Goal: Information Seeking & Learning: Check status

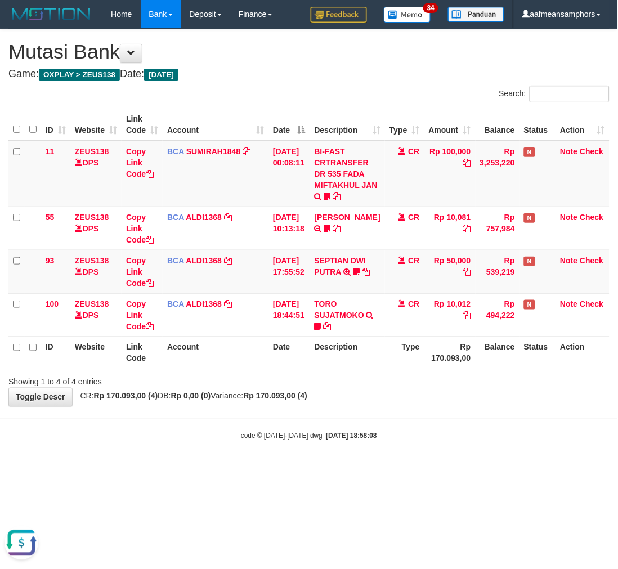
click at [405, 470] on html "Toggle navigation Home Bank Account List Load By Website Group [OXPLAY] ZEUS138…" at bounding box center [309, 235] width 618 height 470
drag, startPoint x: 394, startPoint y: 497, endPoint x: 394, endPoint y: 455, distance: 41.7
click at [394, 455] on html "Toggle navigation Home Bank Account List Load By Website Group [OXPLAY] ZEUS138…" at bounding box center [309, 235] width 618 height 470
drag, startPoint x: 392, startPoint y: 457, endPoint x: 396, endPoint y: 452, distance: 6.8
click at [396, 451] on body "Toggle navigation Home Bank Account List Load By Website Group [OXPLAY] ZEUS138…" at bounding box center [309, 235] width 618 height 470
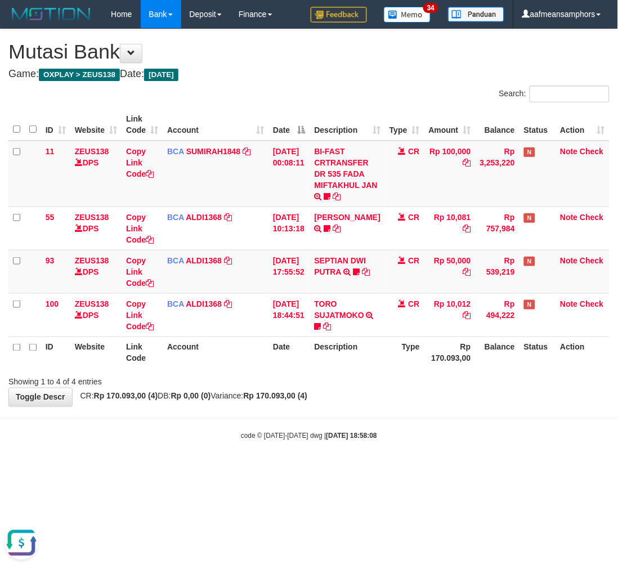
click at [388, 462] on body "Toggle navigation Home Bank Account List Load By Website Group [OXPLAY] ZEUS138…" at bounding box center [309, 235] width 618 height 470
click at [385, 464] on body "Toggle navigation Home Bank Account List Load By Website Group [OXPLAY] ZEUS138…" at bounding box center [309, 235] width 618 height 470
click at [401, 454] on body "Toggle navigation Home Bank Account List Load By Website Group [OXPLAY] ZEUS138…" at bounding box center [309, 235] width 618 height 470
drag, startPoint x: 437, startPoint y: 445, endPoint x: 430, endPoint y: 445, distance: 7.3
click at [432, 445] on body "Toggle navigation Home Bank Account List Load By Website Group [OXPLAY] ZEUS138…" at bounding box center [309, 235] width 618 height 470
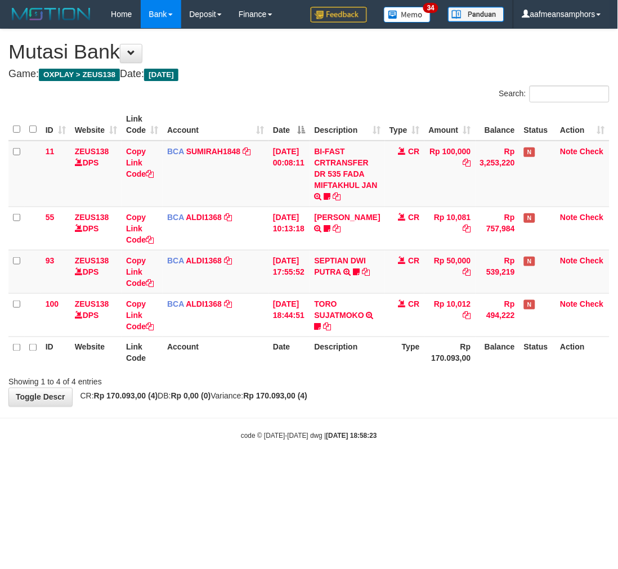
click at [430, 445] on body "Toggle navigation Home Bank Account List Load By Website Group [OXPLAY] ZEUS138…" at bounding box center [309, 235] width 618 height 470
drag, startPoint x: 428, startPoint y: 445, endPoint x: 422, endPoint y: 445, distance: 6.2
click at [423, 445] on body "Toggle navigation Home Bank Account List Load By Website Group [OXPLAY] ZEUS138…" at bounding box center [309, 235] width 618 height 470
click at [419, 442] on body "Toggle navigation Home Bank Account List Load By Website Group [OXPLAY] ZEUS138…" at bounding box center [309, 235] width 618 height 470
click at [409, 438] on div "code © 2012-2018 dwg | 2025/08/31 18:58:23" at bounding box center [309, 435] width 618 height 11
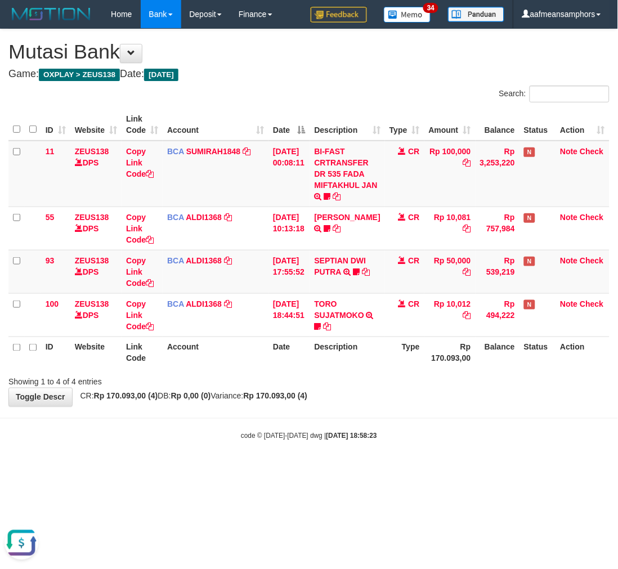
click at [406, 435] on div "code © 2012-2018 dwg | 2025/08/31 18:58:23" at bounding box center [309, 435] width 618 height 11
click at [408, 431] on div "code © 2012-2018 dwg | 2025/08/31 18:58:23" at bounding box center [309, 435] width 618 height 11
click at [412, 427] on body "Toggle navigation Home Bank Account List Load By Website Group [OXPLAY] ZEUS138…" at bounding box center [309, 235] width 618 height 470
click at [400, 430] on body "Toggle navigation Home Bank Account List Load By Website Group [OXPLAY] ZEUS138…" at bounding box center [309, 235] width 618 height 470
click at [397, 438] on div "code © [DATE]-[DATE] dwg | [DATE] 18:58:26" at bounding box center [309, 435] width 618 height 11
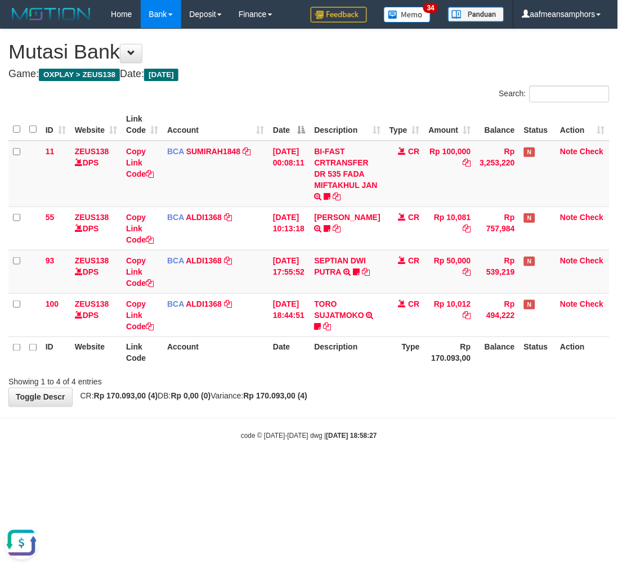
click at [390, 459] on body "Toggle navigation Home Bank Account List Load By Website Group [OXPLAY] ZEUS138…" at bounding box center [309, 235] width 618 height 470
click at [401, 461] on body "Toggle navigation Home Bank Account List Load By Website Group [OXPLAY] ZEUS138…" at bounding box center [309, 235] width 618 height 470
click at [406, 464] on body "Toggle navigation Home Bank Account List Load By Website Group [OXPLAY] ZEUS138…" at bounding box center [309, 235] width 618 height 470
click at [402, 464] on body "Toggle navigation Home Bank Account List Load By Website Group [OXPLAY] ZEUS138…" at bounding box center [309, 235] width 618 height 470
click at [401, 466] on body "Toggle navigation Home Bank Account List Load By Website Group [OXPLAY] ZEUS138…" at bounding box center [309, 235] width 618 height 470
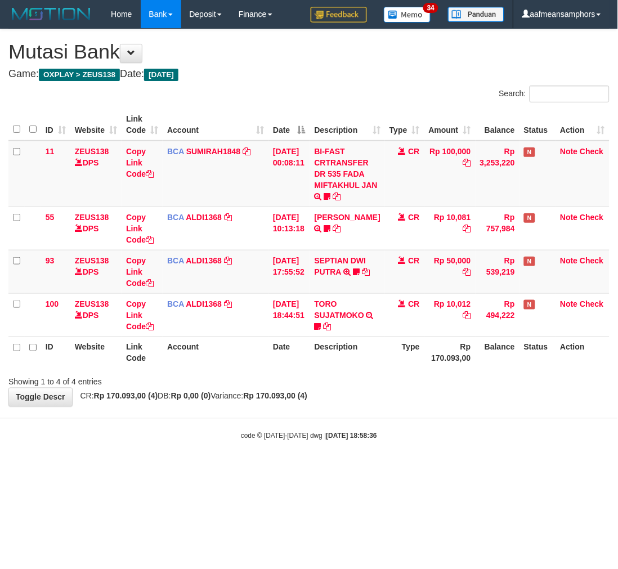
click at [408, 462] on body "Toggle navigation Home Bank Account List Load By Website Group [OXPLAY] ZEUS138…" at bounding box center [309, 235] width 618 height 470
drag, startPoint x: 0, startPoint y: 0, endPoint x: 403, endPoint y: 468, distance: 618.0
click at [403, 468] on body "Toggle navigation Home Bank Account List Load By Website Group [OXPLAY] ZEUS138…" at bounding box center [309, 235] width 618 height 470
click at [440, 452] on body "Toggle navigation Home Bank Account List Load By Website Group [OXPLAY] ZEUS138…" at bounding box center [309, 235] width 618 height 470
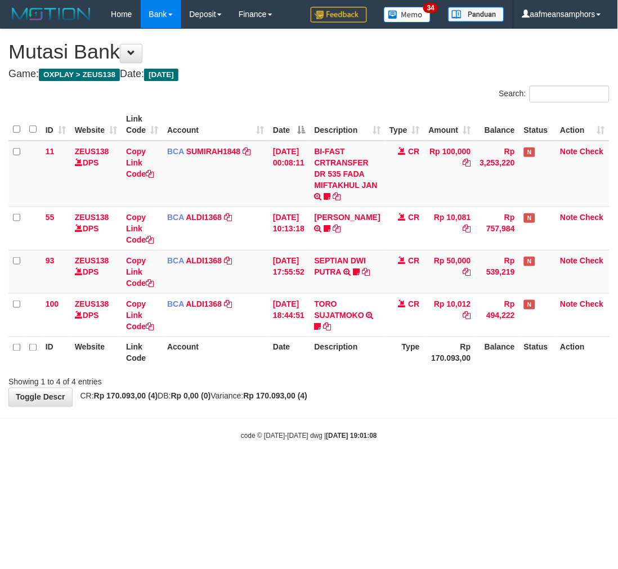
click at [435, 451] on body "Toggle navigation Home Bank Account List Load By Website Group [OXPLAY] ZEUS138…" at bounding box center [309, 235] width 618 height 470
click at [439, 453] on body "Toggle navigation Home Bank Account List Load By Website Group [OXPLAY] ZEUS138…" at bounding box center [309, 235] width 618 height 470
click at [459, 470] on html "Toggle navigation Home Bank Account List Load By Website Group [OXPLAY] ZEUS138…" at bounding box center [309, 235] width 618 height 470
click at [462, 458] on body "Toggle navigation Home Bank Account List Load By Website Group [OXPLAY] ZEUS138…" at bounding box center [309, 235] width 618 height 470
click at [467, 467] on body "Toggle navigation Home Bank Account List Load By Website Group [OXPLAY] ZEUS138…" at bounding box center [309, 235] width 618 height 470
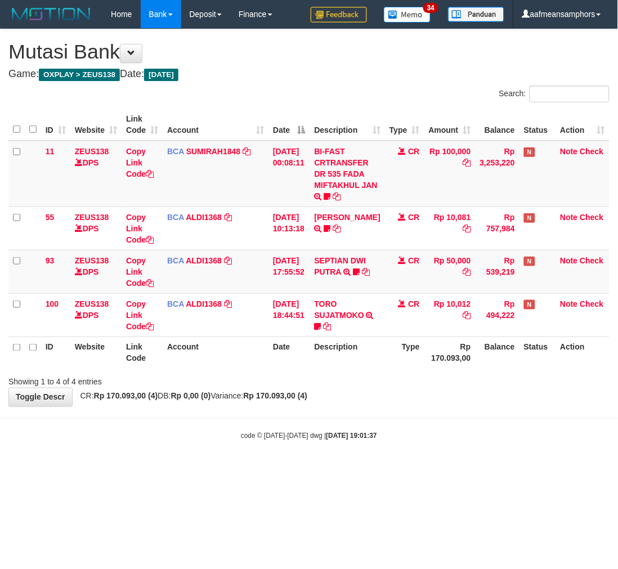
click at [468, 468] on body "Toggle navigation Home Bank Account List Load By Website Group [OXPLAY] ZEUS138…" at bounding box center [309, 235] width 618 height 470
click at [466, 470] on html "Toggle navigation Home Bank Account List Load By Website Group [OXPLAY] ZEUS138…" at bounding box center [309, 235] width 618 height 470
click at [459, 470] on html "Toggle navigation Home Bank Account List Load By Website Group [OXPLAY] ZEUS138…" at bounding box center [309, 235] width 618 height 470
click at [447, 470] on html "Toggle navigation Home Bank Account List Load By Website Group [OXPLAY] ZEUS138…" at bounding box center [309, 235] width 618 height 470
click at [397, 470] on html "Toggle navigation Home Bank Account List Load By Website Group [OXPLAY] ZEUS138…" at bounding box center [309, 235] width 618 height 470
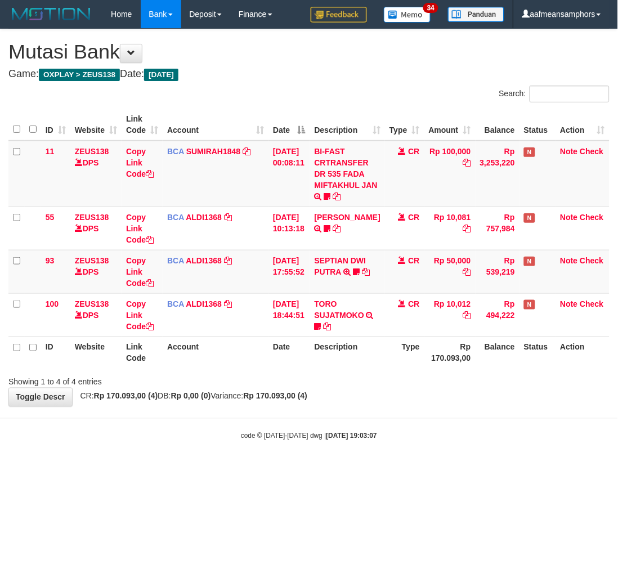
click at [396, 470] on html "Toggle navigation Home Bank Account List Load By Website Group [OXPLAY] ZEUS138…" at bounding box center [309, 235] width 618 height 470
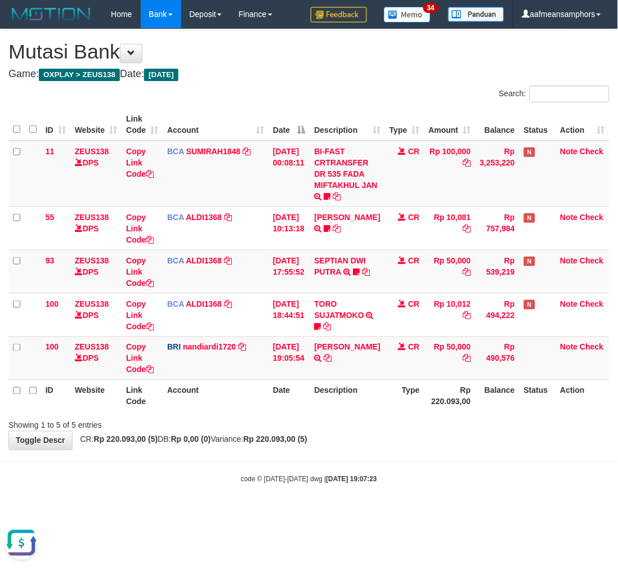
click at [404, 480] on div "code © [DATE]-[DATE] dwg | [DATE] 19:07:23" at bounding box center [309, 478] width 618 height 11
click at [410, 466] on body "Toggle navigation Home Bank Account List Load By Website Group [OXPLAY] ZEUS138…" at bounding box center [309, 256] width 618 height 513
click at [413, 465] on body "Toggle navigation Home Bank Account List Load By Website Group [OXPLAY] ZEUS138…" at bounding box center [309, 256] width 618 height 513
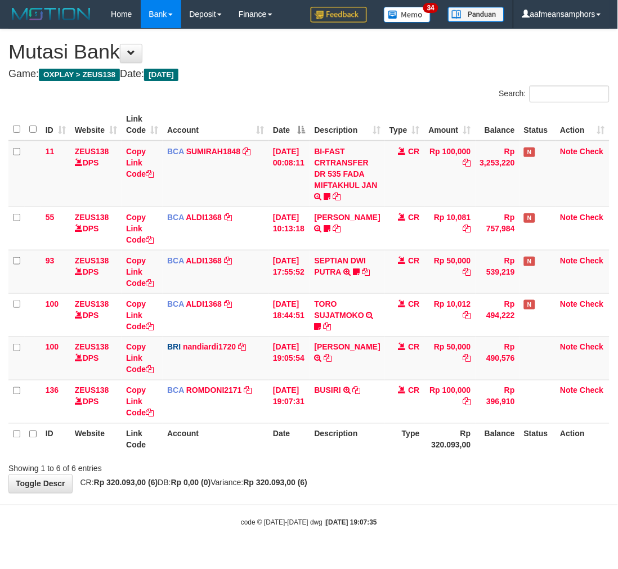
click at [421, 460] on div "Showing 1 to 6 of 6 entries" at bounding box center [309, 467] width 618 height 16
drag, startPoint x: 411, startPoint y: 460, endPoint x: 445, endPoint y: 454, distance: 34.9
click at [405, 461] on div "Showing 1 to 6 of 6 entries" at bounding box center [309, 467] width 618 height 16
click at [325, 363] on icon at bounding box center [328, 359] width 8 height 8
click at [334, 352] on link "USMAN SOLEMAN" at bounding box center [348, 347] width 66 height 9
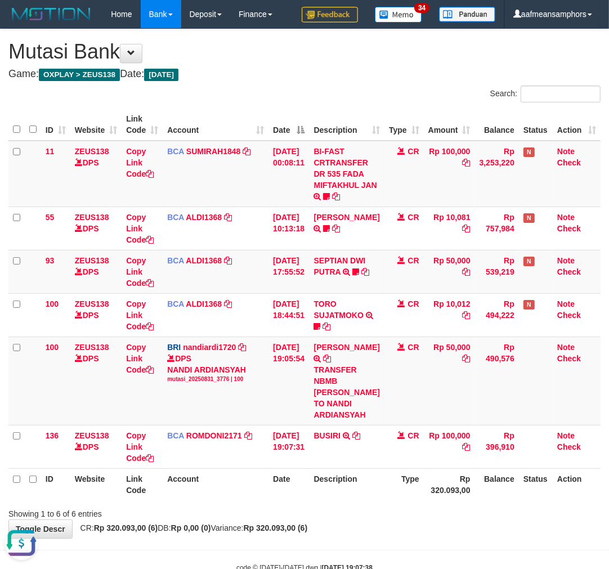
click at [383, 520] on div "Showing 1 to 6 of 6 entries" at bounding box center [304, 512] width 609 height 16
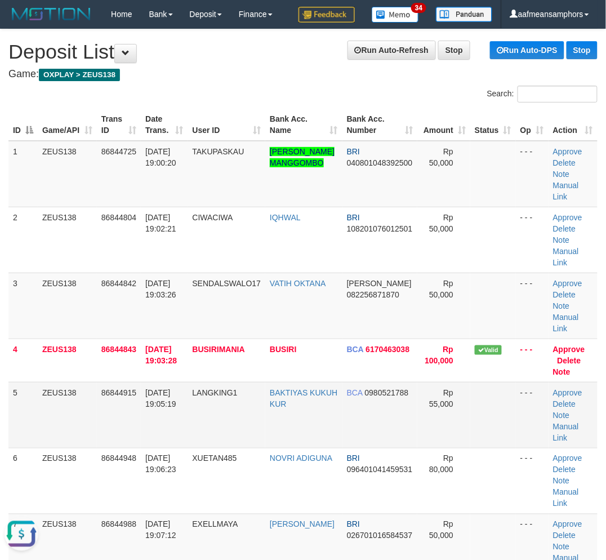
drag, startPoint x: 179, startPoint y: 426, endPoint x: 120, endPoint y: 435, distance: 59.3
click at [173, 426] on td "31/08/2025 19:05:19" at bounding box center [164, 415] width 47 height 66
drag, startPoint x: 233, startPoint y: 425, endPoint x: 273, endPoint y: 426, distance: 40.6
click at [273, 426] on tr "5 ZEUS138 86844915 31/08/2025 19:05:19 LANGKING1 BAKTIYAS KUKUH KUR BCA 0980521…" at bounding box center [302, 415] width 589 height 66
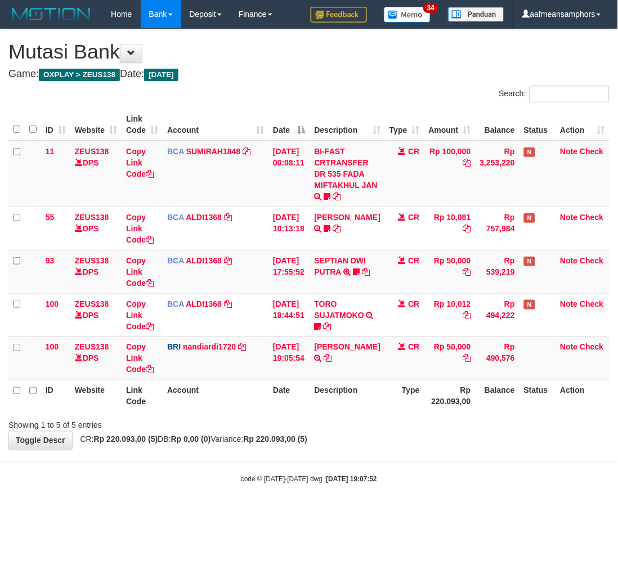
click at [479, 448] on div "**********" at bounding box center [309, 239] width 618 height 421
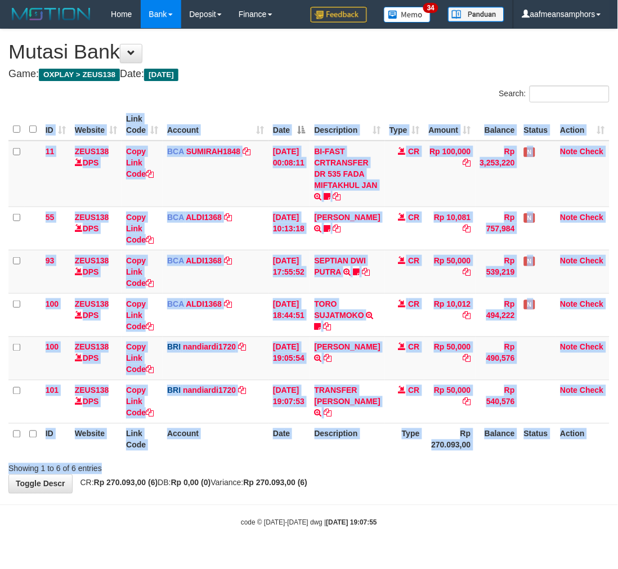
click at [409, 457] on div "ID Website Link Code Account Date Description Type Amount Balance Status Action…" at bounding box center [309, 282] width 618 height 354
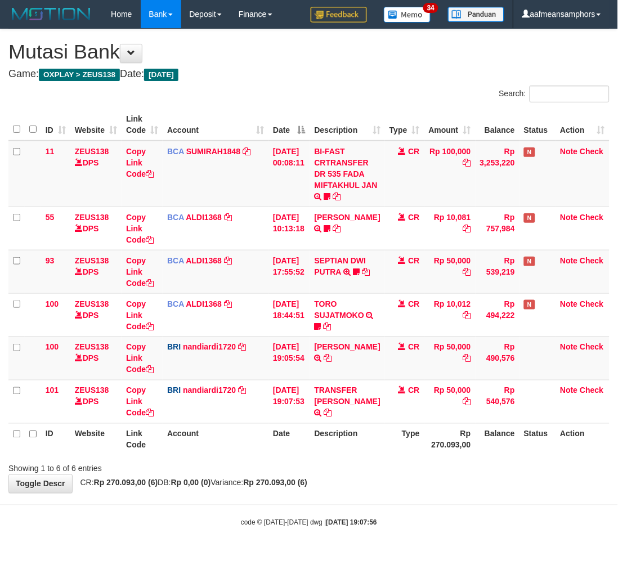
click at [432, 508] on body "Toggle navigation Home Bank Account List Load By Website Group [OXPLAY] ZEUS138…" at bounding box center [309, 278] width 618 height 556
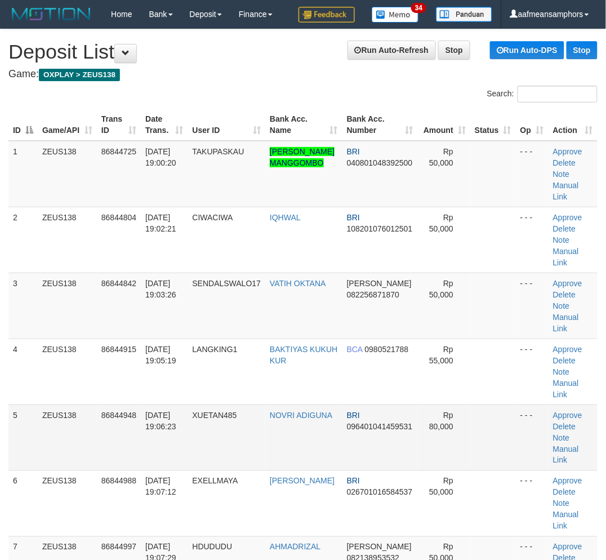
click at [290, 431] on td "NOVRI ADIGUNA" at bounding box center [303, 437] width 77 height 66
drag, startPoint x: 290, startPoint y: 431, endPoint x: 1, endPoint y: 470, distance: 291.9
click at [288, 431] on td "NOVRI ADIGUNA" at bounding box center [303, 437] width 77 height 66
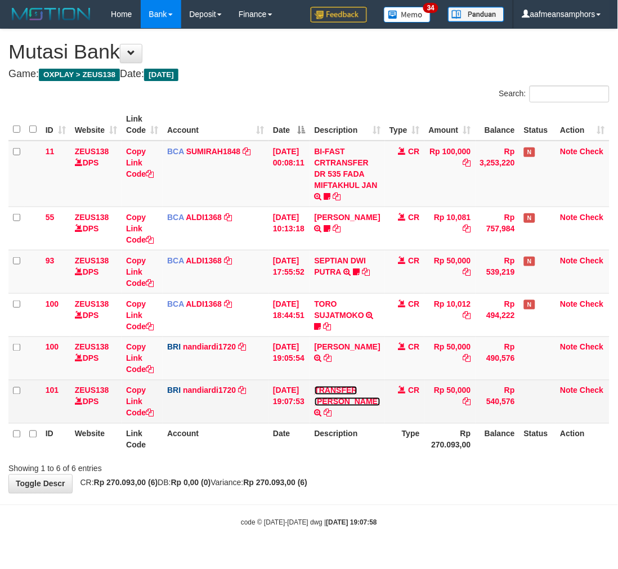
click at [329, 400] on link "TRANSFER [PERSON_NAME]" at bounding box center [348, 396] width 66 height 20
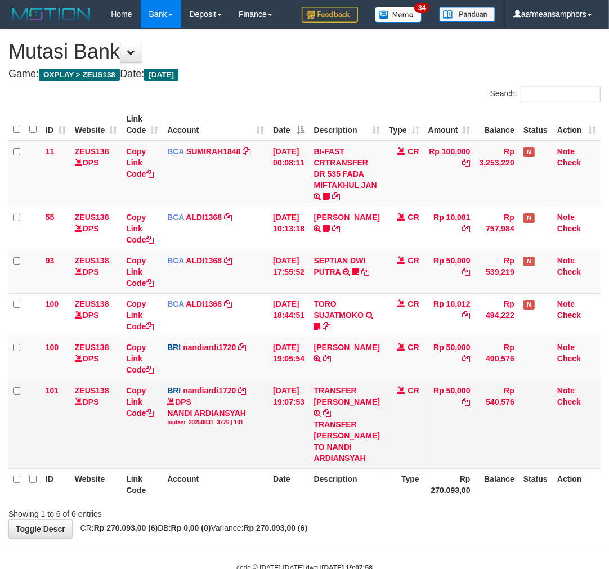
click at [341, 434] on div "TRANSFER [PERSON_NAME] TO NANDI ARDIANSYAH" at bounding box center [347, 441] width 66 height 45
copy div "VATIHOKTANA"
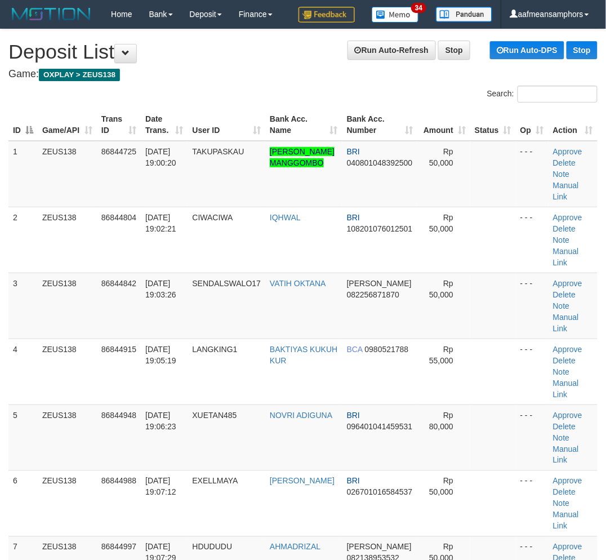
drag, startPoint x: 241, startPoint y: 493, endPoint x: 395, endPoint y: 75, distance: 445.8
click at [257, 480] on tr "6 ZEUS138 86844988 31/08/2025 19:07:12 EXELLMAYA AGOSTINHO PERE BRI 02670101658…" at bounding box center [302, 503] width 589 height 66
click at [560, 315] on link "Manual Link" at bounding box center [566, 322] width 26 height 20
click at [173, 419] on td "31/08/2025 19:06:23" at bounding box center [164, 437] width 47 height 66
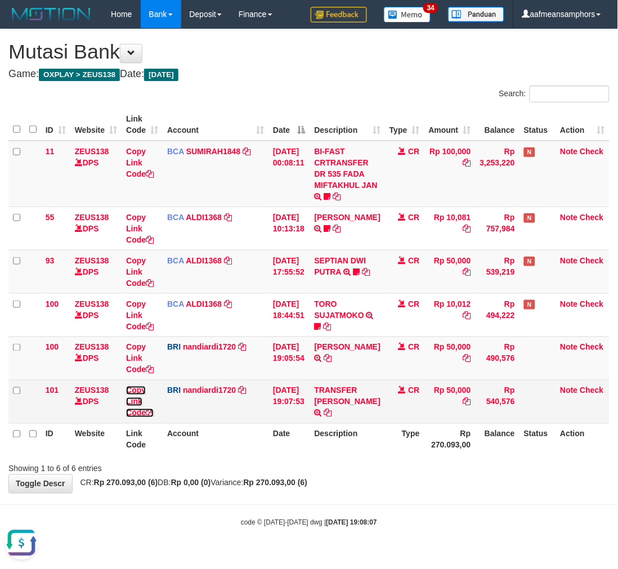
drag, startPoint x: 132, startPoint y: 401, endPoint x: 151, endPoint y: 403, distance: 19.2
click at [132, 401] on link "Copy Link Code" at bounding box center [140, 402] width 28 height 32
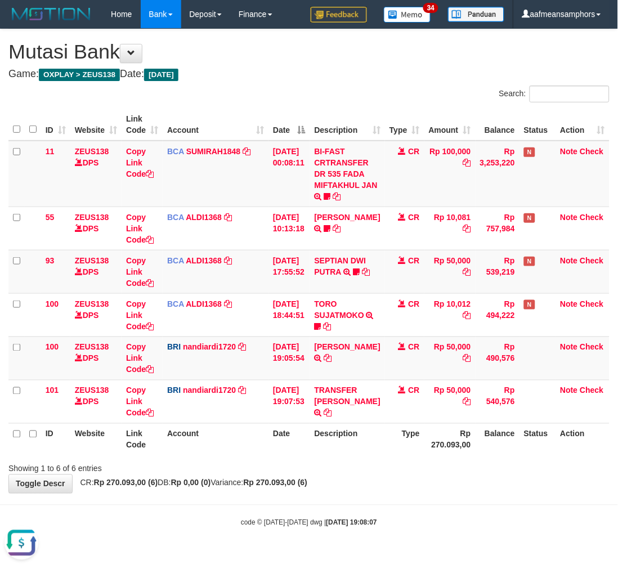
scroll to position [167, 0]
click at [323, 471] on div "Showing 1 to 6 of 6 entries" at bounding box center [309, 467] width 618 height 16
click at [338, 454] on th "Description" at bounding box center [347, 439] width 75 height 32
click at [355, 450] on th "Description" at bounding box center [347, 439] width 75 height 32
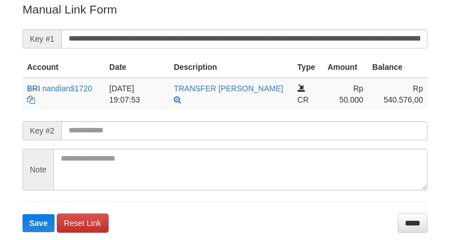
scroll to position [227, 0]
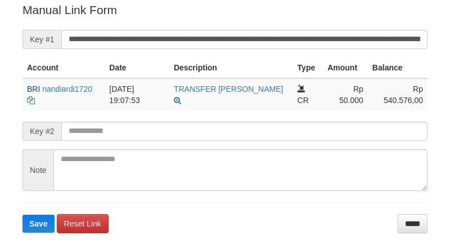
drag, startPoint x: 296, startPoint y: 51, endPoint x: 299, endPoint y: 41, distance: 10.0
click at [296, 51] on form "**********" at bounding box center [225, 117] width 405 height 231
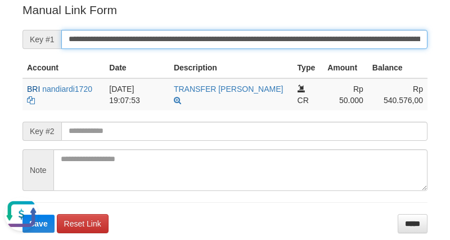
click at [299, 38] on input "**********" at bounding box center [244, 39] width 367 height 19
paste input "*"
type input "**********"
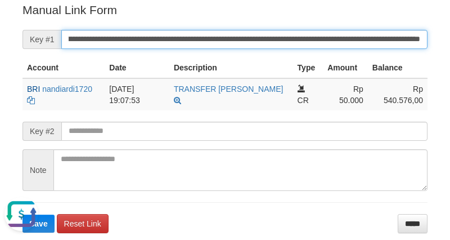
click at [23, 214] on button "Save" at bounding box center [39, 223] width 32 height 18
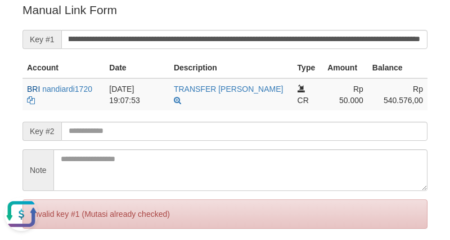
scroll to position [0, 0]
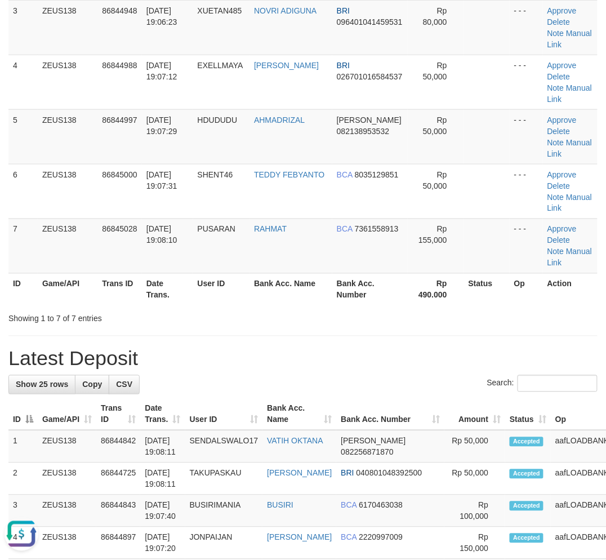
click at [290, 352] on h1 "Latest Deposit" at bounding box center [302, 358] width 589 height 23
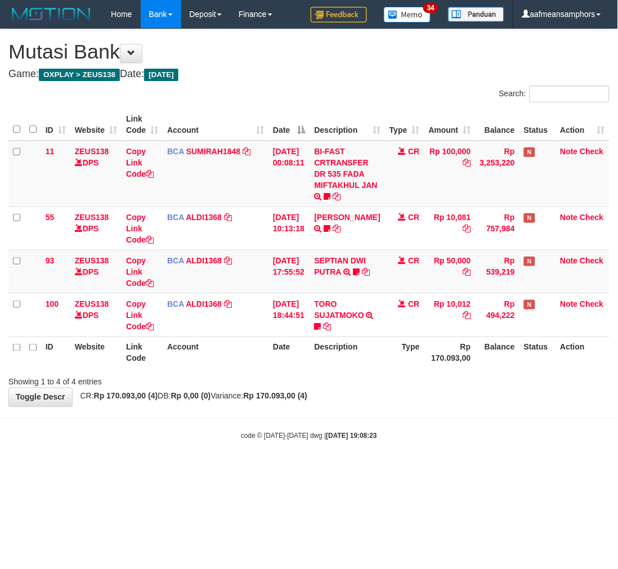
click at [450, 462] on body "Toggle navigation Home Bank Account List Load By Website Group [OXPLAY] ZEUS138…" at bounding box center [309, 235] width 618 height 470
click at [398, 435] on div "code © 2012-2018 dwg | 2025/08/31 19:08:24" at bounding box center [309, 435] width 618 height 11
drag, startPoint x: 398, startPoint y: 435, endPoint x: 396, endPoint y: 427, distance: 8.2
click at [399, 435] on div "code © 2012-2018 dwg | 2025/08/31 19:08:24" at bounding box center [309, 435] width 618 height 11
click at [391, 421] on body "Toggle navigation Home Bank Account List Load By Website Group [OXPLAY] ZEUS138…" at bounding box center [309, 235] width 618 height 470
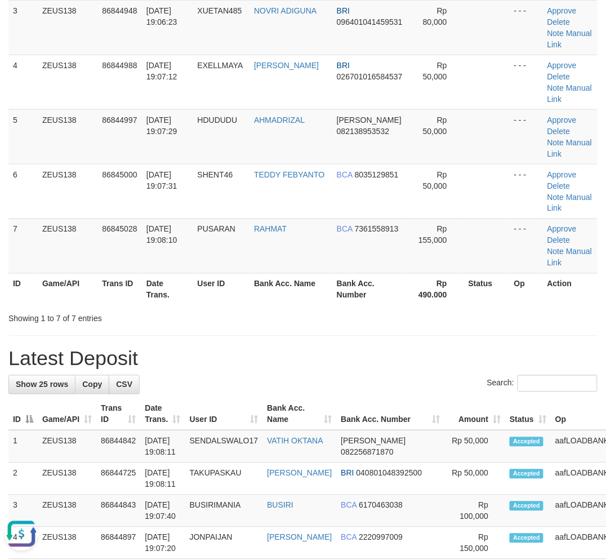
click at [289, 329] on div "**********" at bounding box center [303, 543] width 606 height 1529
click at [288, 327] on div "**********" at bounding box center [303, 543] width 606 height 1529
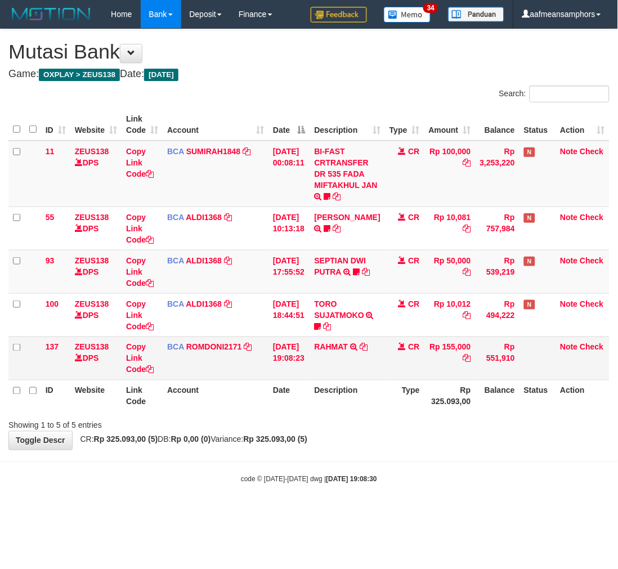
click at [364, 377] on td "RAHMAT TRSF E-BANKING CR 3108/FTSCY/WS95271 155000.00RAHMAT" at bounding box center [347, 358] width 75 height 43
click at [368, 346] on icon at bounding box center [364, 347] width 8 height 8
click at [402, 409] on th "Type" at bounding box center [404, 396] width 39 height 32
click at [395, 419] on div "Showing 1 to 5 of 5 entries" at bounding box center [309, 423] width 618 height 16
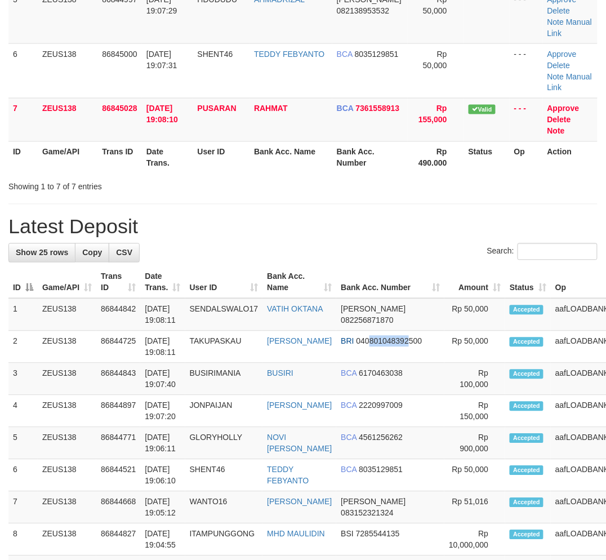
click at [382, 358] on td "BRI 040801048392500" at bounding box center [390, 347] width 108 height 32
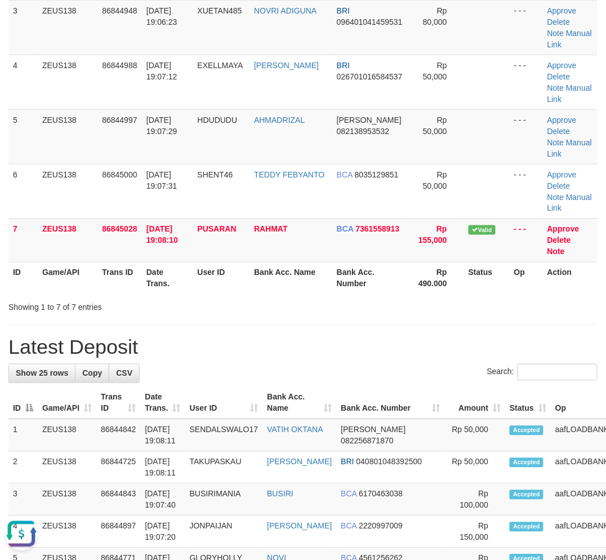
drag, startPoint x: 353, startPoint y: 310, endPoint x: 2, endPoint y: 386, distance: 359.4
click at [348, 312] on div "**********" at bounding box center [303, 537] width 606 height 1517
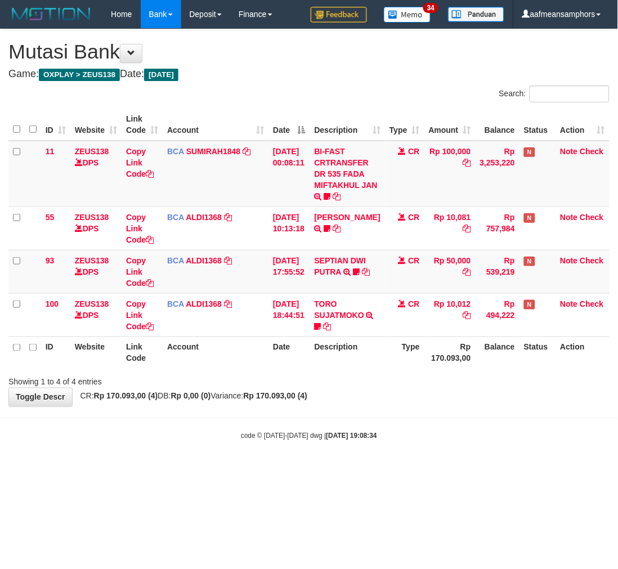
drag, startPoint x: 0, startPoint y: 0, endPoint x: 429, endPoint y: 417, distance: 598.4
click at [429, 418] on hr at bounding box center [309, 418] width 618 height 1
click at [345, 463] on body "Toggle navigation Home Bank Account List Load By Website Group [OXPLAY] ZEUS138…" at bounding box center [309, 235] width 618 height 470
click at [337, 460] on body "Toggle navigation Home Bank Account List Load By Website Group [OXPLAY] ZEUS138…" at bounding box center [309, 235] width 618 height 470
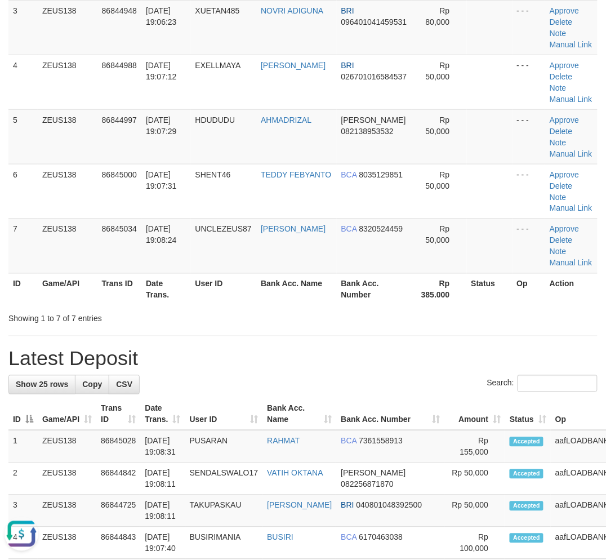
click at [530, 330] on div "**********" at bounding box center [303, 543] width 606 height 1529
click at [526, 325] on div "**********" at bounding box center [303, 543] width 606 height 1529
drag, startPoint x: 403, startPoint y: 320, endPoint x: 2, endPoint y: 367, distance: 404.1
click at [387, 323] on div "Showing 1 to 7 of 7 entries" at bounding box center [303, 317] width 606 height 16
drag, startPoint x: 343, startPoint y: 329, endPoint x: 160, endPoint y: 332, distance: 183.0
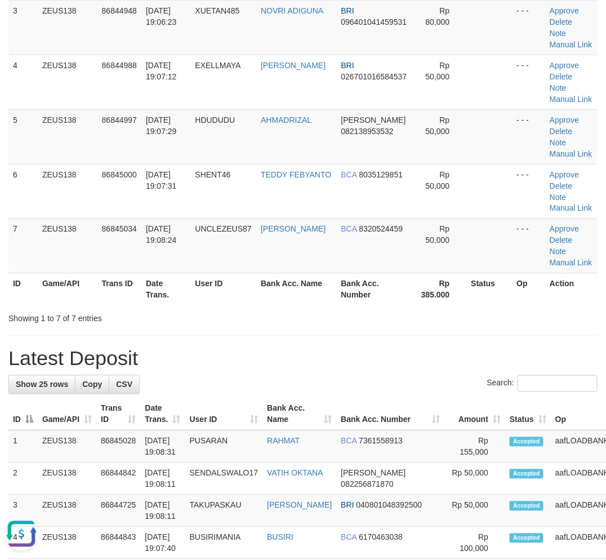
click at [343, 328] on div "**********" at bounding box center [303, 543] width 606 height 1529
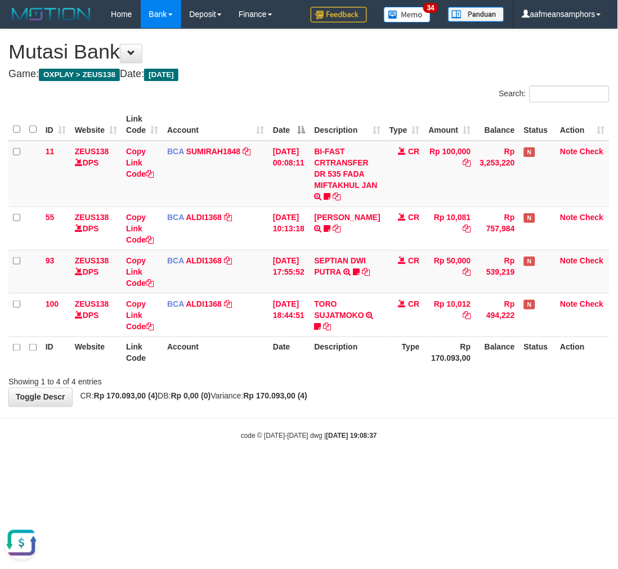
click at [358, 415] on body "Toggle navigation Home Bank Account List Load By Website Group [OXPLAY] ZEUS138…" at bounding box center [309, 235] width 618 height 470
click at [359, 413] on body "Toggle navigation Home Bank Account List Load By Website Group [OXPLAY] ZEUS138…" at bounding box center [309, 235] width 618 height 470
click at [373, 406] on div "**********" at bounding box center [309, 217] width 618 height 377
click at [372, 402] on div "**********" at bounding box center [309, 217] width 618 height 377
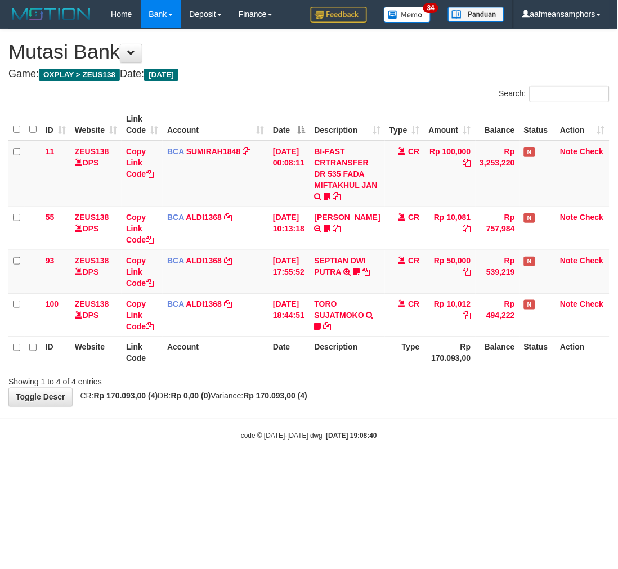
drag, startPoint x: 375, startPoint y: 399, endPoint x: 471, endPoint y: 395, distance: 95.8
click at [373, 399] on div "**********" at bounding box center [309, 217] width 618 height 377
click at [342, 432] on body "Toggle navigation Home Bank Account List Load By Website Group [OXPLAY] ZEUS138…" at bounding box center [309, 235] width 618 height 470
click at [342, 404] on div "**********" at bounding box center [309, 217] width 618 height 377
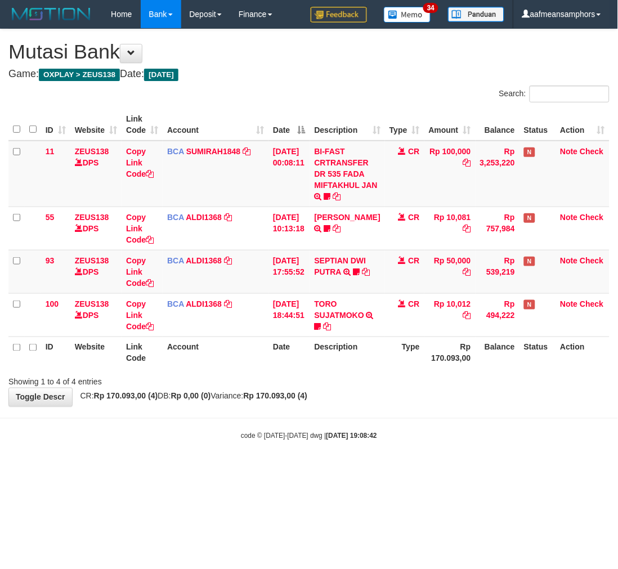
click at [345, 401] on div "**********" at bounding box center [309, 217] width 618 height 377
click at [342, 403] on div "**********" at bounding box center [309, 217] width 618 height 377
click at [341, 402] on div "**********" at bounding box center [309, 217] width 618 height 377
click at [340, 403] on div "**********" at bounding box center [309, 217] width 618 height 377
drag, startPoint x: 336, startPoint y: 401, endPoint x: 476, endPoint y: 388, distance: 140.2
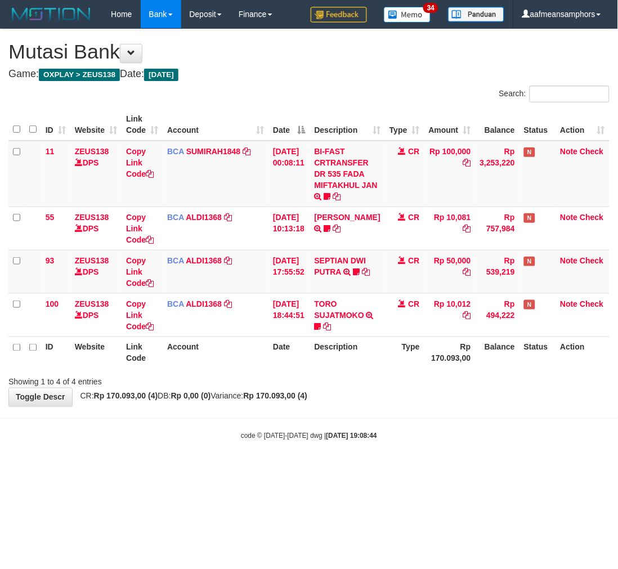
click at [335, 401] on div "**********" at bounding box center [309, 217] width 618 height 377
drag, startPoint x: 432, startPoint y: 391, endPoint x: 617, endPoint y: 329, distance: 195.5
click at [432, 392] on div "**********" at bounding box center [309, 217] width 618 height 377
click at [361, 408] on body "Toggle navigation Home Bank Account List Load By Website Group [OXPLAY] ZEUS138…" at bounding box center [309, 235] width 618 height 470
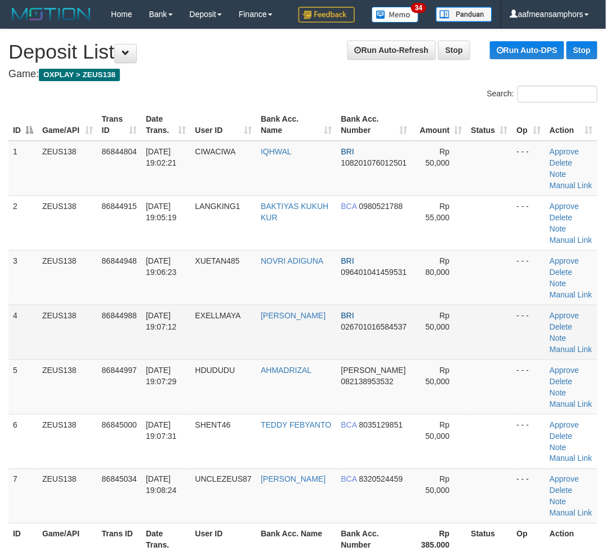
click at [158, 337] on td "31/08/2025 19:07:12" at bounding box center [165, 332] width 49 height 55
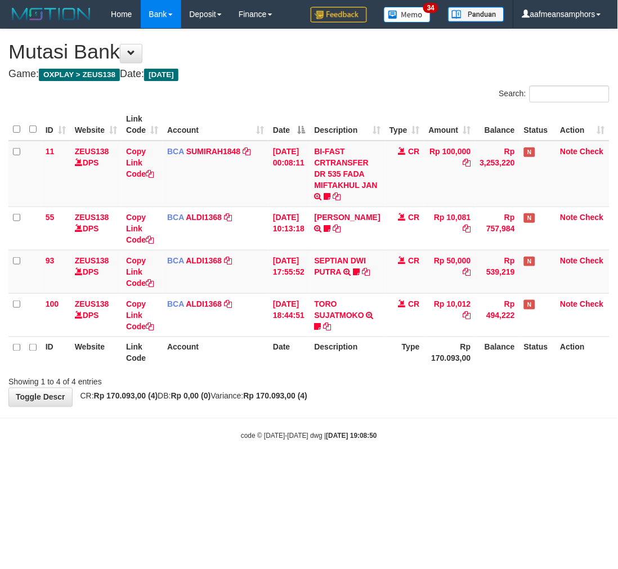
click at [397, 415] on body "Toggle navigation Home Bank Account List Load By Website Group [OXPLAY] ZEUS138…" at bounding box center [309, 235] width 618 height 470
click at [409, 457] on body "Toggle navigation Home Bank Account List Load By Website Group [OXPLAY] ZEUS138…" at bounding box center [309, 235] width 618 height 470
drag, startPoint x: 387, startPoint y: 462, endPoint x: 617, endPoint y: 328, distance: 266.7
click at [386, 463] on body "Toggle navigation Home Bank Account List Load By Website Group [OXPLAY] ZEUS138…" at bounding box center [309, 235] width 618 height 470
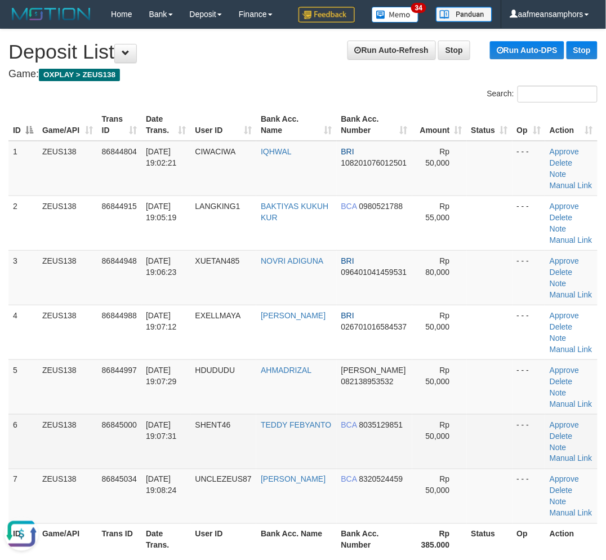
click at [134, 440] on td "86845000" at bounding box center [119, 441] width 44 height 55
click at [136, 440] on td "86845000" at bounding box center [119, 441] width 44 height 55
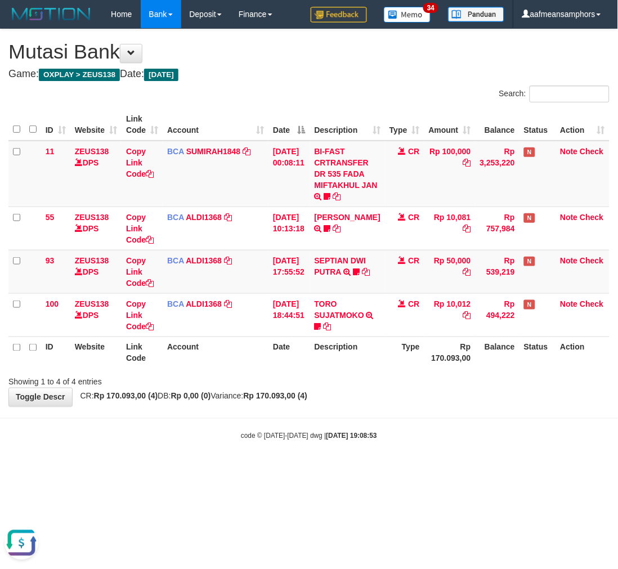
click at [402, 422] on body "Toggle navigation Home Bank Account List Load By Website Group [OXPLAY] ZEUS138…" at bounding box center [309, 235] width 618 height 470
click at [396, 402] on div "**********" at bounding box center [309, 217] width 618 height 377
click at [376, 401] on div "**********" at bounding box center [309, 217] width 618 height 377
click at [269, 418] on body "Toggle navigation Home Bank Account List Load By Website Group [OXPLAY] ZEUS138…" at bounding box center [309, 235] width 618 height 470
click at [267, 418] on body "Toggle navigation Home Bank Account List Load By Website Group [OXPLAY] ZEUS138…" at bounding box center [309, 235] width 618 height 470
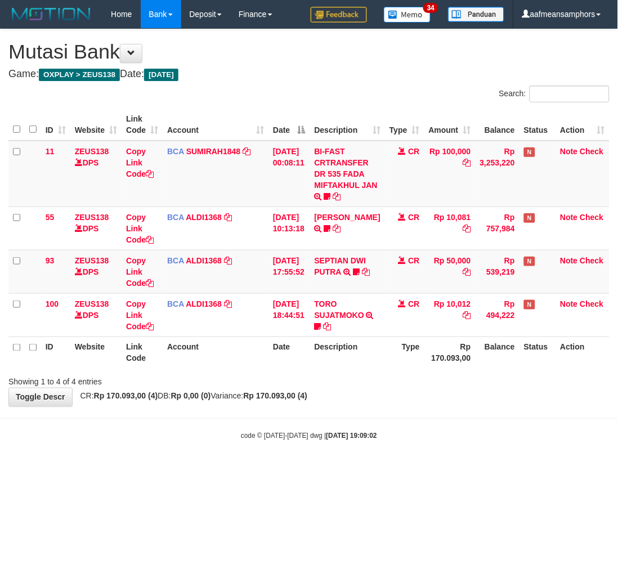
click at [420, 415] on body "Toggle navigation Home Bank Account List Load By Website Group [OXPLAY] ZEUS138…" at bounding box center [309, 235] width 618 height 470
click at [409, 410] on body "Toggle navigation Home Bank Account List Load By Website Group [OXPLAY] ZEUS138…" at bounding box center [309, 235] width 618 height 470
click at [401, 410] on body "Toggle navigation Home Bank Account List Load By Website Group [OXPLAY] ZEUS138…" at bounding box center [309, 235] width 618 height 470
click at [364, 422] on body "Toggle navigation Home Bank Account List Load By Website Group [OXPLAY] ZEUS138…" at bounding box center [309, 235] width 618 height 470
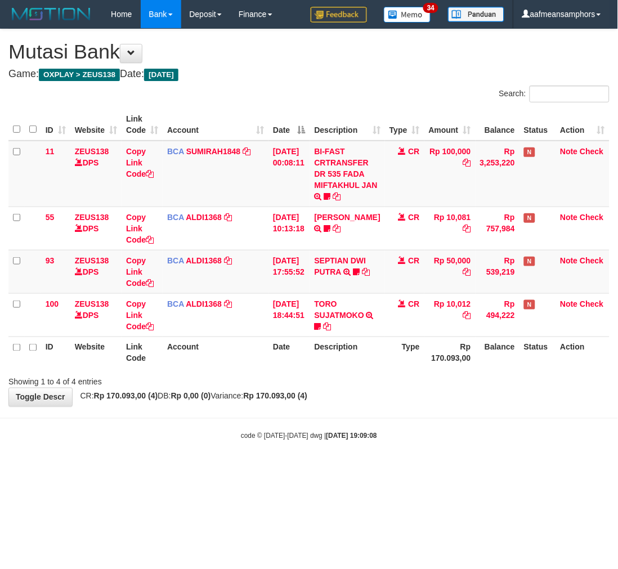
click at [400, 418] on body "Toggle navigation Home Bank Account List Load By Website Group [OXPLAY] ZEUS138…" at bounding box center [309, 235] width 618 height 470
click at [381, 415] on body "Toggle navigation Home Bank Account List Load By Website Group [OXPLAY] ZEUS138…" at bounding box center [309, 235] width 618 height 470
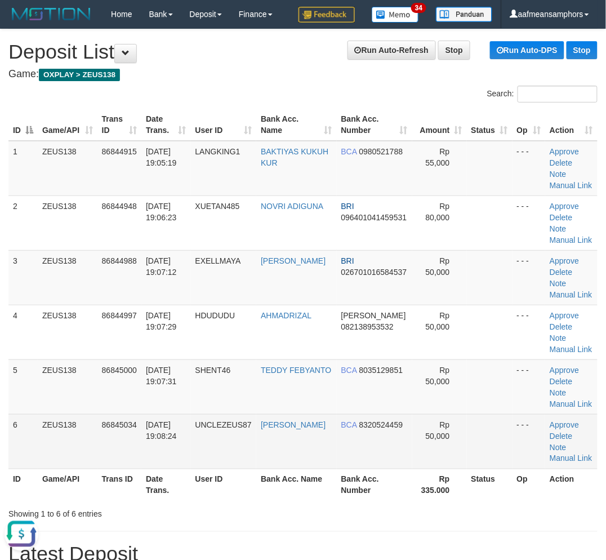
click at [250, 468] on th "User ID" at bounding box center [224, 484] width 66 height 32
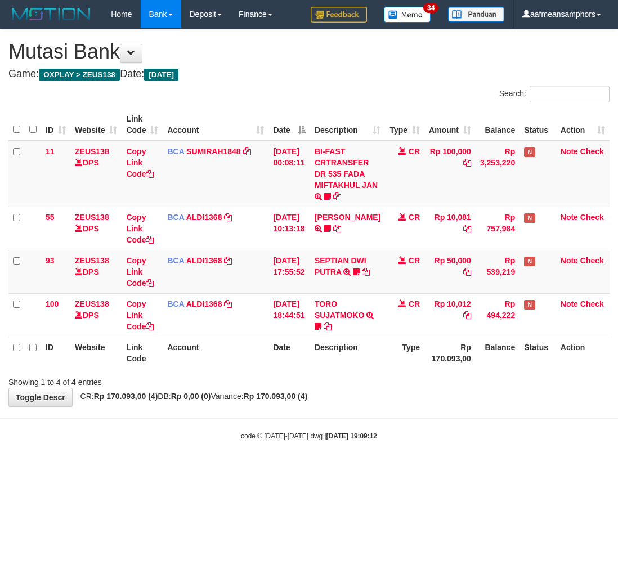
click at [417, 434] on div "code © 2012-2018 dwg | 2025/08/31 19:09:12" at bounding box center [309, 435] width 618 height 11
drag, startPoint x: 390, startPoint y: 381, endPoint x: 397, endPoint y: 367, distance: 15.9
click at [391, 381] on div "Showing 1 to 4 of 4 entries" at bounding box center [309, 380] width 618 height 16
click at [395, 367] on th "Type" at bounding box center [404, 353] width 39 height 32
click at [396, 370] on div "ID Website Link Code Account Date Description Type Amount Balance Status Action…" at bounding box center [309, 238] width 618 height 267
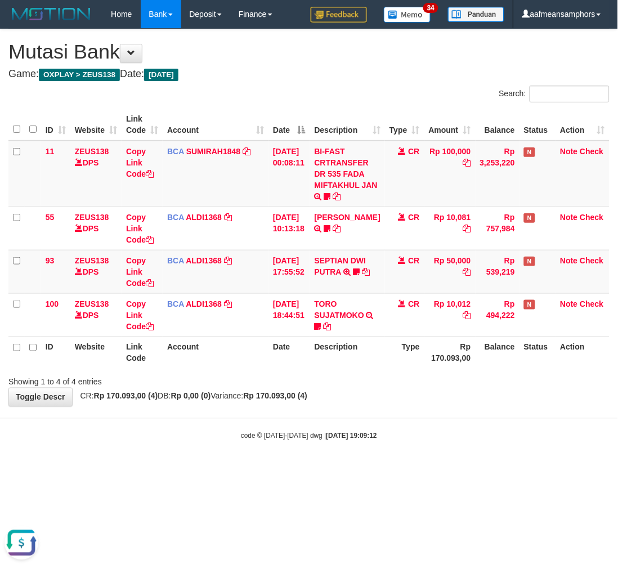
click at [393, 459] on body "Toggle navigation Home Bank Account List Load By Website Group [OXPLAY] ZEUS138…" at bounding box center [309, 235] width 618 height 470
drag, startPoint x: 400, startPoint y: 452, endPoint x: 486, endPoint y: 401, distance: 100.4
click at [400, 452] on body "Toggle navigation Home Bank Account List Load By Website Group [OXPLAY] ZEUS138…" at bounding box center [309, 235] width 618 height 470
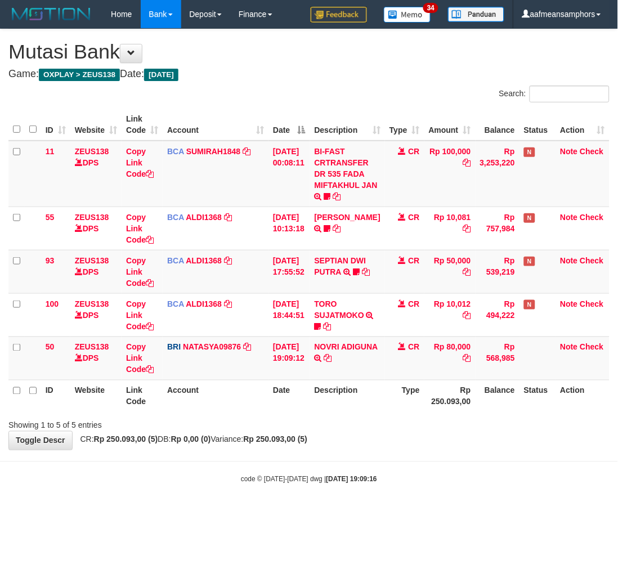
click at [408, 448] on div "**********" at bounding box center [309, 239] width 618 height 421
click at [325, 363] on icon at bounding box center [328, 359] width 8 height 8
drag, startPoint x: 483, startPoint y: 470, endPoint x: 477, endPoint y: 473, distance: 6.9
click at [477, 473] on body "Toggle navigation Home Bank Account List Load By Website Group [OXPLAY] ZEUS138…" at bounding box center [309, 256] width 618 height 513
click at [330, 268] on link "SEPTIAN DWI PUTRA" at bounding box center [341, 266] width 52 height 20
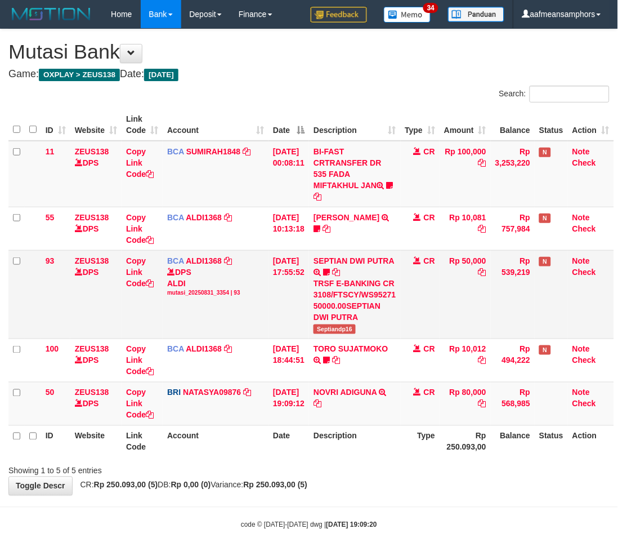
click at [339, 330] on span "Septiandp16" at bounding box center [335, 329] width 42 height 10
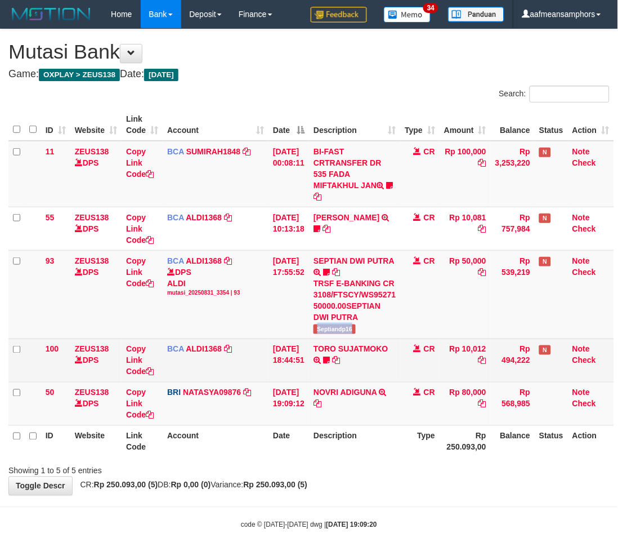
copy span "Septiandp16"
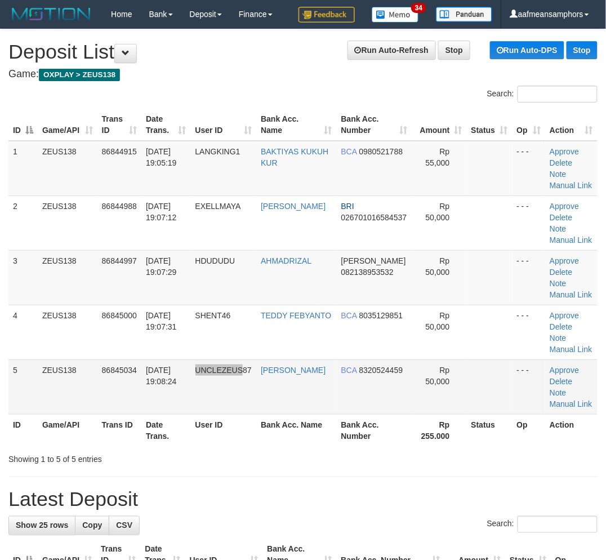
click at [246, 369] on td "UNCLEZEUS87" at bounding box center [224, 386] width 66 height 55
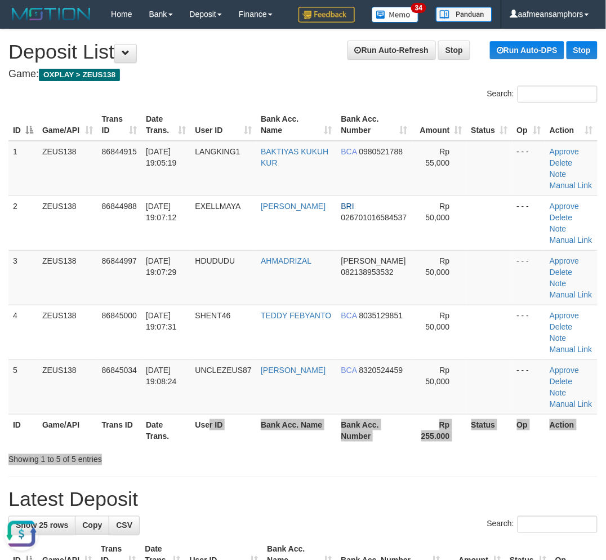
click at [340, 458] on div "Search: ID Game/API Trans ID Date Trans. User ID Bank Acc. Name Bank Acc. Numbe…" at bounding box center [302, 275] width 589 height 379
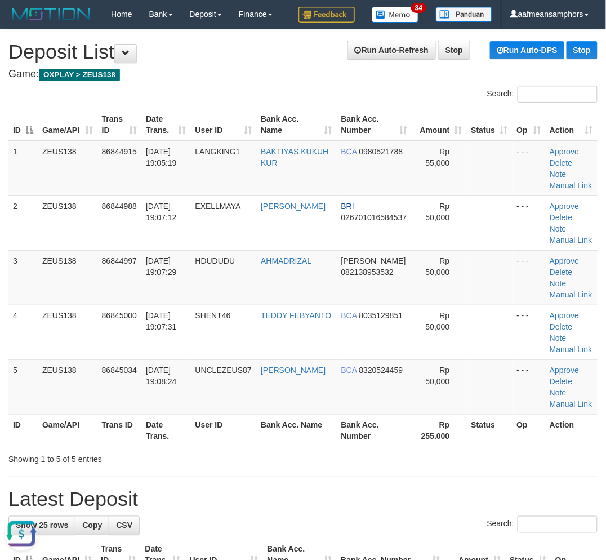
click at [176, 464] on div "Showing 1 to 5 of 5 entries" at bounding box center [125, 457] width 235 height 16
click at [169, 453] on div "Showing 1 to 5 of 5 entries" at bounding box center [125, 457] width 235 height 16
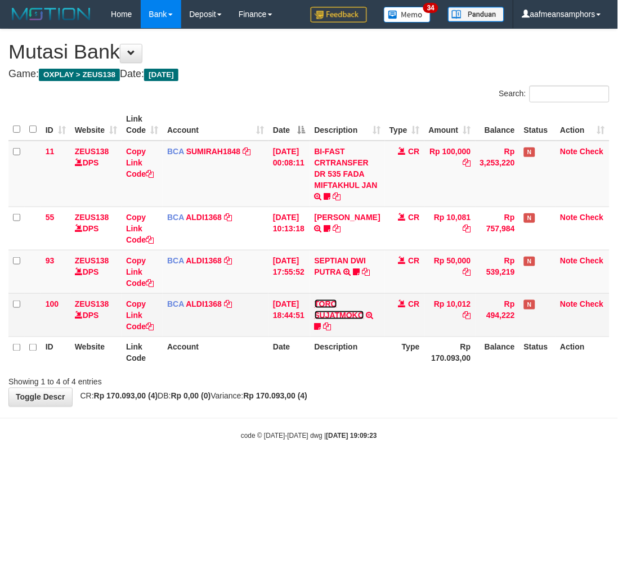
click at [358, 312] on link "TORO SUJATMOKO" at bounding box center [340, 310] width 50 height 20
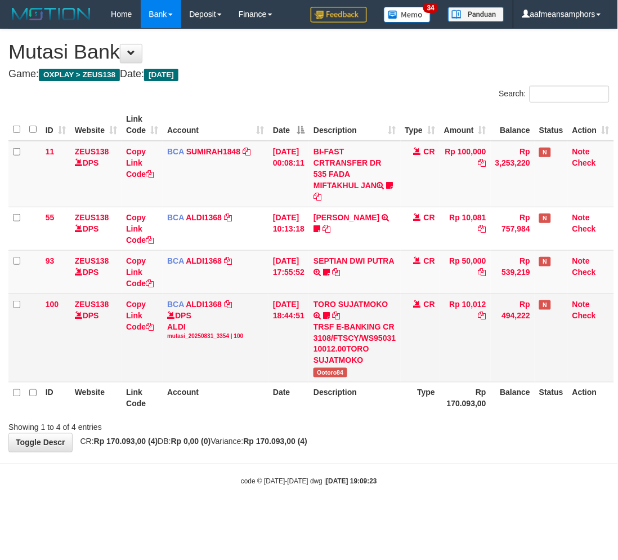
click at [342, 373] on span "Ootoro84" at bounding box center [330, 373] width 33 height 10
copy span "Ootoro84"
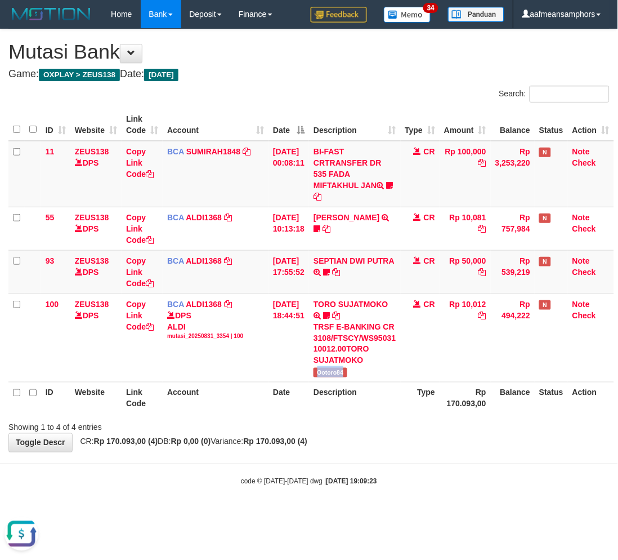
click at [368, 475] on body "Toggle navigation Home Bank Account List Load By Website Group [OXPLAY] ZEUS138…" at bounding box center [309, 257] width 618 height 515
click at [355, 469] on body "Toggle navigation Home Bank Account List Load By Website Group [OXPLAY] ZEUS138…" at bounding box center [309, 257] width 618 height 515
click at [355, 470] on body "Toggle navigation Home Bank Account List Load By Website Group [OXPLAY] ZEUS138…" at bounding box center [309, 257] width 618 height 515
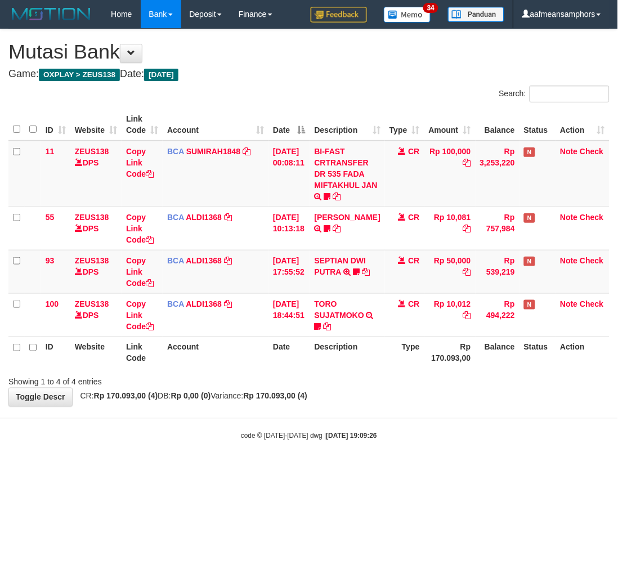
click at [355, 470] on html "Toggle navigation Home Bank Account List Load By Website Group [OXPLAY] ZEUS138…" at bounding box center [309, 235] width 618 height 470
click at [351, 461] on body "Toggle navigation Home Bank Account List Load By Website Group [OXPLAY] ZEUS138…" at bounding box center [309, 235] width 618 height 470
click at [347, 443] on body "Toggle navigation Home Bank Account List Load By Website Group [OXPLAY] ZEUS138…" at bounding box center [309, 235] width 618 height 470
click at [350, 437] on strong "[DATE] 19:09:27" at bounding box center [352, 436] width 51 height 8
click at [262, 459] on body "Toggle navigation Home Bank Account List Load By Website Group [OXPLAY] ZEUS138…" at bounding box center [309, 235] width 618 height 470
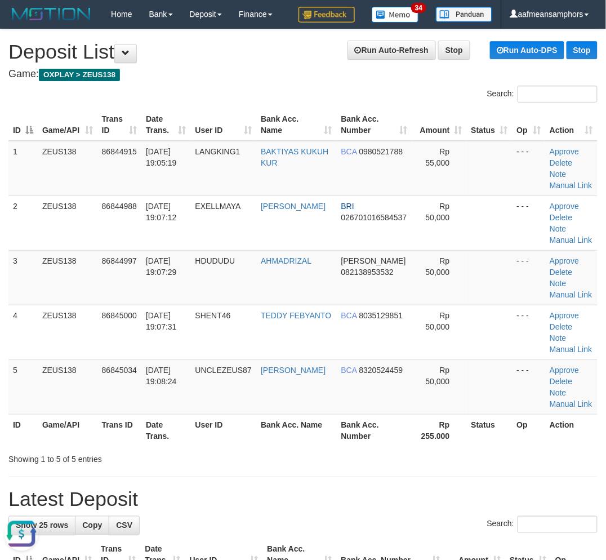
click at [284, 71] on h4 "Game: OXPLAY > ZEUS138" at bounding box center [302, 74] width 589 height 11
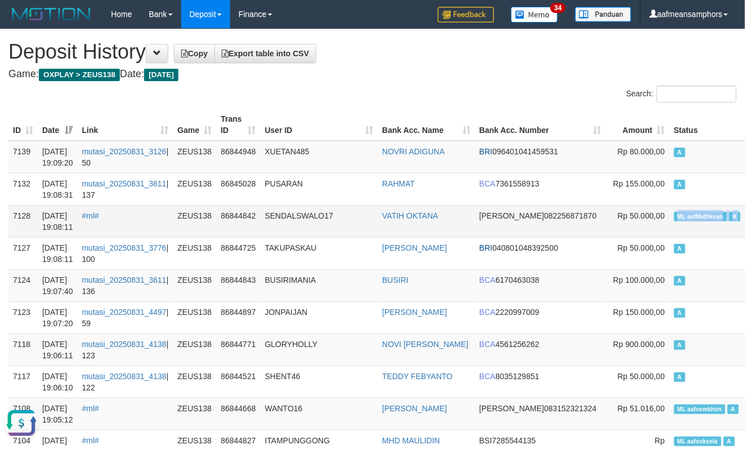
copy tr "ML aafMathkean A aafLO"
drag, startPoint x: 620, startPoint y: 218, endPoint x: 718, endPoint y: 226, distance: 98.8
click at [718, 226] on tr "7128 31/08/2025 19:08:11 #ml# ZEUS138 86844842 SENDALSWALO17 VATIH OKTANA DANA …" at bounding box center [420, 221] width 824 height 32
click at [670, 227] on td "ML aafMathkean A" at bounding box center [709, 221] width 78 height 32
copy td "ML aafMathkean A"
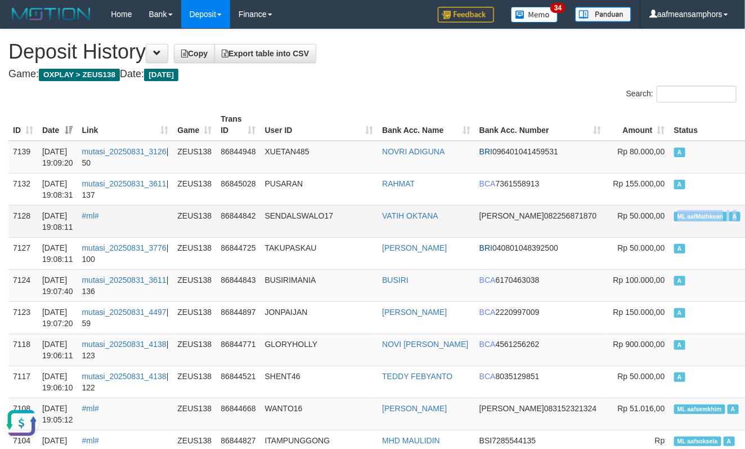
drag, startPoint x: 620, startPoint y: 209, endPoint x: 680, endPoint y: 220, distance: 60.6
click at [680, 220] on td "ML aafMathkean A" at bounding box center [709, 221] width 78 height 32
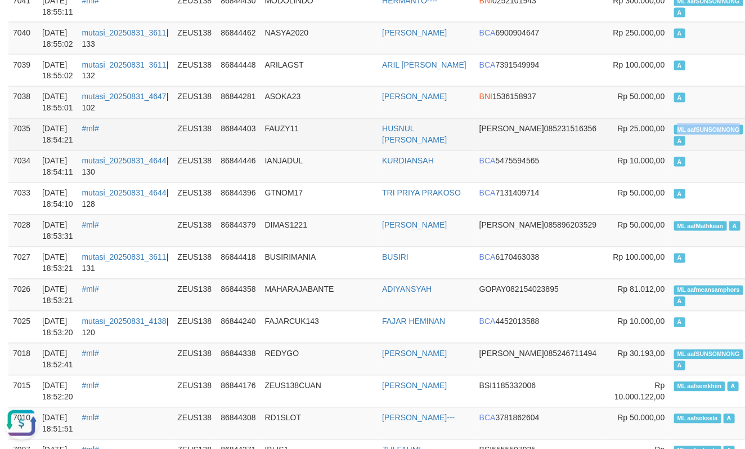
drag, startPoint x: 617, startPoint y: 128, endPoint x: 683, endPoint y: 132, distance: 66.0
click at [683, 132] on tr "7035 31/08/2025 18:54:21 #ml# ZEUS138 86844403 FAUZY11 HUSNUL GULAM FAUZI DANA …" at bounding box center [420, 134] width 824 height 32
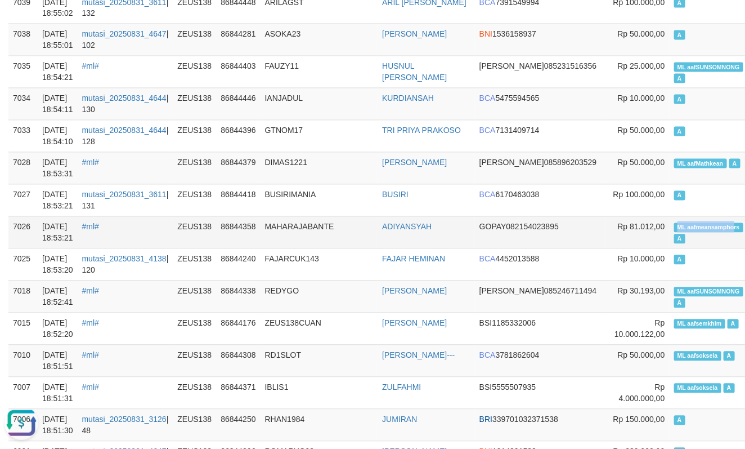
copy span "ML aafmeansampho"
drag, startPoint x: 621, startPoint y: 226, endPoint x: 678, endPoint y: 227, distance: 57.4
click at [678, 227] on span "ML aafmeansamphors" at bounding box center [708, 228] width 69 height 10
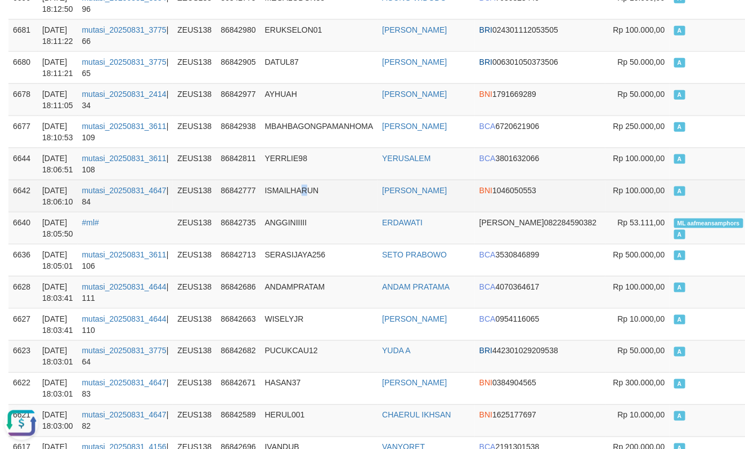
click at [305, 193] on td "ISMAILHARUN" at bounding box center [320, 196] width 118 height 32
click at [311, 195] on td "ISMAILHARUN" at bounding box center [320, 196] width 118 height 32
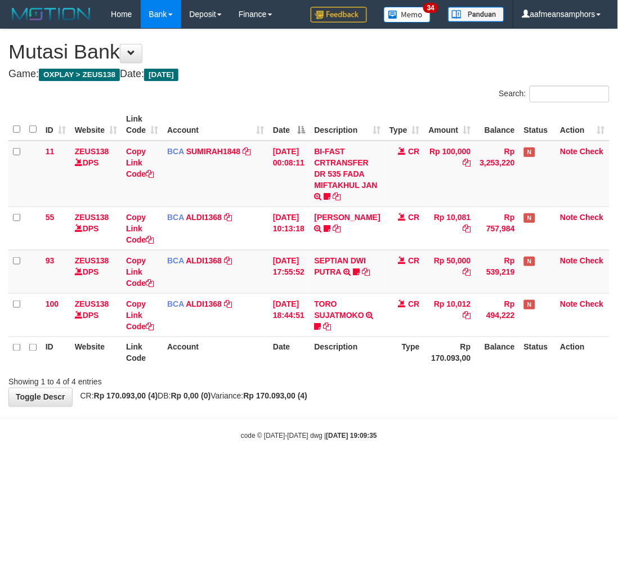
drag, startPoint x: 0, startPoint y: 0, endPoint x: 266, endPoint y: 446, distance: 519.8
click at [257, 453] on body "Toggle navigation Home Bank Account List Load By Website Group [OXPLAY] ZEUS138…" at bounding box center [309, 235] width 618 height 470
click at [234, 443] on body "Toggle navigation Home Bank Account List Load By Website Group [OXPLAY] ZEUS138…" at bounding box center [309, 235] width 618 height 470
click at [274, 403] on div "**********" at bounding box center [309, 217] width 618 height 377
click at [321, 386] on div "Showing 1 to 4 of 4 entries" at bounding box center [309, 380] width 618 height 16
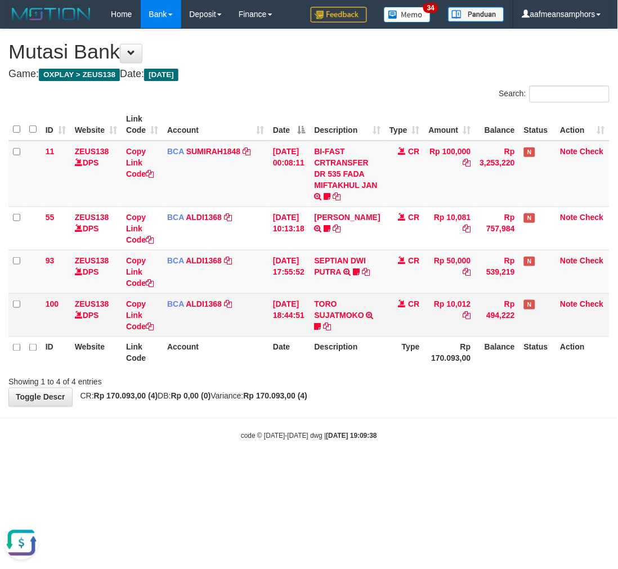
click at [308, 397] on strong "Rp 170.093,00 (4)" at bounding box center [276, 396] width 64 height 9
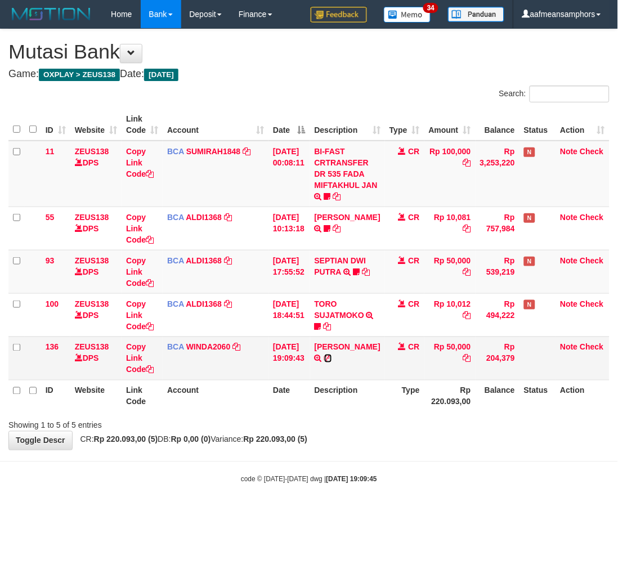
drag, startPoint x: 334, startPoint y: 367, endPoint x: 614, endPoint y: 426, distance: 286.0
click at [332, 363] on icon at bounding box center [328, 359] width 8 height 8
drag, startPoint x: 419, startPoint y: 436, endPoint x: 412, endPoint y: 441, distance: 9.4
click at [412, 441] on div "**********" at bounding box center [309, 239] width 618 height 421
click at [395, 432] on div "**********" at bounding box center [309, 239] width 618 height 421
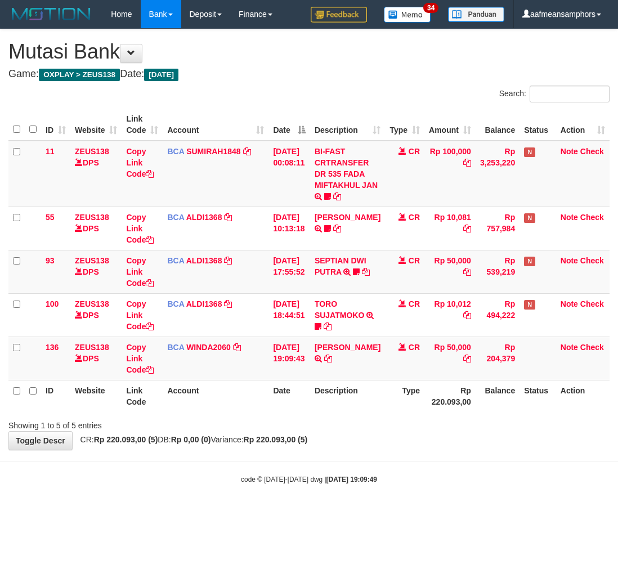
click at [391, 460] on body "Toggle navigation Home Bank Account List Load By Website Group [OXPLAY] ZEUS138…" at bounding box center [309, 256] width 618 height 513
click at [395, 455] on body "Toggle navigation Home Bank Account List Load By Website Group [OXPLAY] ZEUS138…" at bounding box center [309, 256] width 618 height 513
click at [386, 461] on body "Toggle navigation Home Bank Account List Load By Website Group [OXPLAY] ZEUS138…" at bounding box center [309, 256] width 618 height 513
click at [386, 462] on hr at bounding box center [309, 462] width 618 height 1
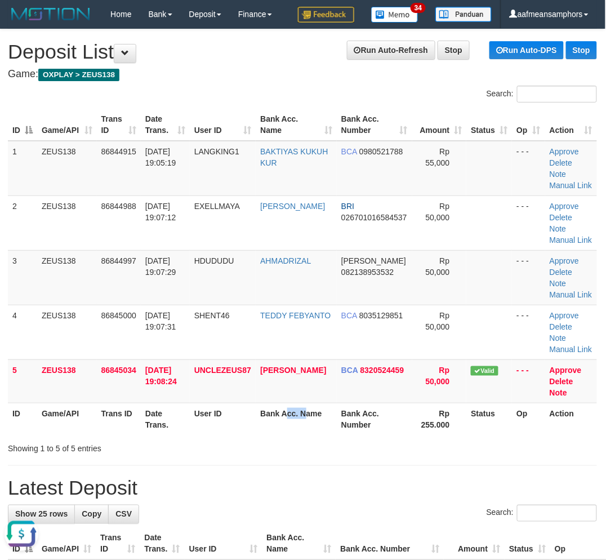
click at [312, 428] on th "Bank Acc. Name" at bounding box center [296, 419] width 81 height 32
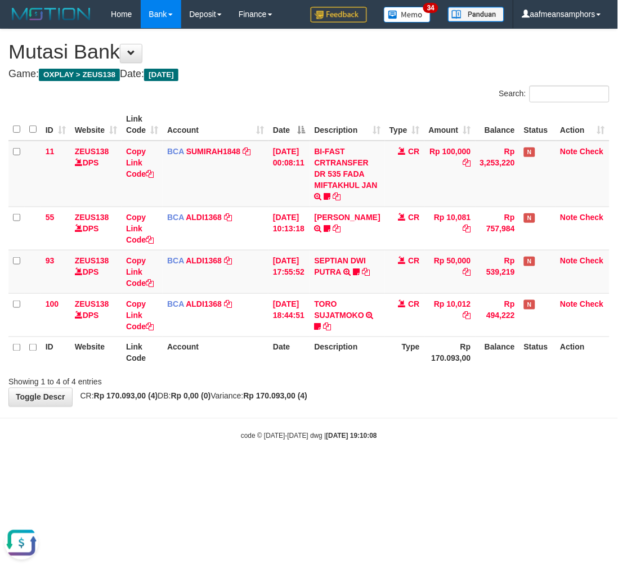
drag, startPoint x: 369, startPoint y: 450, endPoint x: 374, endPoint y: 449, distance: 5.7
click at [368, 452] on body "Toggle navigation Home Bank Account List Load By Website Group [OXPLAY] ZEUS138…" at bounding box center [309, 235] width 618 height 470
click at [374, 445] on body "Toggle navigation Home Bank Account List Load By Website Group [OXPLAY] ZEUS138…" at bounding box center [309, 235] width 618 height 470
click at [338, 437] on strong "2025/08/31 19:10:08" at bounding box center [352, 436] width 51 height 8
click at [336, 440] on div "code © 2012-2018 dwg | 2025/08/31 19:10:08" at bounding box center [309, 435] width 618 height 11
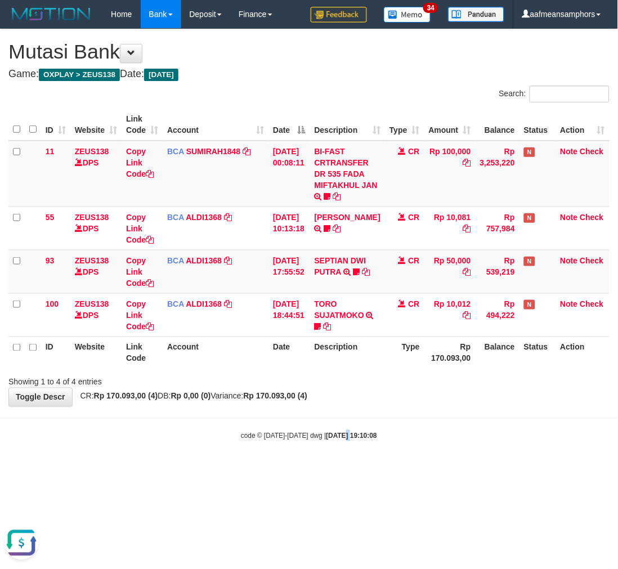
click at [331, 441] on body "Toggle navigation Home Bank Account List Load By Website Group [OXPLAY] ZEUS138…" at bounding box center [309, 235] width 618 height 470
click at [329, 443] on body "Toggle navigation Home Bank Account List Load By Website Group [OXPLAY] ZEUS138…" at bounding box center [309, 235] width 618 height 470
click at [331, 443] on body "Toggle navigation Home Bank Account List Load By Website Group [OXPLAY] ZEUS138…" at bounding box center [309, 235] width 618 height 470
drag, startPoint x: 331, startPoint y: 443, endPoint x: 377, endPoint y: 437, distance: 46.5
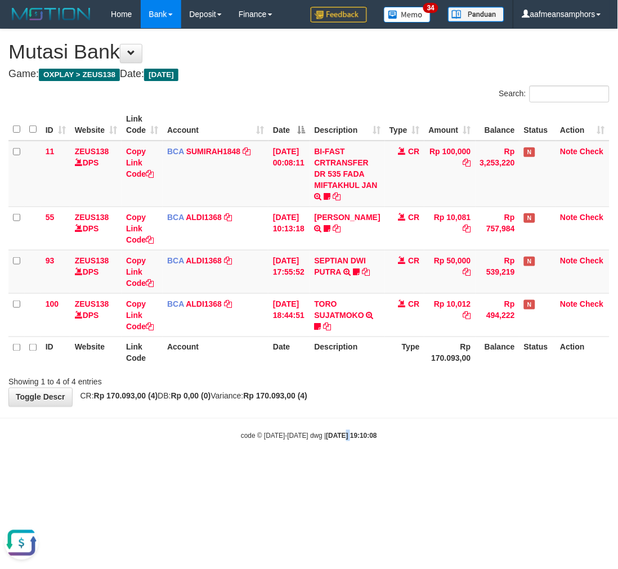
click at [333, 443] on body "Toggle navigation Home Bank Account List Load By Website Group [OXPLAY] ZEUS138…" at bounding box center [309, 235] width 618 height 470
click at [335, 435] on strong "[DATE] 19:10:15" at bounding box center [352, 436] width 51 height 8
drag, startPoint x: 334, startPoint y: 435, endPoint x: 341, endPoint y: 435, distance: 6.8
click at [334, 435] on strong "[DATE] 19:10:15" at bounding box center [352, 436] width 51 height 8
drag, startPoint x: 393, startPoint y: 436, endPoint x: 409, endPoint y: 439, distance: 16.7
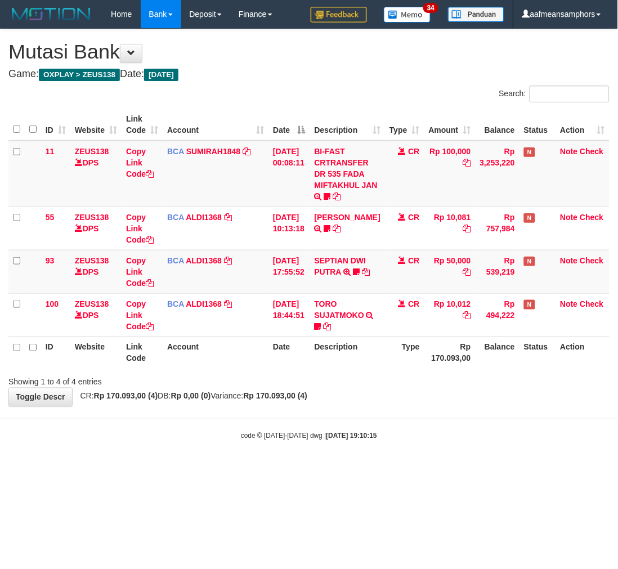
click at [392, 435] on div "code © [DATE]-[DATE] dwg | [DATE] 19:10:15" at bounding box center [309, 435] width 618 height 11
click at [388, 434] on div "code © [DATE]-[DATE] dwg | [DATE] 19:10:16" at bounding box center [309, 435] width 618 height 11
click at [384, 431] on div "code © [DATE]-[DATE] dwg | [DATE] 19:10:16" at bounding box center [309, 435] width 618 height 11
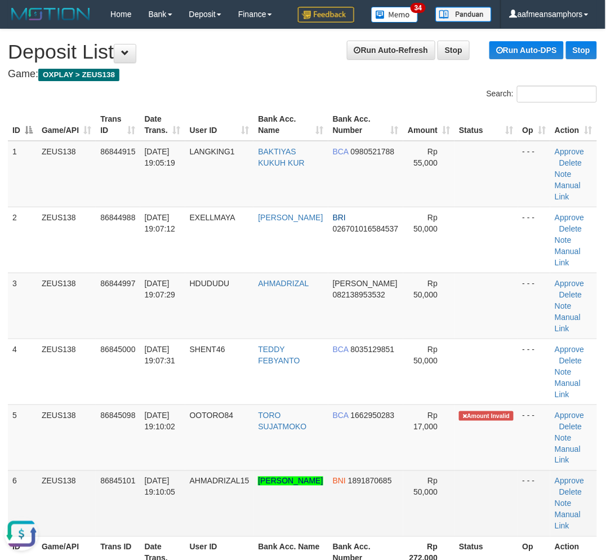
click at [180, 502] on td "[DATE] 19:10:05" at bounding box center [162, 503] width 45 height 66
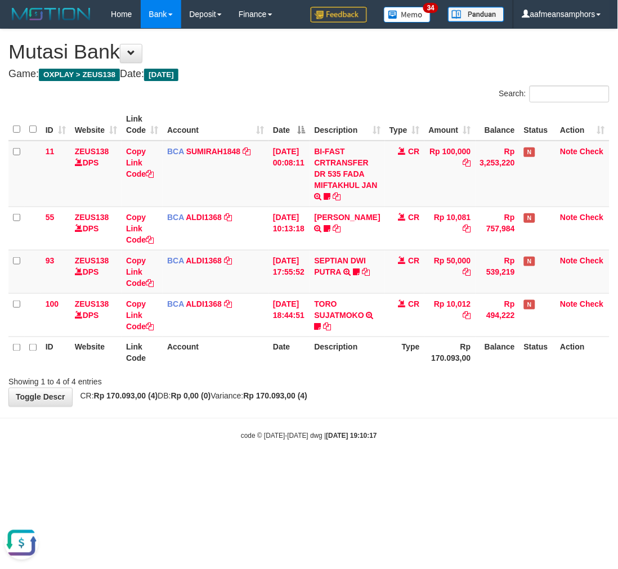
drag, startPoint x: 323, startPoint y: 414, endPoint x: 344, endPoint y: 415, distance: 21.5
click at [321, 414] on body "Toggle navigation Home Bank Account List Load By Website Group [OXPLAY] ZEUS138…" at bounding box center [309, 235] width 618 height 470
click at [330, 413] on body "Toggle navigation Home Bank Account List Load By Website Group [OXPLAY] ZEUS138…" at bounding box center [309, 235] width 618 height 470
click at [375, 428] on body "Toggle navigation Home Bank Account List Load By Website Group [OXPLAY] ZEUS138…" at bounding box center [309, 235] width 618 height 470
drag, startPoint x: 0, startPoint y: 0, endPoint x: 385, endPoint y: 431, distance: 577.7
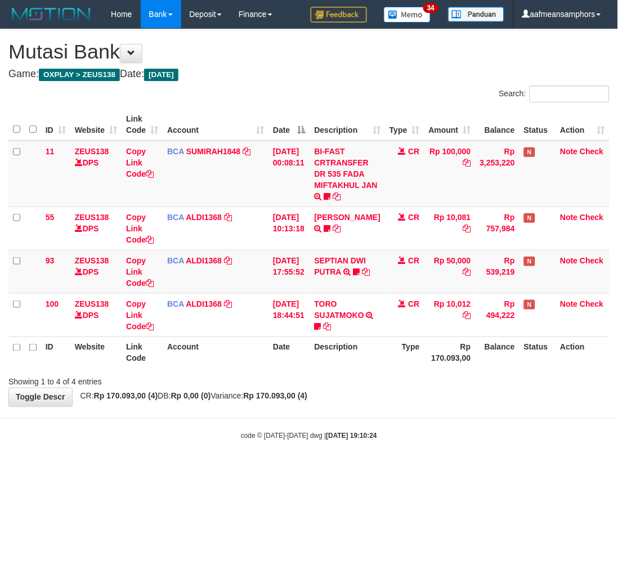
click at [382, 430] on body "Toggle navigation Home Bank Account List Load By Website Group [OXPLAY] ZEUS138…" at bounding box center [309, 235] width 618 height 470
click at [344, 398] on div "**********" at bounding box center [309, 217] width 618 height 377
click at [351, 394] on div "**********" at bounding box center [309, 217] width 618 height 377
click at [347, 396] on div "**********" at bounding box center [309, 217] width 618 height 377
click at [340, 406] on div "**********" at bounding box center [309, 217] width 618 height 377
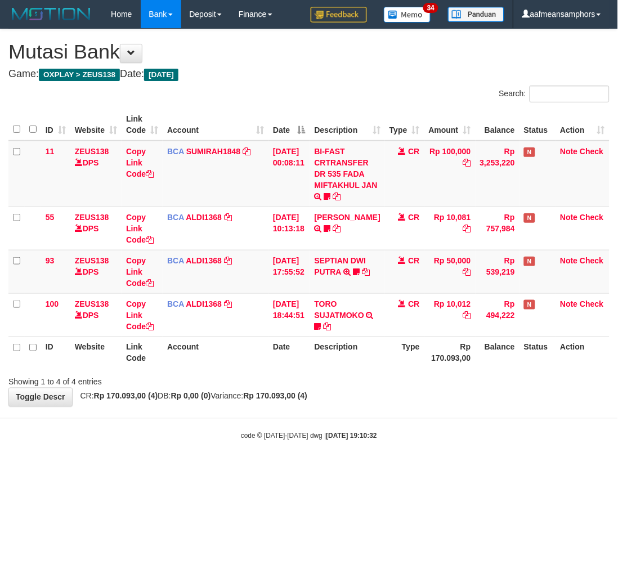
click at [345, 406] on div "**********" at bounding box center [309, 217] width 618 height 377
click at [351, 414] on body "Toggle navigation Home Bank Account List Load By Website Group [OXPLAY] ZEUS138…" at bounding box center [309, 235] width 618 height 470
drag, startPoint x: 0, startPoint y: 0, endPoint x: 351, endPoint y: 412, distance: 541.5
click at [351, 412] on body "Toggle navigation Home Bank Account List Load By Website Group [OXPLAY] ZEUS138…" at bounding box center [309, 235] width 618 height 470
drag, startPoint x: 0, startPoint y: 0, endPoint x: 437, endPoint y: 459, distance: 634.0
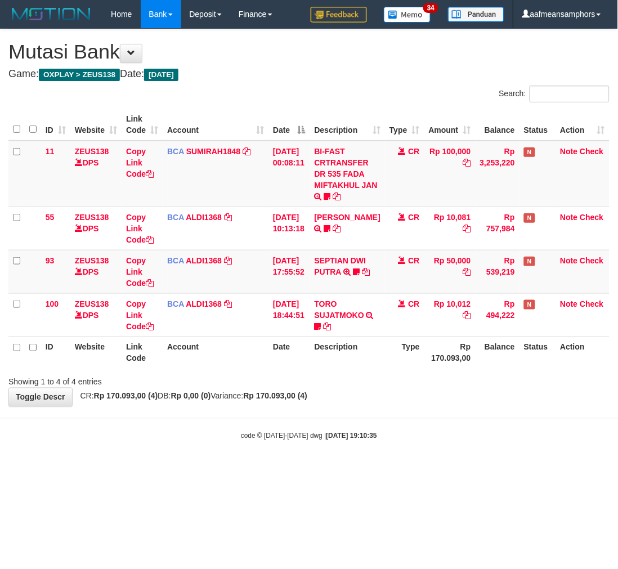
click at [437, 462] on body "Toggle navigation Home Bank Account List Load By Website Group [OXPLAY] ZEUS138…" at bounding box center [309, 235] width 618 height 470
click at [438, 436] on div "code © [DATE]-[DATE] dwg | [DATE] 19:10:35" at bounding box center [309, 435] width 618 height 11
click at [339, 408] on body "Toggle navigation Home Bank Account List Load By Website Group [OXPLAY] ZEUS138…" at bounding box center [309, 235] width 618 height 470
click at [383, 374] on div "Showing 1 to 4 of 4 entries" at bounding box center [309, 380] width 618 height 16
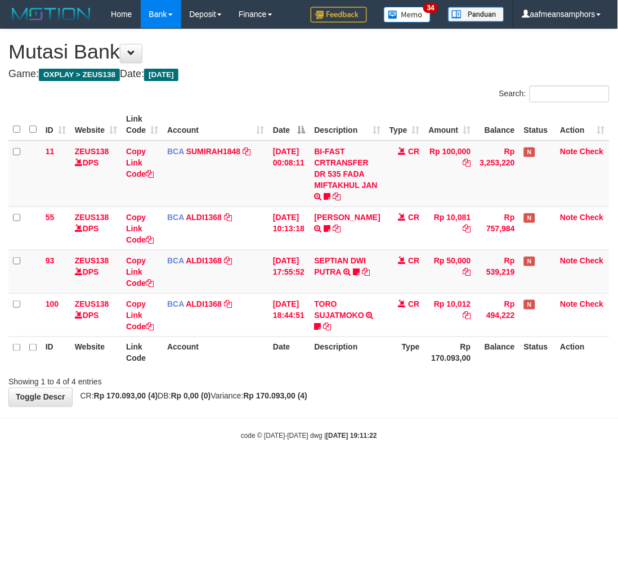
drag, startPoint x: 382, startPoint y: 379, endPoint x: 369, endPoint y: 407, distance: 30.8
click at [382, 378] on div "Showing 1 to 4 of 4 entries" at bounding box center [309, 380] width 618 height 16
drag, startPoint x: 356, startPoint y: 434, endPoint x: 359, endPoint y: 429, distance: 5.8
click at [359, 430] on div "code © 2012-2018 dwg | 2025/08/31 19:11:22" at bounding box center [309, 435] width 618 height 11
click at [355, 422] on body "Toggle navigation Home Bank Account List Load By Website Group [OXPLAY] ZEUS138…" at bounding box center [309, 235] width 618 height 470
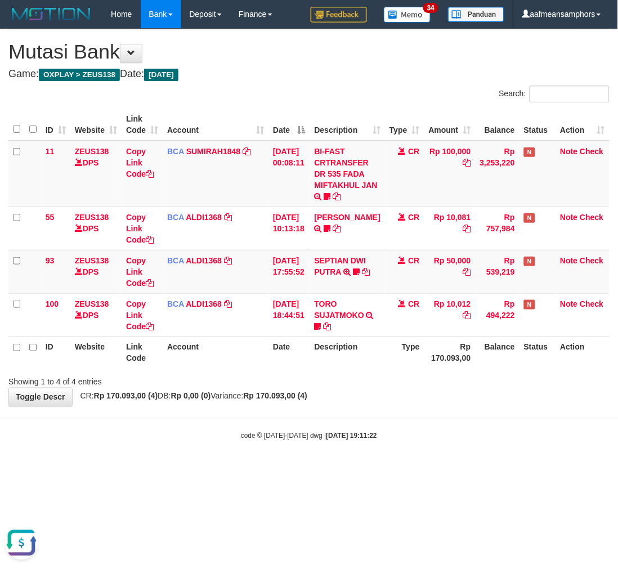
click at [350, 412] on body "Toggle navigation Home Bank Account List Load By Website Group [OXPLAY] ZEUS138…" at bounding box center [309, 235] width 618 height 470
click at [350, 408] on body "Toggle navigation Home Bank Account List Load By Website Group [OXPLAY] ZEUS138…" at bounding box center [309, 235] width 618 height 470
drag, startPoint x: 347, startPoint y: 409, endPoint x: 356, endPoint y: 406, distance: 9.4
click at [348, 409] on body "Toggle navigation Home Bank Account List Load By Website Group [OXPLAY] ZEUS138…" at bounding box center [309, 235] width 618 height 470
click at [397, 400] on div "**********" at bounding box center [309, 217] width 618 height 377
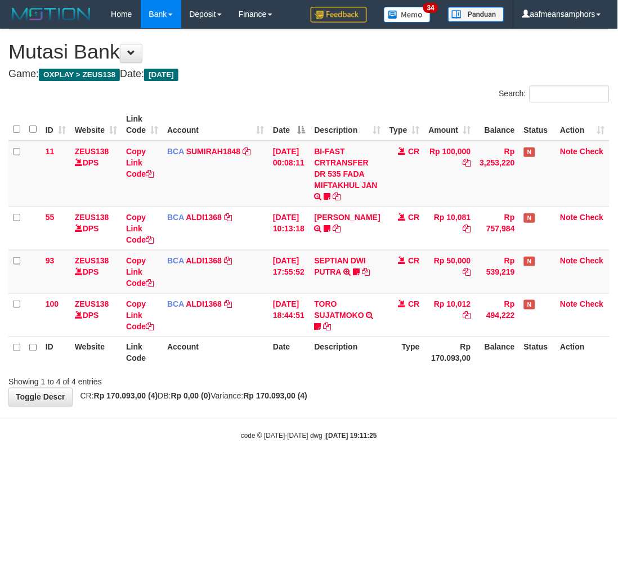
click at [376, 397] on div "**********" at bounding box center [309, 217] width 618 height 377
click at [363, 387] on div "**********" at bounding box center [309, 217] width 618 height 377
click at [361, 387] on div "**********" at bounding box center [309, 217] width 618 height 377
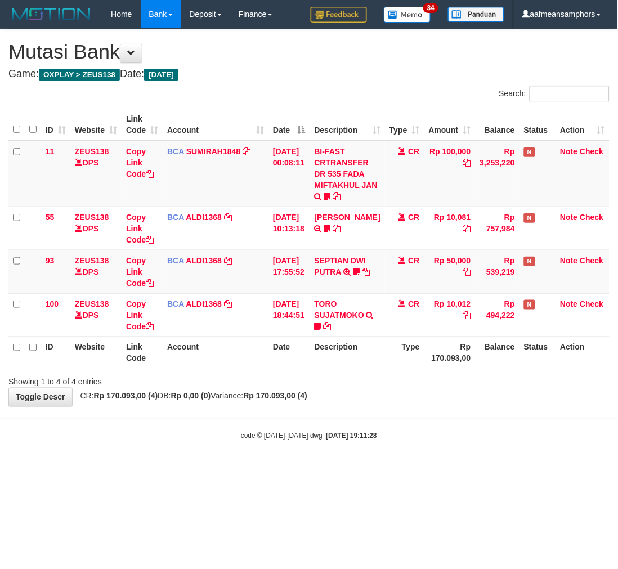
click at [361, 386] on div "Showing 1 to 4 of 4 entries" at bounding box center [309, 380] width 618 height 16
click at [363, 385] on div "Showing 1 to 4 of 4 entries" at bounding box center [309, 380] width 618 height 16
drag, startPoint x: 0, startPoint y: 0, endPoint x: 347, endPoint y: 381, distance: 515.3
click at [347, 383] on div "Showing 1 to 4 of 4 entries" at bounding box center [309, 380] width 618 height 16
click at [336, 381] on div "Showing 1 to 4 of 4 entries" at bounding box center [309, 380] width 618 height 16
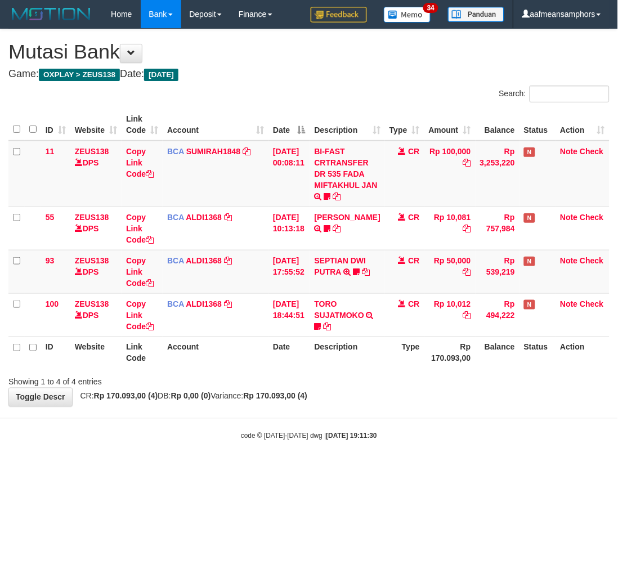
click at [336, 381] on div "Showing 1 to 4 of 4 entries" at bounding box center [309, 380] width 618 height 16
click at [342, 374] on div "Showing 1 to 4 of 4 entries" at bounding box center [309, 380] width 618 height 16
drag, startPoint x: 353, startPoint y: 373, endPoint x: 355, endPoint y: 364, distance: 9.3
click at [352, 373] on div "Showing 1 to 4 of 4 entries" at bounding box center [309, 380] width 618 height 16
click at [337, 364] on th "Description" at bounding box center [347, 353] width 75 height 32
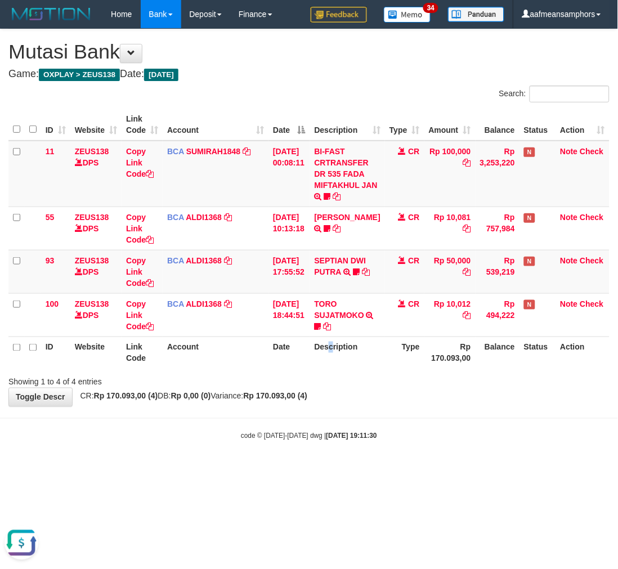
click at [337, 364] on th "Description" at bounding box center [347, 353] width 75 height 32
click at [357, 369] on div "ID Website Link Code Account Date Description Type Amount Balance Status Action…" at bounding box center [309, 238] width 618 height 267
click at [359, 354] on th "Description" at bounding box center [347, 353] width 75 height 32
click at [394, 463] on body "Toggle navigation Home Bank Account List Load By Website Group [OXPLAY] ZEUS138…" at bounding box center [309, 235] width 618 height 470
click at [388, 462] on body "Toggle navigation Home Bank Account List Load By Website Group [OXPLAY] ZEUS138…" at bounding box center [309, 235] width 618 height 470
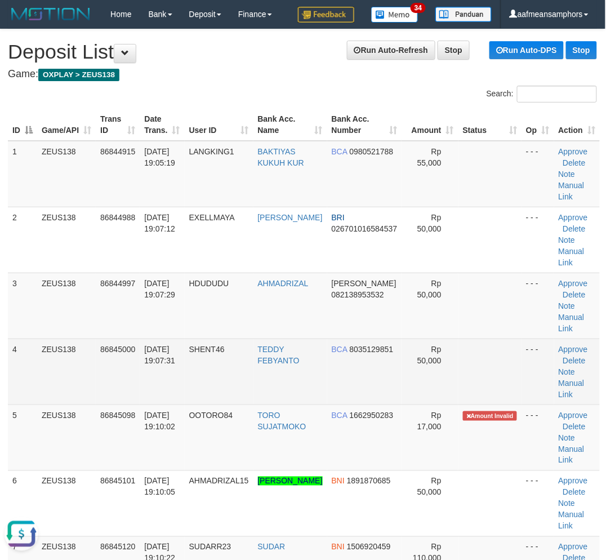
click at [181, 373] on td "[DATE] 19:07:31" at bounding box center [162, 371] width 44 height 66
drag, startPoint x: 181, startPoint y: 373, endPoint x: 11, endPoint y: 409, distance: 173.2
click at [182, 374] on td "[DATE] 19:07:31" at bounding box center [162, 371] width 44 height 66
click at [153, 389] on td "[DATE] 19:07:31" at bounding box center [162, 371] width 44 height 66
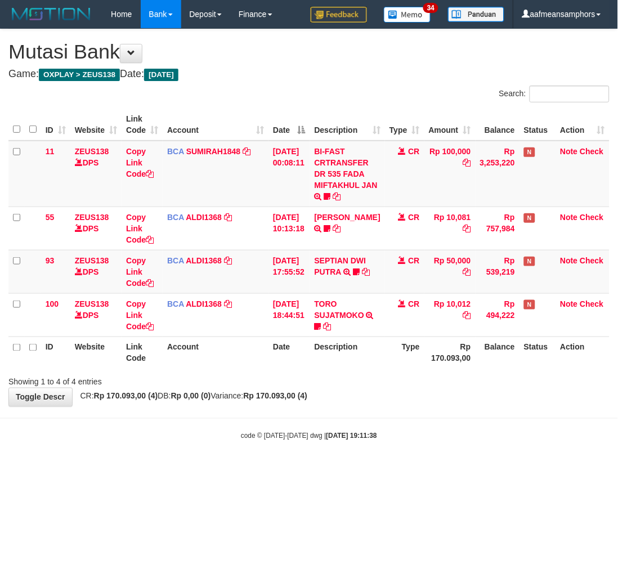
click at [388, 462] on body "Toggle navigation Home Bank Account List Load By Website Group [OXPLAY] ZEUS138…" at bounding box center [309, 235] width 618 height 470
click at [398, 452] on body "Toggle navigation Home Bank Account List Load By Website Group [OXPLAY] ZEUS138…" at bounding box center [309, 235] width 618 height 470
click at [392, 457] on body "Toggle navigation Home Bank Account List Load By Website Group [OXPLAY] ZEUS138…" at bounding box center [309, 235] width 618 height 470
click at [407, 447] on body "Toggle navigation Home Bank Account List Load By Website Group [OXPLAY] ZEUS138…" at bounding box center [309, 235] width 618 height 470
click at [409, 463] on body "Toggle navigation Home Bank Account List Load By Website Group [OXPLAY] ZEUS138…" at bounding box center [309, 235] width 618 height 470
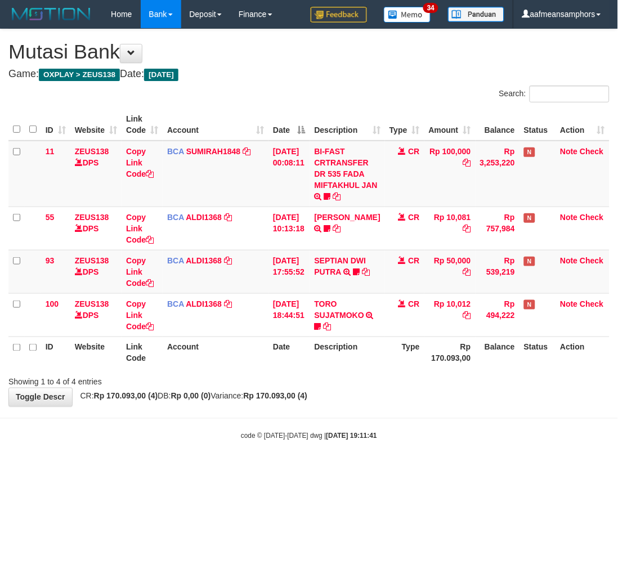
drag, startPoint x: 409, startPoint y: 463, endPoint x: 414, endPoint y: 456, distance: 8.4
click at [411, 461] on body "Toggle navigation Home Bank Account List Load By Website Group [OXPLAY] ZEUS138…" at bounding box center [309, 235] width 618 height 470
drag, startPoint x: 414, startPoint y: 456, endPoint x: 407, endPoint y: 461, distance: 8.6
click at [408, 459] on body "Toggle navigation Home Bank Account List Load By Website Group [OXPLAY] ZEUS138…" at bounding box center [309, 235] width 618 height 470
drag, startPoint x: 417, startPoint y: 448, endPoint x: 412, endPoint y: 450, distance: 5.8
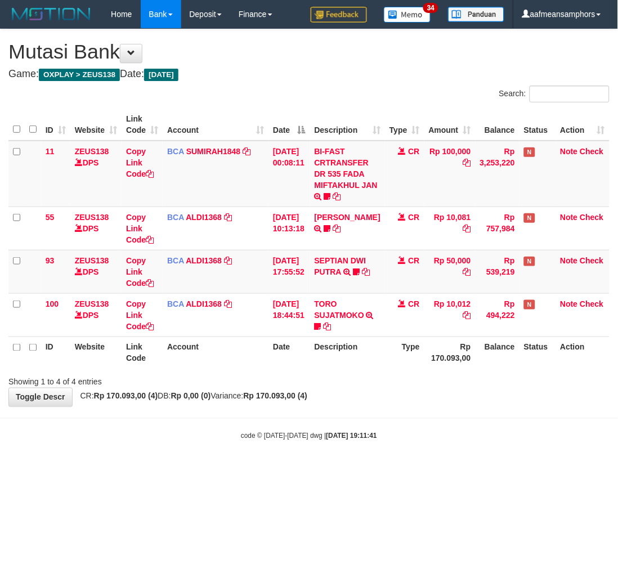
click at [414, 448] on body "Toggle navigation Home Bank Account List Load By Website Group [OXPLAY] ZEUS138…" at bounding box center [309, 235] width 618 height 470
drag, startPoint x: 0, startPoint y: 0, endPoint x: 414, endPoint y: 454, distance: 614.5
click at [410, 453] on body "Toggle navigation Home Bank Account List Load By Website Group [OXPLAY] ZEUS138…" at bounding box center [309, 235] width 618 height 470
click at [429, 456] on body "Toggle navigation Home Bank Account List Load By Website Group [OXPLAY] ZEUS138…" at bounding box center [309, 235] width 618 height 470
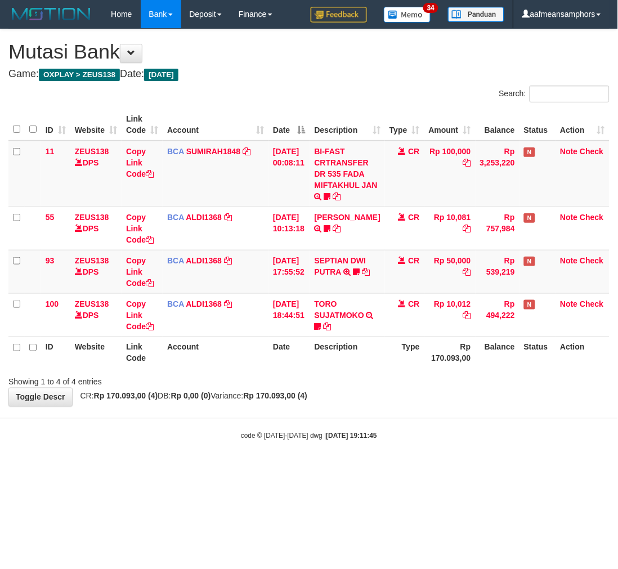
click at [434, 430] on body "Toggle navigation Home Bank Account List Load By Website Group [OXPLAY] ZEUS138…" at bounding box center [309, 235] width 618 height 470
click at [417, 408] on body "Toggle navigation Home Bank Account List Load By Website Group [OXPLAY] ZEUS138…" at bounding box center [309, 235] width 618 height 470
click at [373, 443] on body "Toggle navigation Home Bank Account List Load By Website Group [OXPLAY] ZEUS138…" at bounding box center [309, 235] width 618 height 470
click at [370, 440] on div "code © 2012-2018 dwg | 2025/08/31 19:11:48" at bounding box center [309, 435] width 618 height 11
drag, startPoint x: 432, startPoint y: 449, endPoint x: 446, endPoint y: 444, distance: 14.4
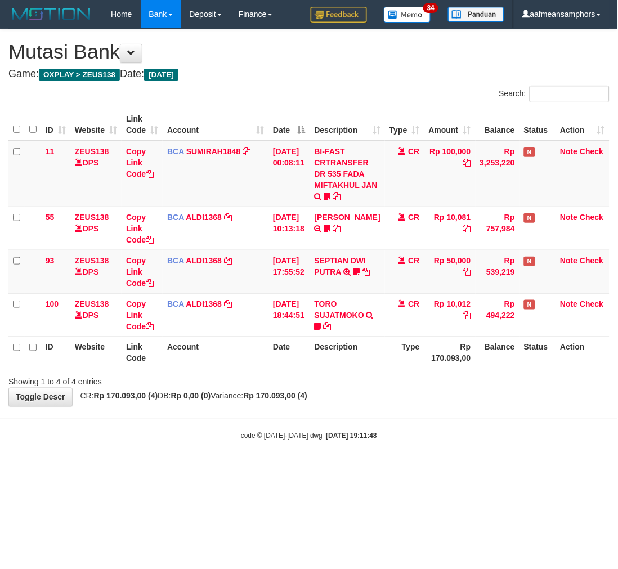
click at [441, 449] on body "Toggle navigation Home Bank Account List Load By Website Group [OXPLAY] ZEUS138…" at bounding box center [309, 235] width 618 height 470
click at [445, 443] on body "Toggle navigation Home Bank Account List Load By Website Group [OXPLAY] ZEUS138…" at bounding box center [309, 235] width 618 height 470
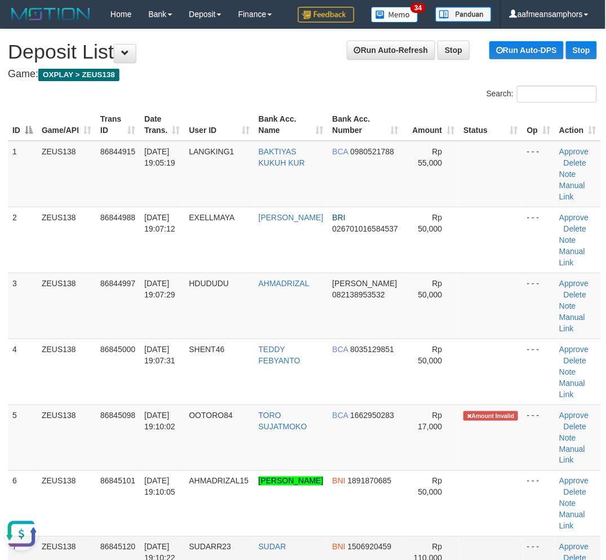
click at [145, 548] on span "[DATE] 19:10:22" at bounding box center [159, 552] width 31 height 20
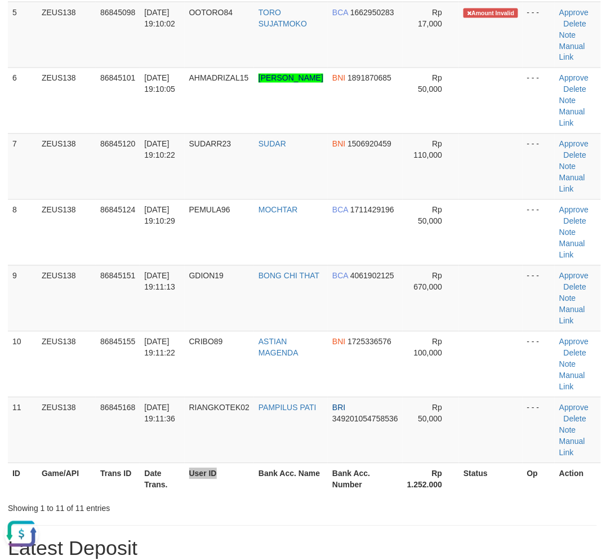
click at [218, 468] on th "User ID" at bounding box center [219, 479] width 69 height 32
click at [195, 463] on th "User ID" at bounding box center [219, 479] width 69 height 32
click at [188, 463] on tr "ID Game/API Trans ID Date Trans. User ID Bank Acc. Name Bank Acc. Number Rp 1.2…" at bounding box center [304, 479] width 593 height 32
click at [184, 463] on th "Date Trans." at bounding box center [162, 479] width 44 height 32
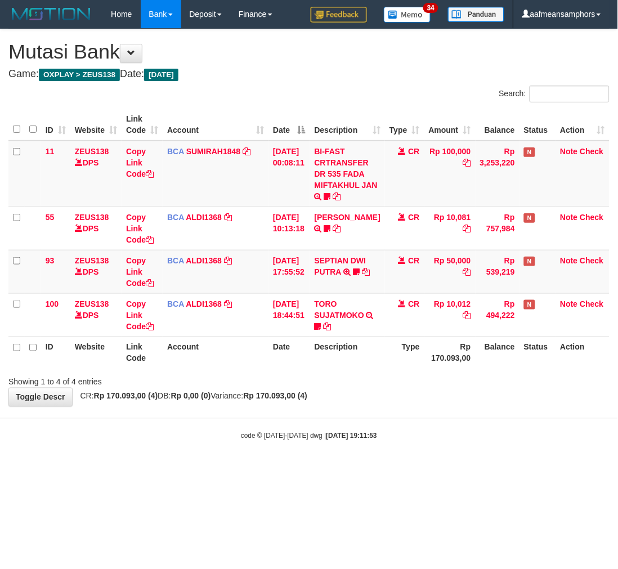
drag, startPoint x: 422, startPoint y: 421, endPoint x: 415, endPoint y: 423, distance: 7.0
click at [415, 423] on body "Toggle navigation Home Bank Account List Load By Website Group [OXPLAY] ZEUS138…" at bounding box center [309, 235] width 618 height 470
click at [415, 419] on body "Toggle navigation Home Bank Account List Load By Website Group [OXPLAY] ZEUS138…" at bounding box center [309, 235] width 618 height 470
click at [421, 396] on div "**********" at bounding box center [309, 217] width 618 height 377
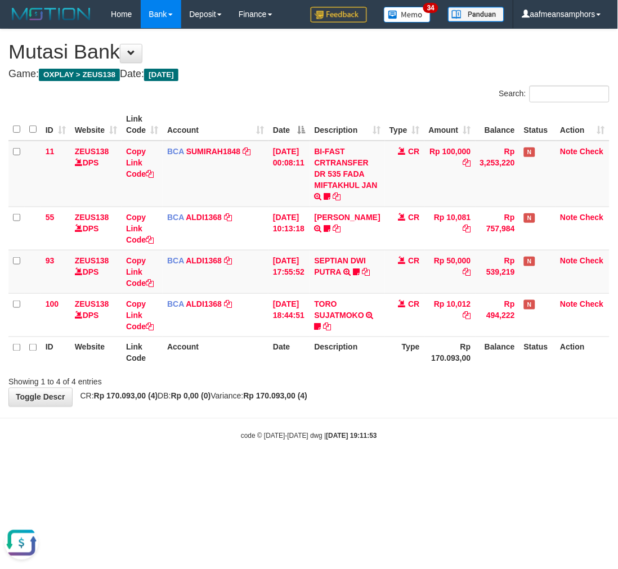
click at [419, 395] on div "**********" at bounding box center [309, 217] width 618 height 377
click at [324, 470] on html "Toggle navigation Home Bank Account List Load By Website Group [OXPLAY] ZEUS138…" at bounding box center [309, 235] width 618 height 470
drag, startPoint x: 324, startPoint y: 482, endPoint x: 335, endPoint y: 481, distance: 10.8
click at [335, 470] on html "Toggle navigation Home Bank Account List Load By Website Group [OXPLAY] ZEUS138…" at bounding box center [309, 235] width 618 height 470
click at [363, 468] on body "Toggle navigation Home Bank Account List Load By Website Group [OXPLAY] ZEUS138…" at bounding box center [309, 235] width 618 height 470
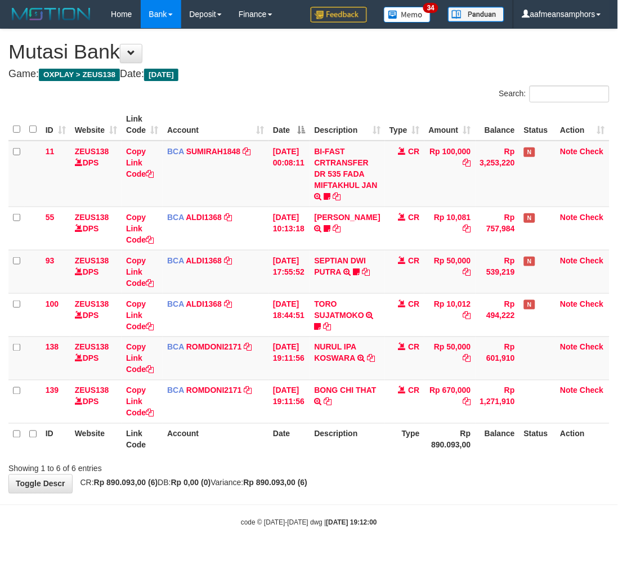
click at [354, 471] on div "Showing 1 to 6 of 6 entries" at bounding box center [309, 467] width 618 height 16
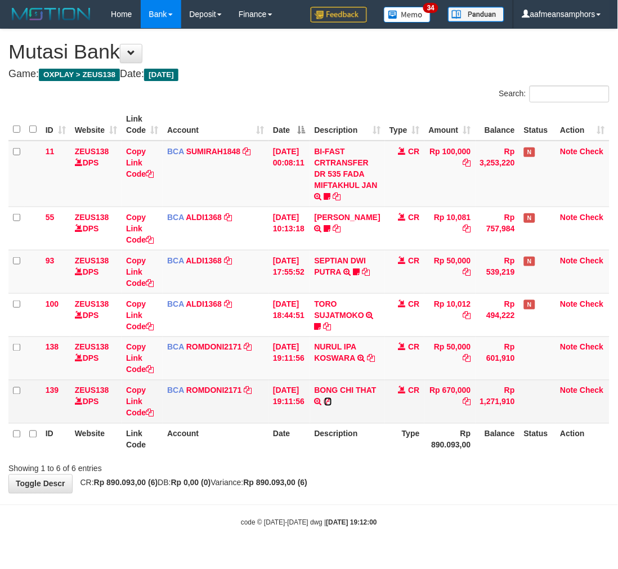
click at [332, 400] on icon at bounding box center [328, 402] width 8 height 8
drag, startPoint x: 327, startPoint y: 367, endPoint x: 374, endPoint y: 380, distance: 48.5
click at [367, 363] on icon at bounding box center [371, 359] width 8 height 8
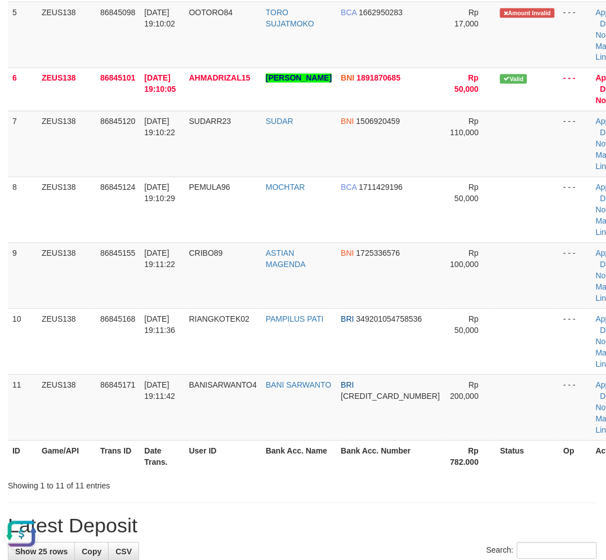
drag, startPoint x: 260, startPoint y: 468, endPoint x: 3, endPoint y: 403, distance: 264.5
click at [257, 468] on th "User ID" at bounding box center [223, 456] width 77 height 32
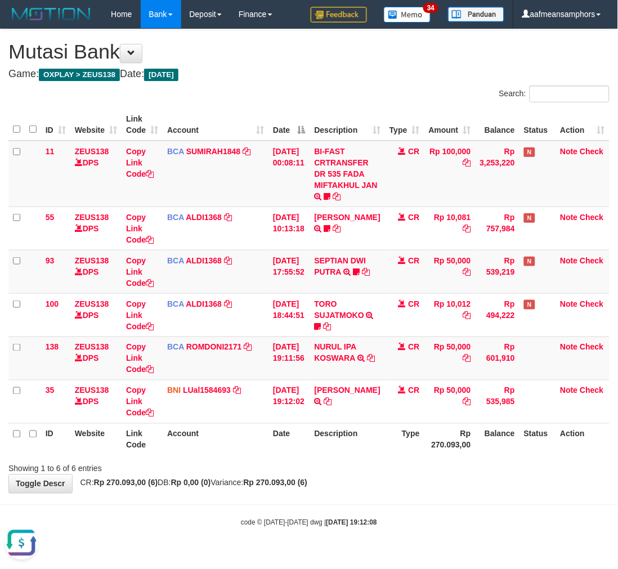
click at [343, 515] on body "Toggle navigation Home Bank Account List Load By Website Group [OXPLAY] ZEUS138…" at bounding box center [309, 278] width 618 height 556
click at [342, 515] on body "Toggle navigation Home Bank Account List Load By Website Group [OXPLAY] ZEUS138…" at bounding box center [309, 278] width 618 height 556
drag, startPoint x: 333, startPoint y: 506, endPoint x: 327, endPoint y: 507, distance: 6.3
click at [328, 507] on body "Toggle navigation Home Bank Account List Load By Website Group [OXPLAY] ZEUS138…" at bounding box center [309, 278] width 618 height 556
click at [327, 507] on body "Toggle navigation Home Bank Account List Load By Website Group [OXPLAY] ZEUS138…" at bounding box center [309, 278] width 618 height 556
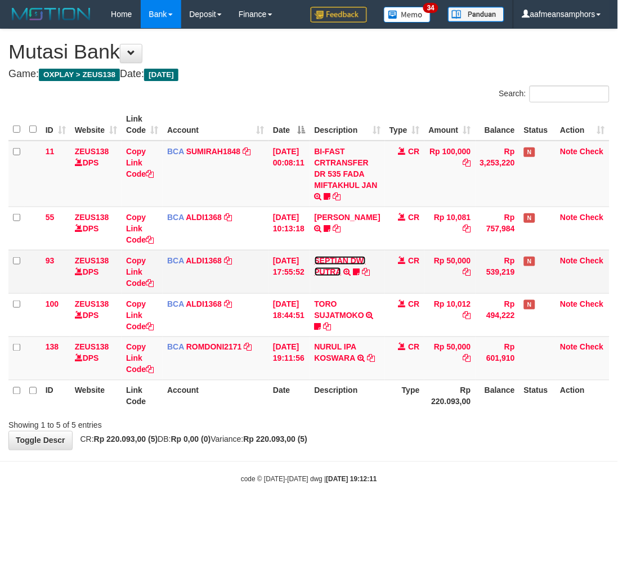
click at [328, 271] on link "SEPTIAN DWI PUTRA" at bounding box center [341, 266] width 52 height 20
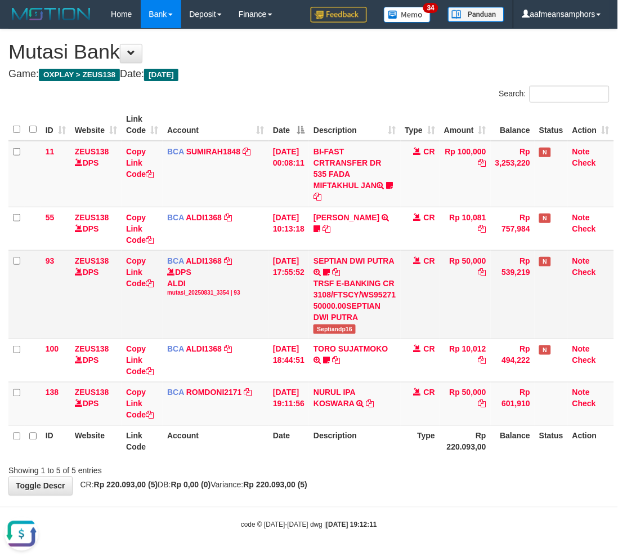
click at [331, 328] on span "Septiandp16" at bounding box center [335, 329] width 42 height 10
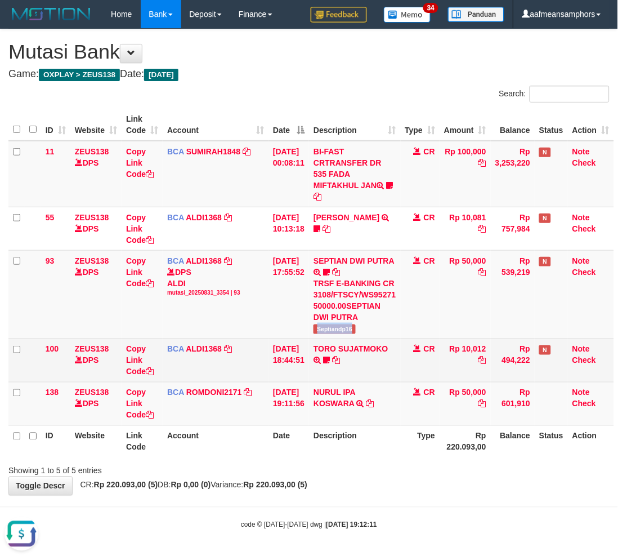
copy span "Septiandp16"
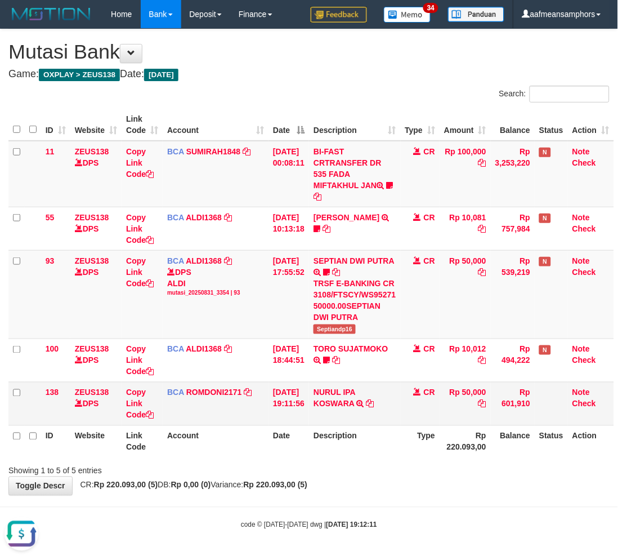
click at [332, 383] on td "NURUL IPA KOSWARA TRSF E-BANKING CR 3108/FTSCY/WS95031 50000.00NURUL IPA KOSWARA" at bounding box center [354, 403] width 91 height 43
copy link "NURUL"
click at [401, 499] on body "Toggle navigation Home Bank Account List Load By Website Group [OXPLAY] ZEUS138…" at bounding box center [309, 279] width 618 height 558
click at [403, 494] on div "**********" at bounding box center [309, 262] width 618 height 466
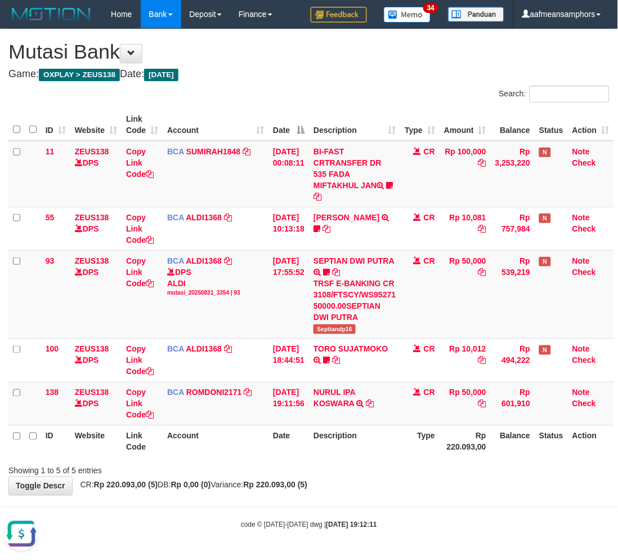
click at [403, 494] on div "**********" at bounding box center [309, 262] width 618 height 466
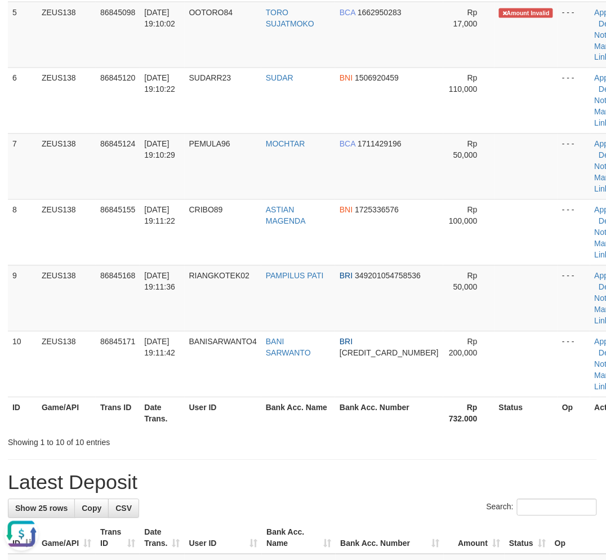
click at [339, 449] on div "**********" at bounding box center [302, 529] width 606 height 1805
click at [202, 460] on div "**********" at bounding box center [302, 529] width 606 height 1805
click at [232, 448] on div "**********" at bounding box center [302, 529] width 606 height 1805
drag, startPoint x: 232, startPoint y: 448, endPoint x: 207, endPoint y: 446, distance: 25.4
click at [233, 448] on div "**********" at bounding box center [302, 529] width 606 height 1805
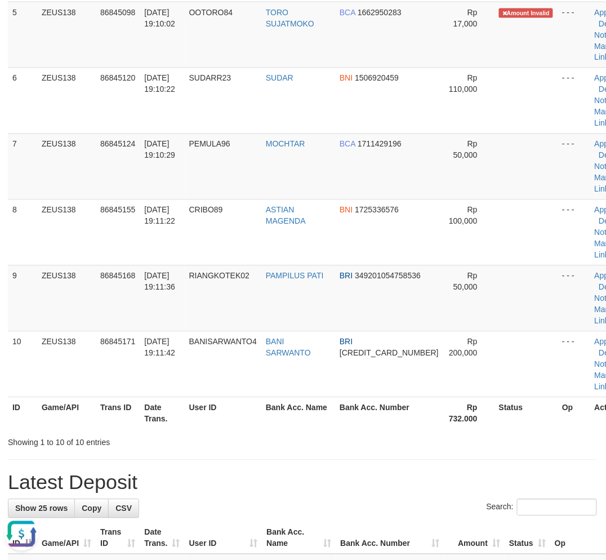
click at [358, 452] on div "**********" at bounding box center [302, 529] width 606 height 1805
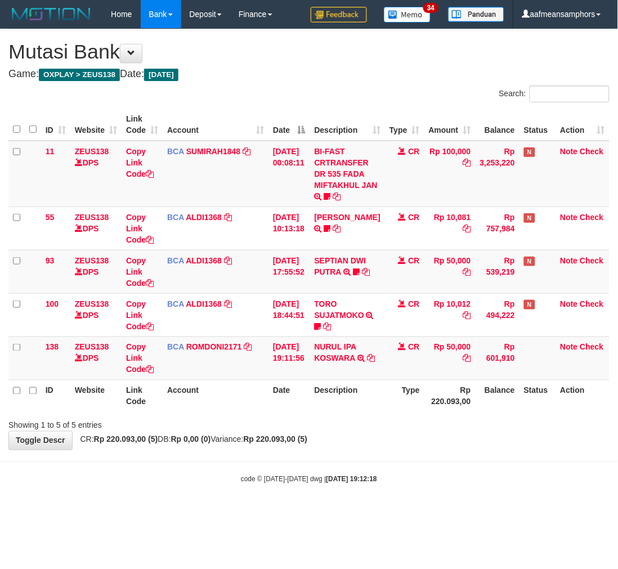
click at [425, 445] on div "**********" at bounding box center [309, 239] width 618 height 421
click at [449, 462] on body "Toggle navigation Home Bank Account List Load By Website Group [OXPLAY] ZEUS138…" at bounding box center [309, 256] width 618 height 513
click at [441, 463] on body "Toggle navigation Home Bank Account List Load By Website Group [OXPLAY] ZEUS138…" at bounding box center [309, 256] width 618 height 513
drag, startPoint x: 440, startPoint y: 463, endPoint x: 446, endPoint y: 462, distance: 6.2
click at [439, 463] on body "Toggle navigation Home Bank Account List Load By Website Group [OXPLAY] ZEUS138…" at bounding box center [309, 256] width 618 height 513
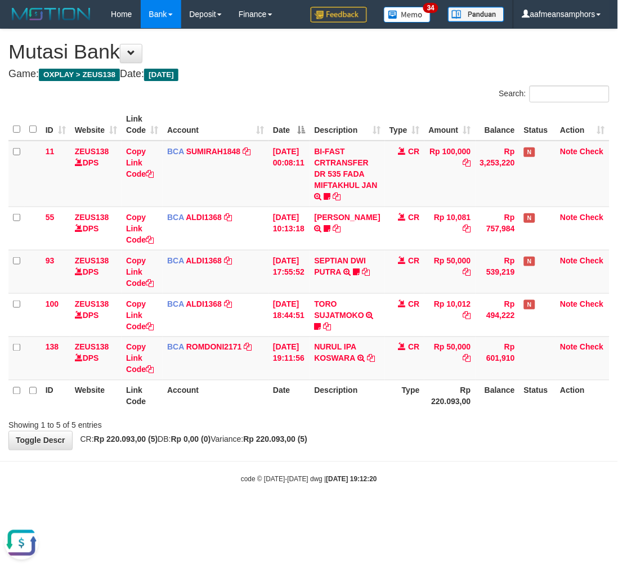
click at [429, 456] on body "Toggle navigation Home Bank Account List Load By Website Group [OXPLAY] ZEUS138…" at bounding box center [309, 256] width 618 height 513
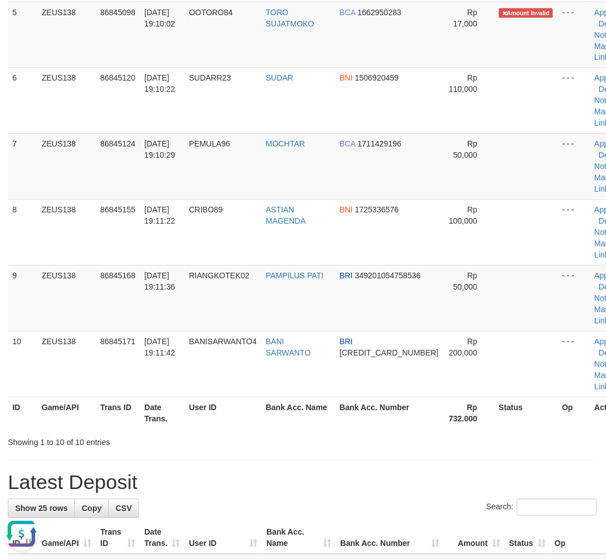
drag, startPoint x: 289, startPoint y: 455, endPoint x: 245, endPoint y: 454, distance: 43.9
click at [292, 456] on div "**********" at bounding box center [302, 529] width 606 height 1805
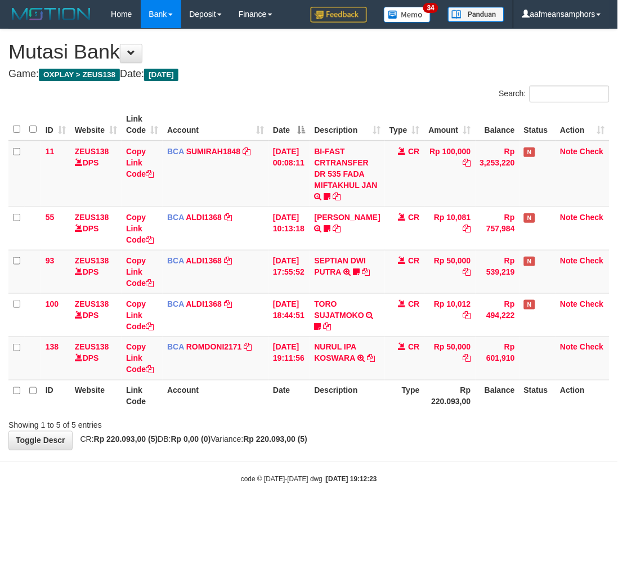
click at [422, 451] on body "Toggle navigation Home Bank Account List Load By Website Group [OXPLAY] ZEUS138…" at bounding box center [309, 256] width 618 height 513
click at [417, 435] on div "**********" at bounding box center [309, 239] width 618 height 421
click at [409, 432] on div "**********" at bounding box center [309, 239] width 618 height 421
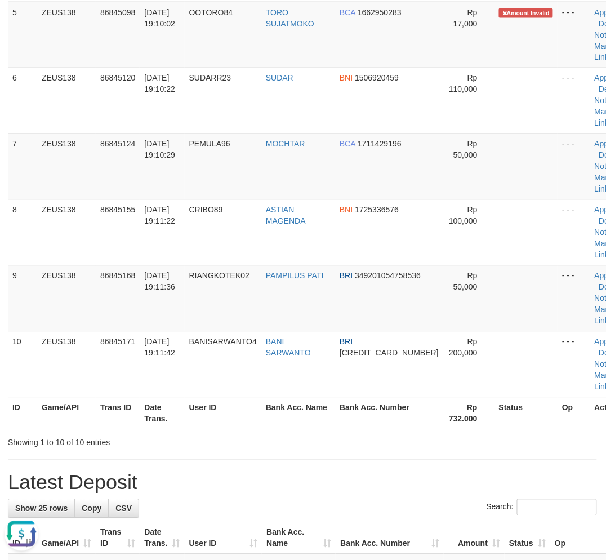
click at [200, 450] on div "**********" at bounding box center [302, 529] width 606 height 1805
drag, startPoint x: 199, startPoint y: 450, endPoint x: 4, endPoint y: 431, distance: 196.3
click at [203, 449] on div "**********" at bounding box center [302, 529] width 606 height 1805
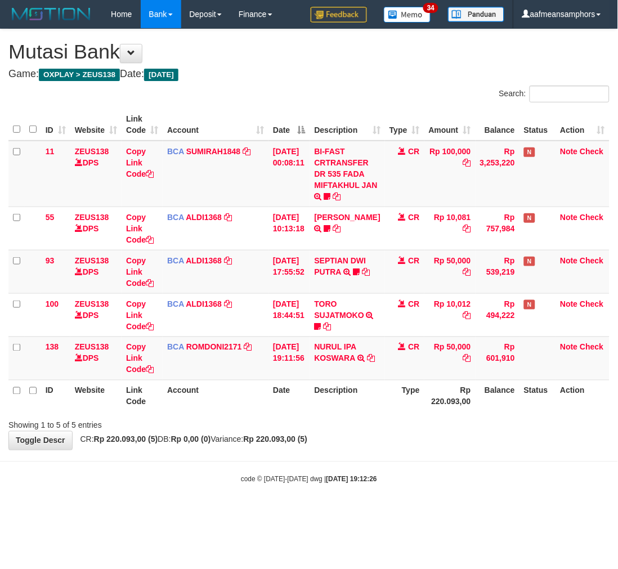
click at [409, 432] on div "**********" at bounding box center [309, 239] width 618 height 421
click at [319, 430] on div "**********" at bounding box center [309, 239] width 618 height 421
click at [406, 471] on body "Toggle navigation Home Bank Account List Load By Website Group [OXPLAY] ZEUS138…" at bounding box center [309, 256] width 618 height 513
drag, startPoint x: 404, startPoint y: 471, endPoint x: 414, endPoint y: 474, distance: 10.5
click at [404, 472] on body "Toggle navigation Home Bank Account List Load By Website Group [OXPLAY] ZEUS138…" at bounding box center [309, 256] width 618 height 513
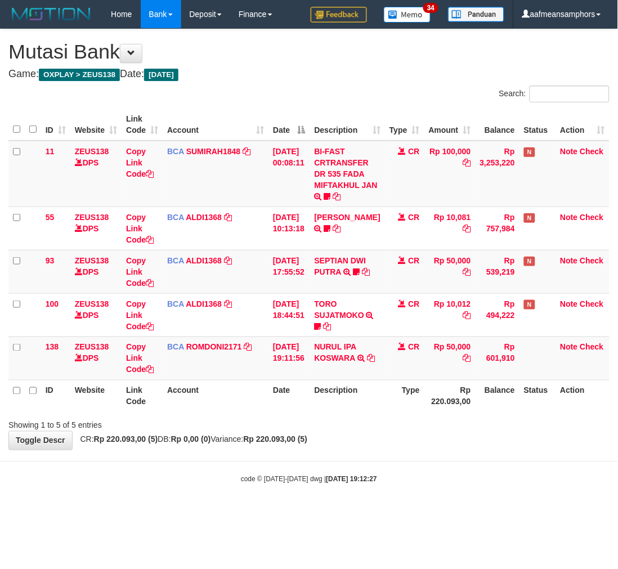
click at [406, 476] on div "code © [DATE]-[DATE] dwg | [DATE] 19:12:27" at bounding box center [309, 478] width 618 height 11
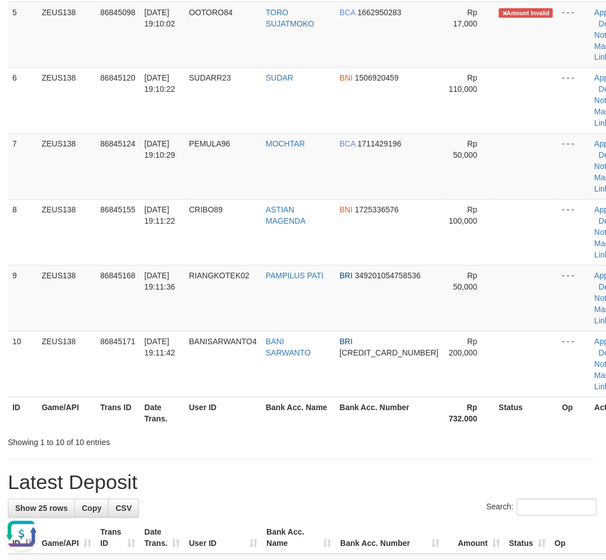
click at [486, 459] on hr at bounding box center [302, 459] width 589 height 1
click at [302, 437] on div "Showing 1 to 10 of 10 entries" at bounding box center [302, 440] width 606 height 16
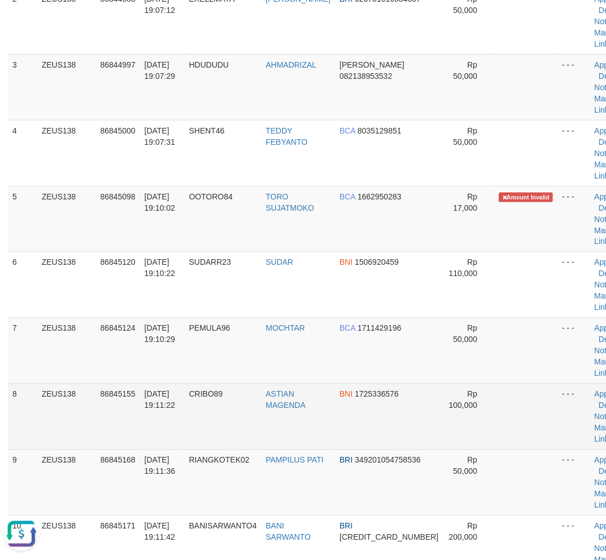
scroll to position [215, 1]
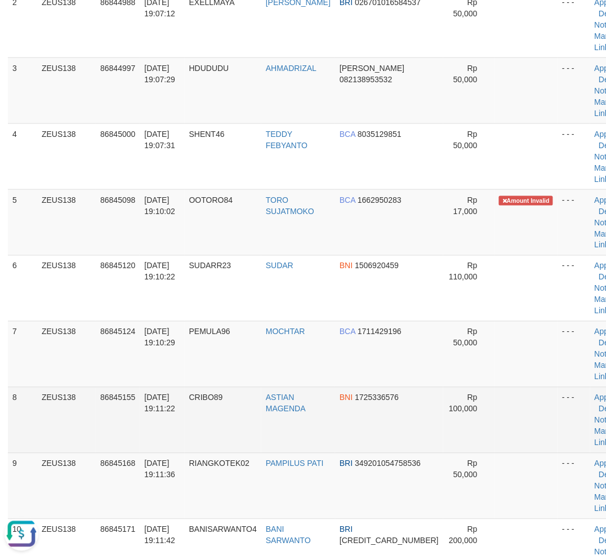
click at [323, 395] on td "ASTIAN MAGENDA" at bounding box center [298, 420] width 74 height 66
click at [248, 391] on td "CRIBO89" at bounding box center [223, 420] width 77 height 66
click at [248, 390] on td "CRIBO89" at bounding box center [223, 420] width 77 height 66
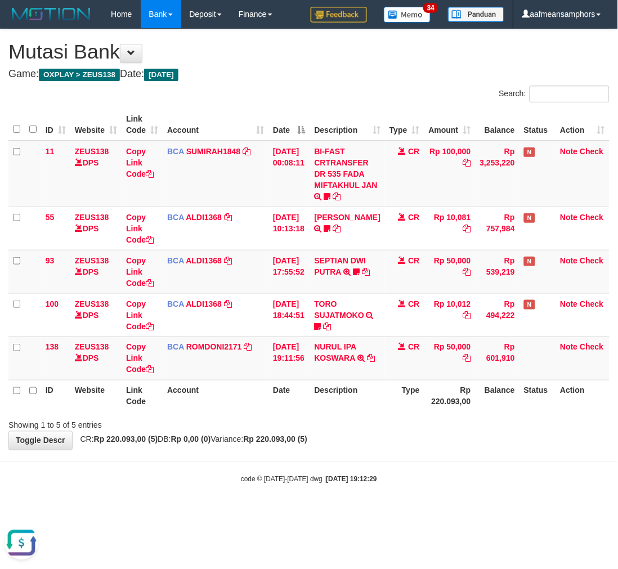
click at [437, 417] on div "Showing 1 to 5 of 5 entries" at bounding box center [309, 423] width 618 height 16
click at [451, 415] on div at bounding box center [438, 415] width 361 height 1
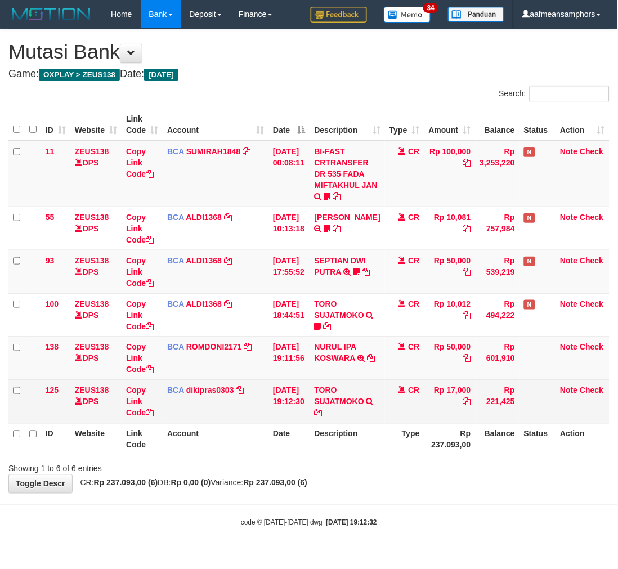
click at [451, 414] on td "Rp 17,000" at bounding box center [449, 401] width 51 height 43
click at [323, 411] on icon at bounding box center [319, 413] width 8 height 8
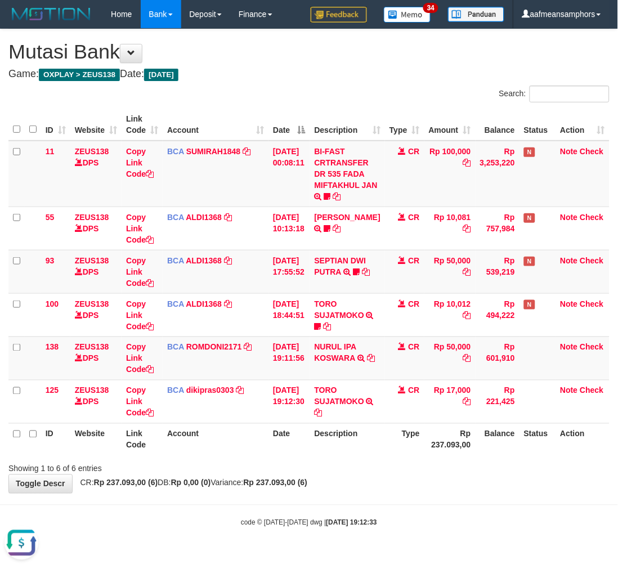
click at [459, 461] on div "Showing 1 to 6 of 6 entries" at bounding box center [309, 467] width 618 height 16
click at [454, 462] on div "Showing 1 to 6 of 6 entries" at bounding box center [309, 467] width 618 height 16
click at [440, 462] on div "Showing 1 to 6 of 6 entries" at bounding box center [309, 467] width 618 height 16
click at [403, 454] on th "Type" at bounding box center [404, 439] width 39 height 32
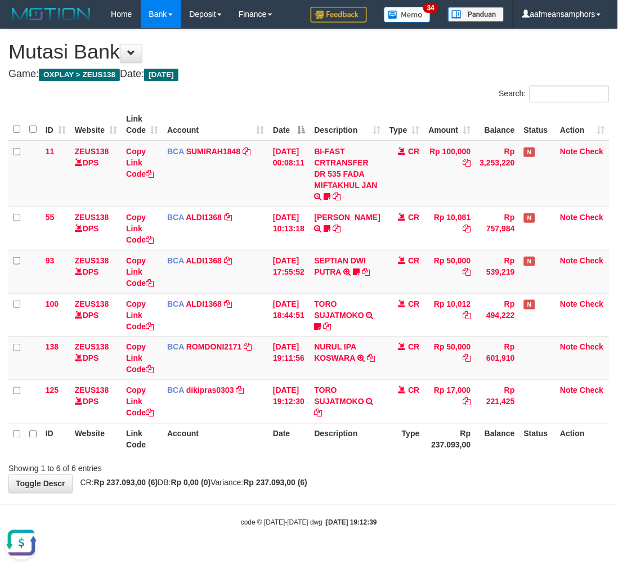
click at [357, 476] on div "**********" at bounding box center [309, 261] width 618 height 464
click at [356, 476] on div "**********" at bounding box center [309, 261] width 618 height 464
click at [356, 473] on div "**********" at bounding box center [309, 261] width 618 height 464
click at [400, 490] on div "**********" at bounding box center [309, 261] width 618 height 464
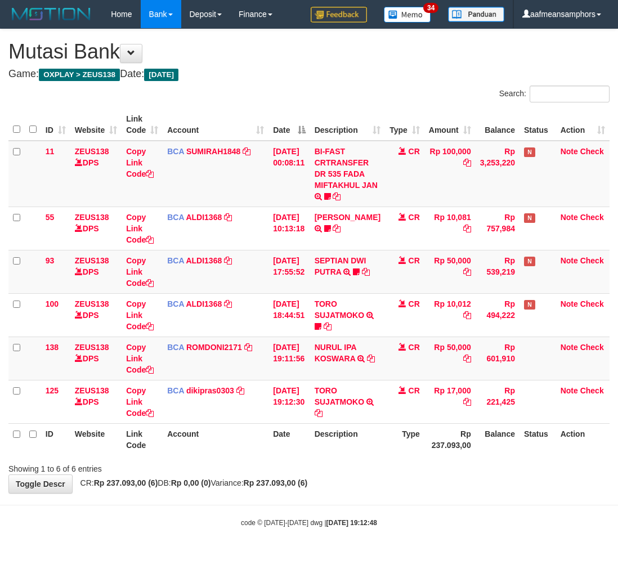
click at [417, 480] on div "**********" at bounding box center [309, 261] width 618 height 464
click at [376, 479] on div "**********" at bounding box center [309, 261] width 618 height 464
click at [376, 474] on div "**********" at bounding box center [309, 261] width 618 height 464
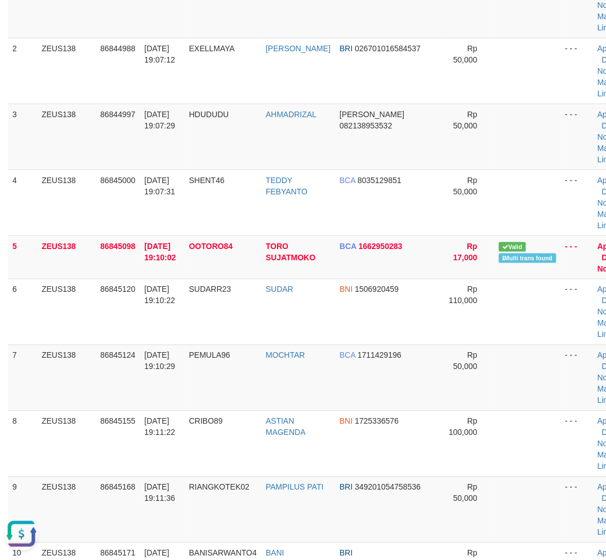
scroll to position [312, 1]
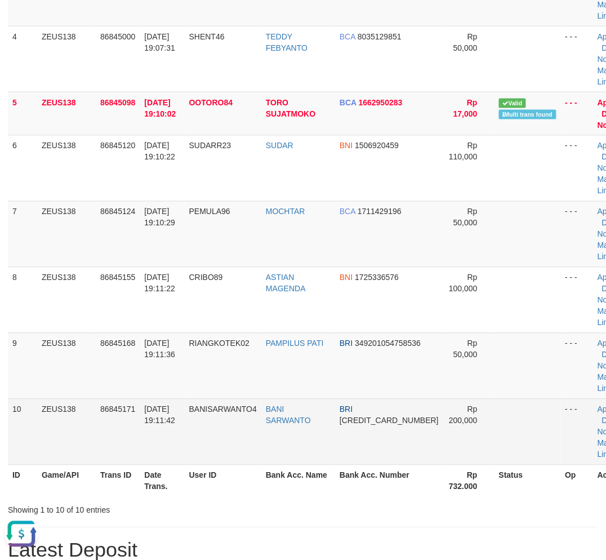
click at [141, 451] on td "[DATE] 19:11:42" at bounding box center [162, 432] width 44 height 66
click at [143, 445] on td "[DATE] 19:11:42" at bounding box center [162, 432] width 44 height 66
click at [283, 454] on tr "10 ZEUS138 86845171 [DATE] 19:11:42 BANISARWANTO4 BANI SARWANTO BRI [CREDIT_CAR…" at bounding box center [323, 432] width 631 height 66
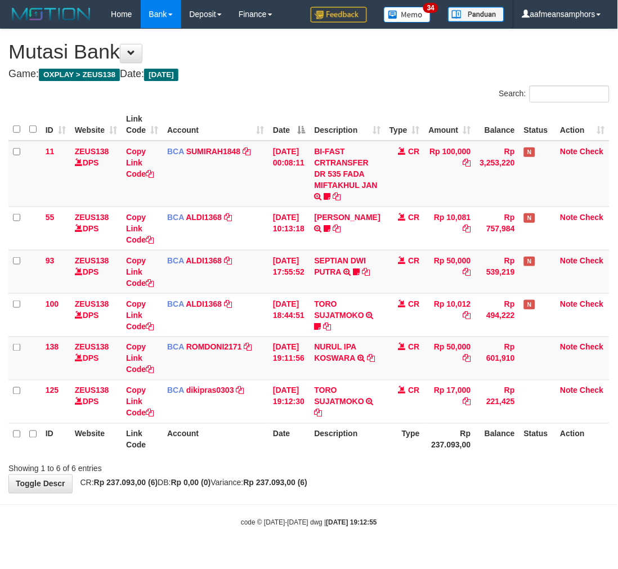
drag, startPoint x: 383, startPoint y: 486, endPoint x: 412, endPoint y: 469, distance: 32.8
click at [384, 486] on div "**********" at bounding box center [309, 261] width 618 height 464
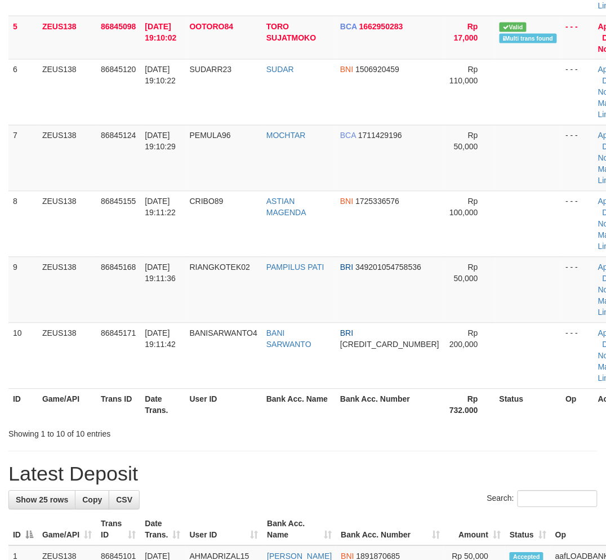
scroll to position [312, 1]
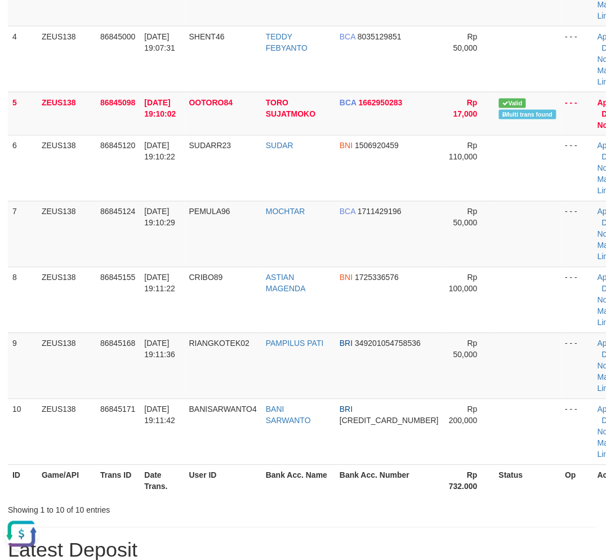
drag, startPoint x: 520, startPoint y: 500, endPoint x: 511, endPoint y: 502, distance: 9.2
click at [519, 501] on div "Showing 1 to 10 of 10 entries" at bounding box center [302, 508] width 606 height 16
drag, startPoint x: 498, startPoint y: 498, endPoint x: 275, endPoint y: 471, distance: 225.1
click at [495, 498] on div "Search: ID Game/API Trans ID Date Trans. User ID Bank Acc. Name Bank Acc. Numbe…" at bounding box center [302, 144] width 589 height 743
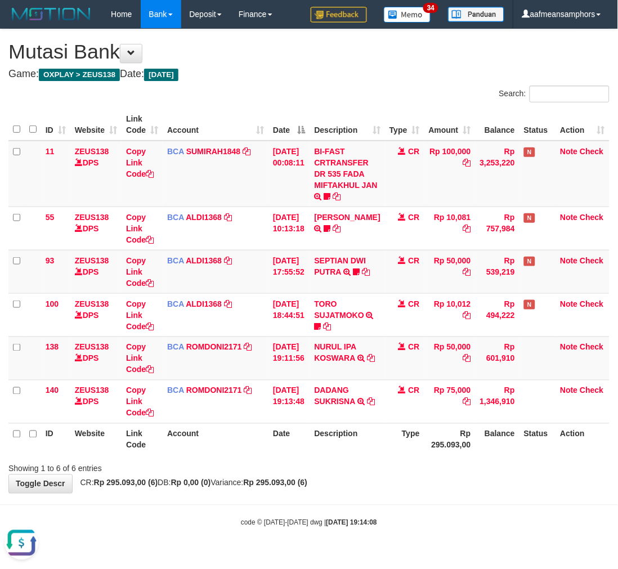
click at [336, 465] on div "Showing 1 to 6 of 6 entries" at bounding box center [309, 467] width 618 height 16
click at [345, 451] on th "Description" at bounding box center [347, 439] width 75 height 32
click at [344, 452] on th "Description" at bounding box center [347, 439] width 75 height 32
drag, startPoint x: 356, startPoint y: 451, endPoint x: 511, endPoint y: 423, distance: 157.8
click at [354, 453] on th "Description" at bounding box center [347, 439] width 75 height 32
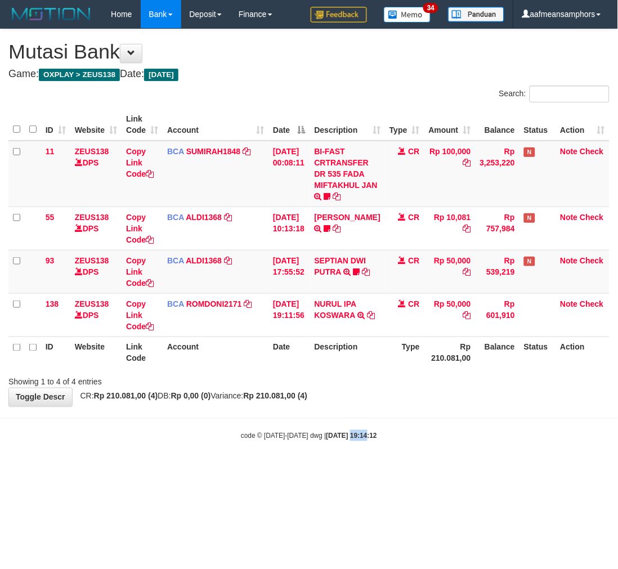
click at [339, 470] on html "Toggle navigation Home Bank Account List Load By Website Group [OXPLAY] ZEUS138…" at bounding box center [309, 235] width 618 height 470
drag, startPoint x: 372, startPoint y: 465, endPoint x: 521, endPoint y: 442, distance: 151.0
click at [370, 466] on body "Toggle navigation Home Bank Account List Load By Website Group [OXPLAY] ZEUS138…" at bounding box center [309, 235] width 618 height 470
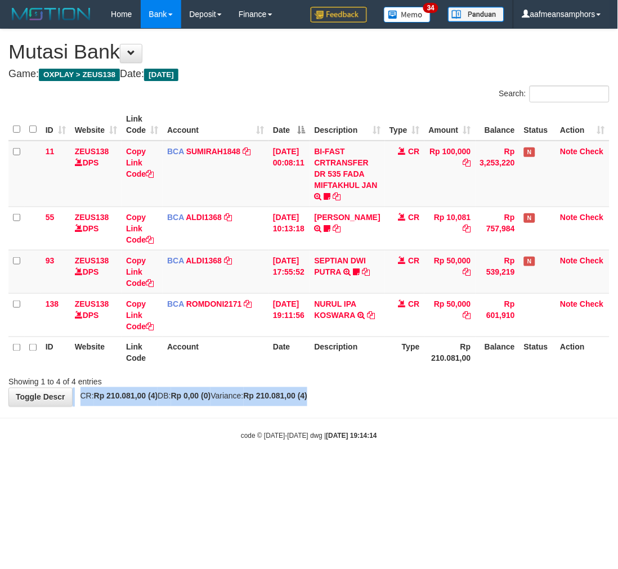
click at [525, 387] on div "**********" at bounding box center [309, 217] width 618 height 377
click at [522, 378] on div "Showing 1 to 4 of 4 entries" at bounding box center [309, 380] width 618 height 16
click at [521, 381] on div "Showing 1 to 4 of 4 entries" at bounding box center [309, 380] width 618 height 16
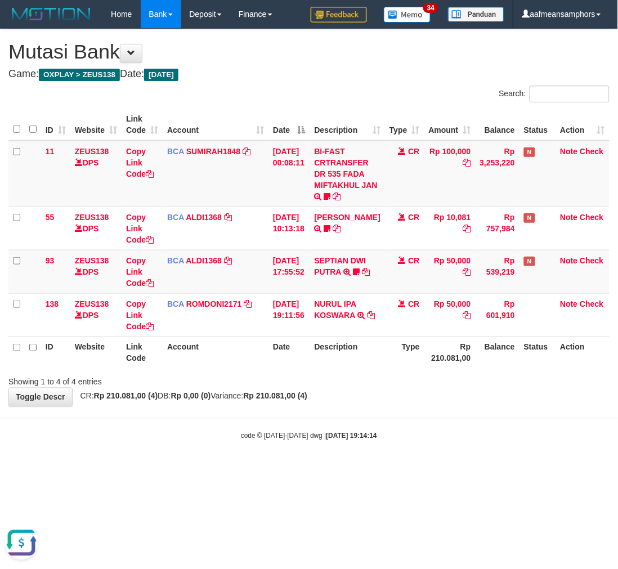
click at [524, 385] on div "Showing 1 to 4 of 4 entries" at bounding box center [309, 380] width 618 height 16
click at [385, 432] on div "code © 2012-2018 dwg | 2025/08/31 19:14:16" at bounding box center [309, 435] width 618 height 11
click at [377, 418] on body "Toggle navigation Home Bank Account List Load By Website Group [OXPLAY] ZEUS138…" at bounding box center [309, 235] width 618 height 470
click at [382, 413] on body "Toggle navigation Home Bank Account List Load By Website Group [OXPLAY] ZEUS138…" at bounding box center [309, 235] width 618 height 470
click at [389, 404] on div "**********" at bounding box center [309, 217] width 618 height 377
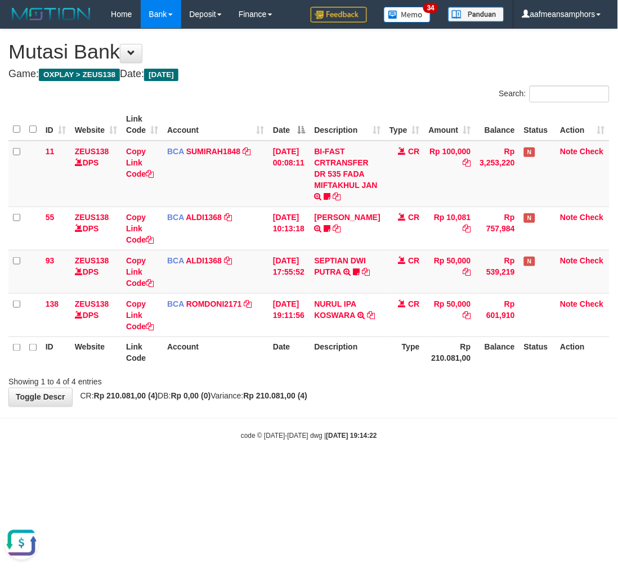
drag, startPoint x: 464, startPoint y: 491, endPoint x: 446, endPoint y: 485, distance: 19.1
click at [461, 470] on html "Toggle navigation Home Bank Account List Load By Website Group [OXPLAY] ZEUS138…" at bounding box center [309, 235] width 618 height 470
drag, startPoint x: 437, startPoint y: 475, endPoint x: 423, endPoint y: 473, distance: 14.2
click at [415, 470] on html "Toggle navigation Home Bank Account List Load By Website Group [OXPLAY] ZEUS138…" at bounding box center [309, 235] width 618 height 470
click at [413, 470] on html "Toggle navigation Home Bank Account List Load By Website Group [OXPLAY] ZEUS138…" at bounding box center [309, 235] width 618 height 470
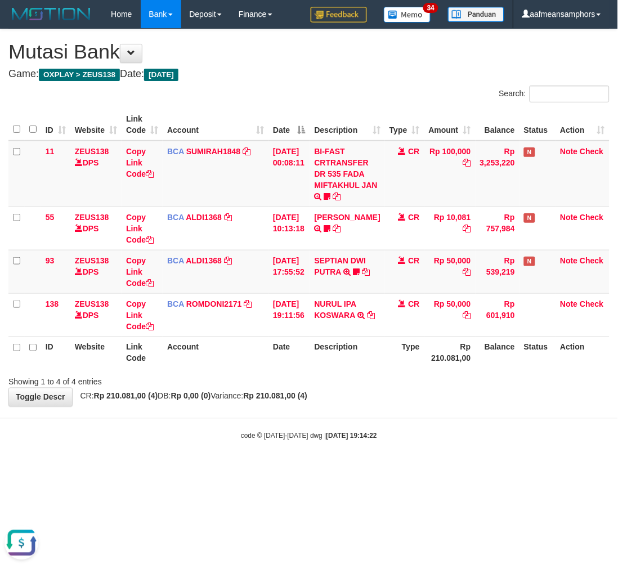
click at [414, 470] on html "Toggle navigation Home Bank Account List Load By Website Group [OXPLAY] ZEUS138…" at bounding box center [309, 235] width 618 height 470
click at [417, 470] on html "Toggle navigation Home Bank Account List Load By Website Group [OXPLAY] ZEUS138…" at bounding box center [309, 235] width 618 height 470
click at [395, 470] on html "Toggle navigation Home Bank Account List Load By Website Group [OXPLAY] ZEUS138…" at bounding box center [309, 235] width 618 height 470
click at [386, 470] on html "Toggle navigation Home Bank Account List Load By Website Group [OXPLAY] ZEUS138…" at bounding box center [309, 235] width 618 height 470
click at [340, 441] on body "Toggle navigation Home Bank Account List Load By Website Group [OXPLAY] ZEUS138…" at bounding box center [309, 235] width 618 height 470
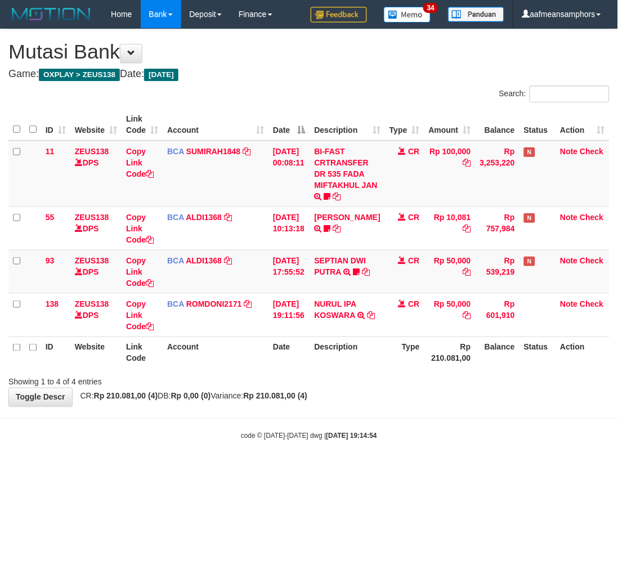
click at [327, 432] on strong "[DATE] 19:14:54" at bounding box center [352, 436] width 51 height 8
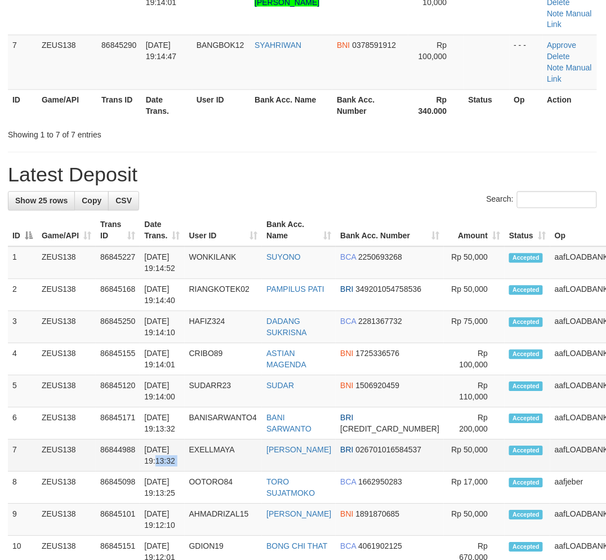
click at [188, 445] on tr "7 ZEUS138 86844988 31/08/2025 19:13:32 EXELLMAYA AGOSTINHO PERE BRI 02670101658…" at bounding box center [344, 456] width 672 height 32
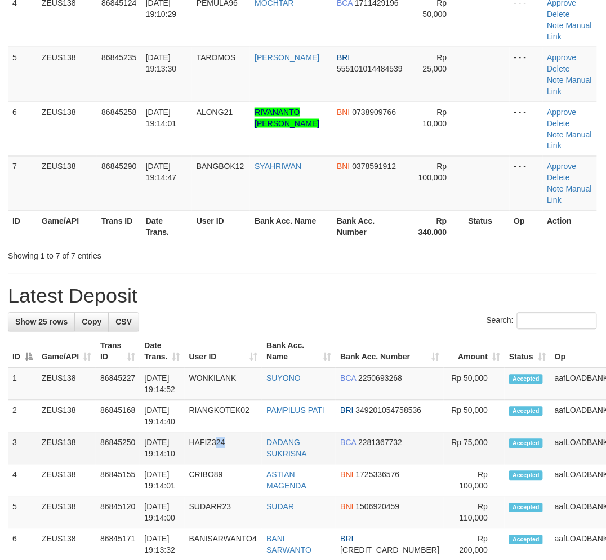
click at [223, 437] on td "HAFIZ324" at bounding box center [224, 448] width 78 height 32
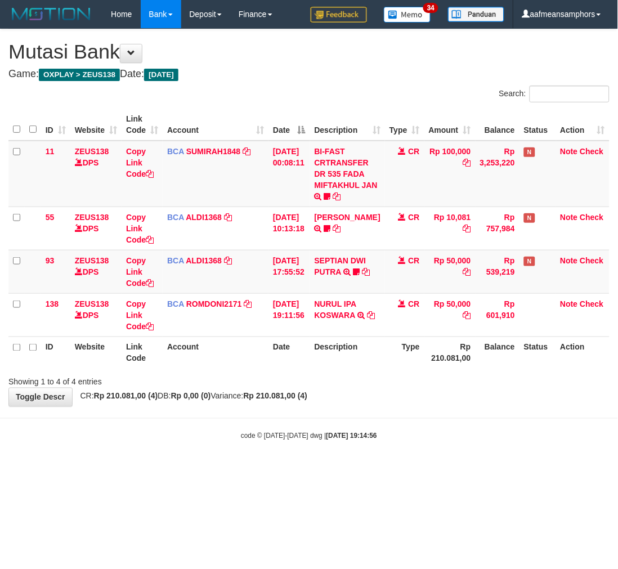
click at [432, 436] on div "code © 2012-2018 dwg | 2025/08/31 19:14:56" at bounding box center [309, 435] width 618 height 11
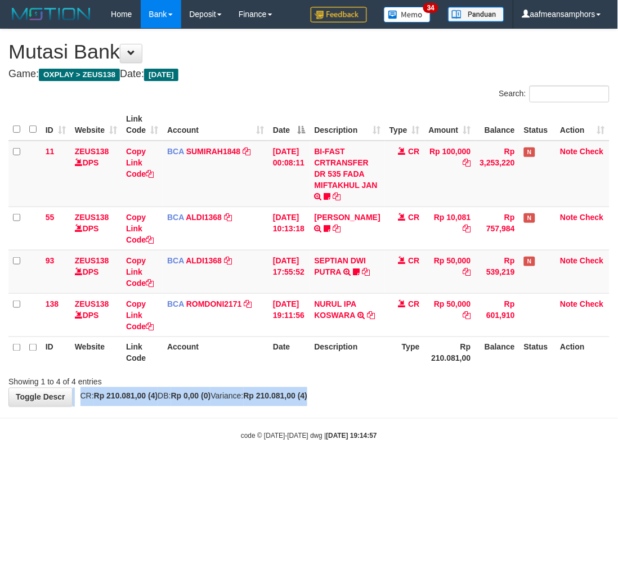
click at [351, 390] on div "**********" at bounding box center [309, 217] width 618 height 377
click at [351, 381] on div "Showing 1 to 4 of 4 entries" at bounding box center [309, 380] width 618 height 16
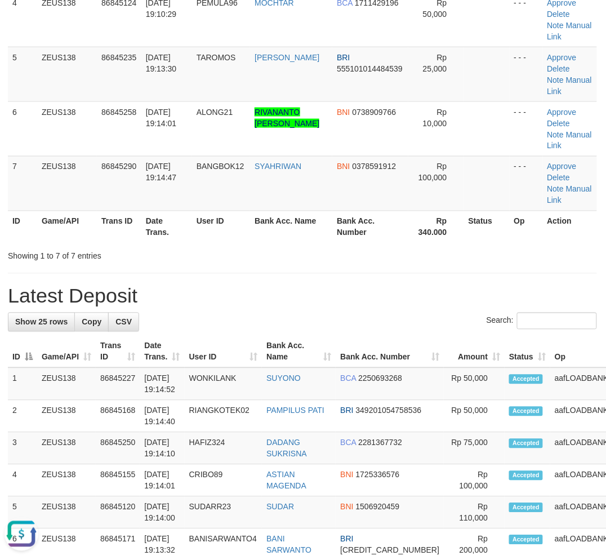
click at [365, 265] on div "**********" at bounding box center [302, 481] width 606 height 1529
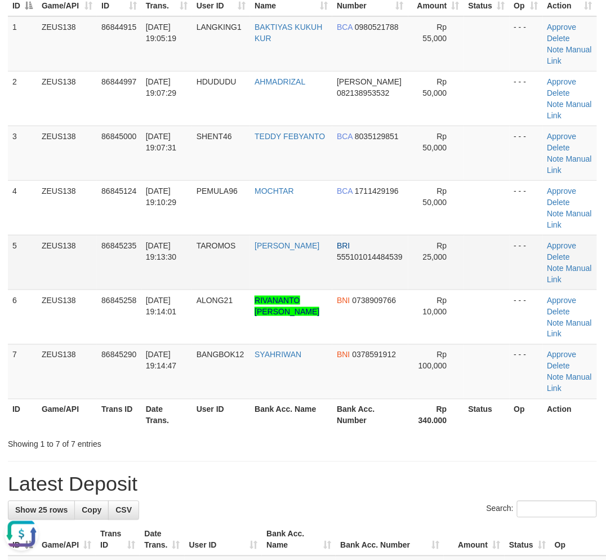
scroll to position [0, 1]
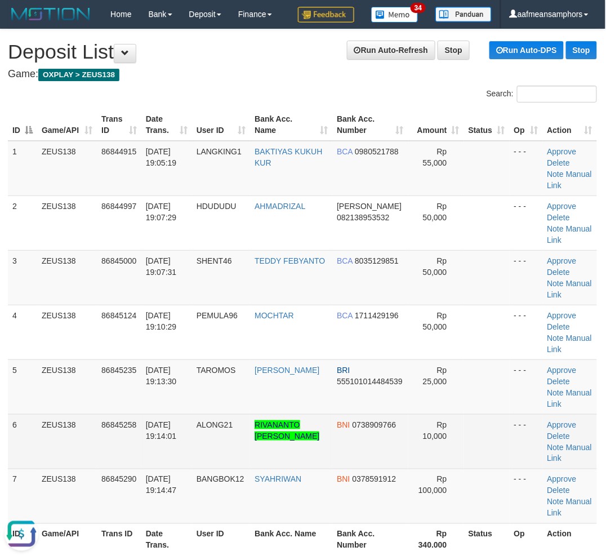
click at [503, 417] on td at bounding box center [487, 441] width 46 height 55
click at [485, 419] on td at bounding box center [487, 441] width 46 height 55
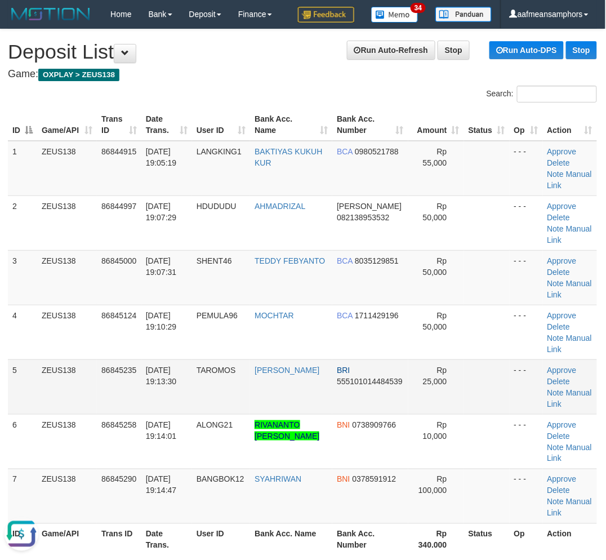
drag, startPoint x: 485, startPoint y: 419, endPoint x: 354, endPoint y: 409, distance: 132.1
click at [485, 419] on td at bounding box center [487, 441] width 46 height 55
click at [248, 390] on td "TAROMOS" at bounding box center [221, 386] width 58 height 55
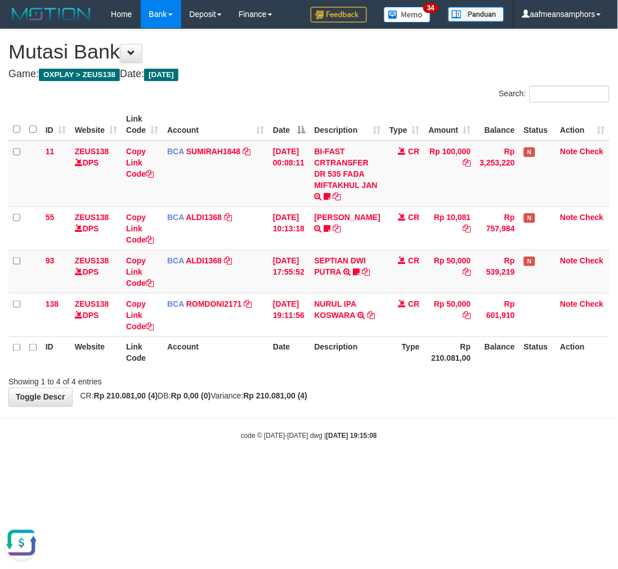
drag, startPoint x: 372, startPoint y: 468, endPoint x: 395, endPoint y: 470, distance: 22.6
click at [380, 470] on html "Toggle navigation Home Bank Account List Load By Website Group [OXPLAY] ZEUS138…" at bounding box center [309, 235] width 618 height 470
click at [468, 409] on body "Toggle navigation Home Bank Account List Load By Website Group [OXPLAY] ZEUS138…" at bounding box center [309, 235] width 618 height 470
click at [446, 414] on body "Toggle navigation Home Bank Account List Load By Website Group [OXPLAY] ZEUS138…" at bounding box center [309, 235] width 618 height 470
click at [444, 414] on body "Toggle navigation Home Bank Account List Load By Website Group [OXPLAY] ZEUS138…" at bounding box center [309, 235] width 618 height 470
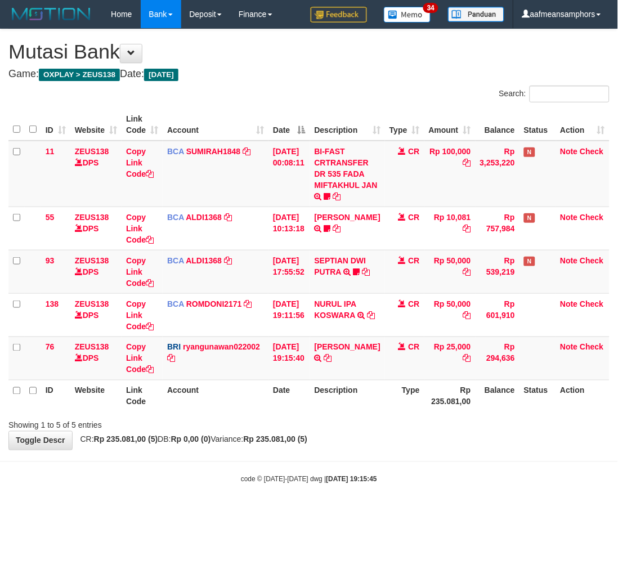
click at [362, 415] on div "Showing 1 to 5 of 5 entries" at bounding box center [309, 423] width 618 height 16
click at [334, 338] on td "WILMAI DONI TRANSFER NBMB WILMAI DONI TO RYAN GUNAWAN" at bounding box center [347, 358] width 75 height 43
drag, startPoint x: 334, startPoint y: 338, endPoint x: 377, endPoint y: 339, distance: 42.8
click at [334, 338] on td "WILMAI DONI TRANSFER NBMB WILMAI DONI TO RYAN GUNAWAN" at bounding box center [347, 358] width 75 height 43
copy link "WILMAI"
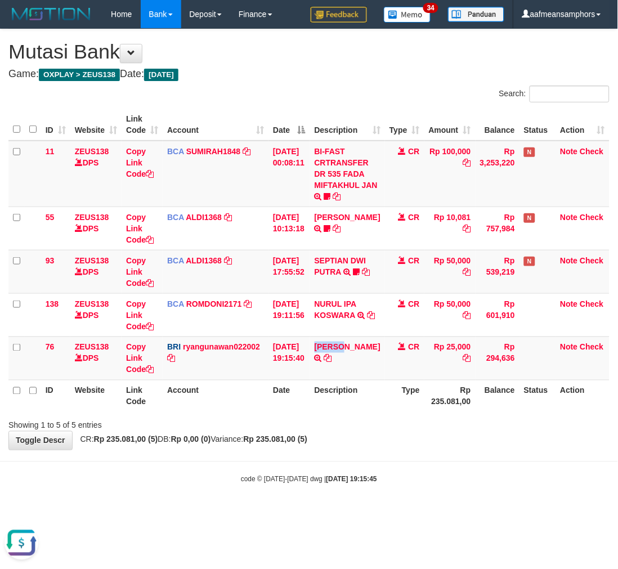
click at [370, 440] on div "**********" at bounding box center [309, 239] width 618 height 421
click at [374, 431] on div "**********" at bounding box center [309, 239] width 618 height 421
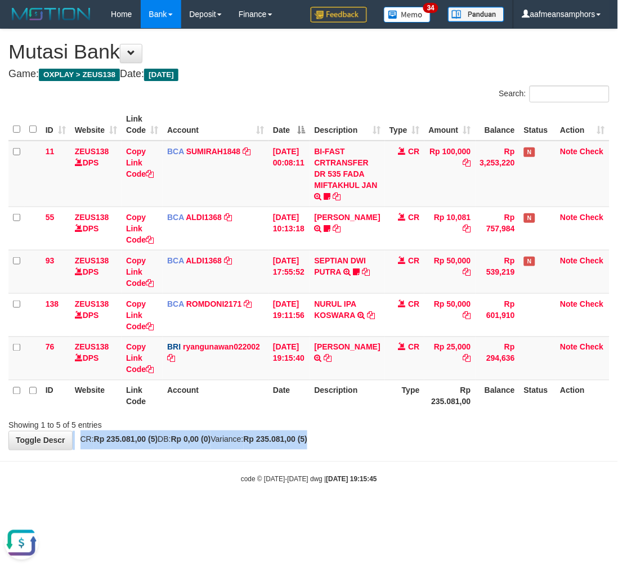
click at [376, 432] on div "**********" at bounding box center [309, 239] width 618 height 421
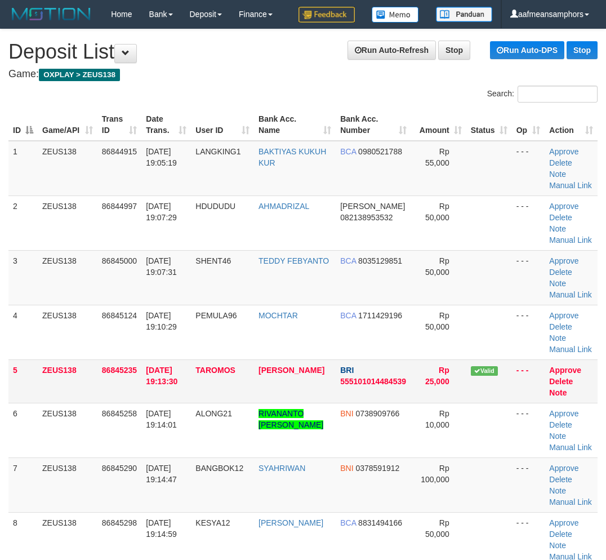
click at [225, 396] on tr "5 ZEUS138 86845235 31/08/2025 19:13:30 TAROMOS WILMAI DONI BRI 555101014484539 …" at bounding box center [302, 380] width 589 height 43
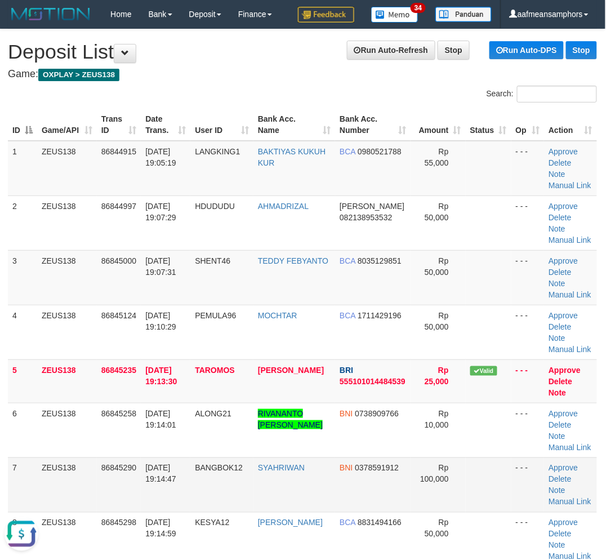
click at [473, 493] on td at bounding box center [489, 484] width 46 height 55
click at [473, 492] on td at bounding box center [489, 484] width 46 height 55
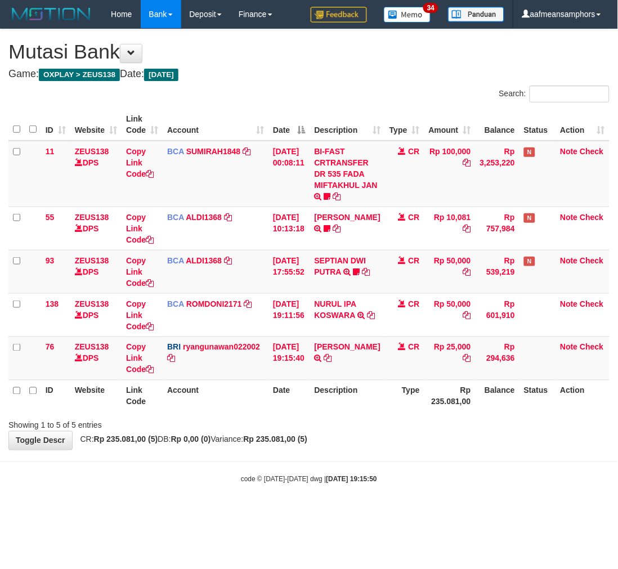
click at [421, 489] on body "Toggle navigation Home Bank Account List Load By Website Group [OXPLAY] ZEUS138…" at bounding box center [309, 256] width 618 height 513
click at [421, 486] on body "Toggle navigation Home Bank Account List Load By Website Group [OXPLAY] ZEUS138…" at bounding box center [309, 256] width 618 height 513
click at [419, 486] on body "Toggle navigation Home Bank Account List Load By Website Group [OXPLAY] ZEUS138…" at bounding box center [309, 256] width 618 height 513
drag, startPoint x: 419, startPoint y: 481, endPoint x: 412, endPoint y: 481, distance: 7.3
click at [413, 481] on div "code © 2012-2018 dwg | 2025/08/31 19:15:50" at bounding box center [309, 478] width 618 height 11
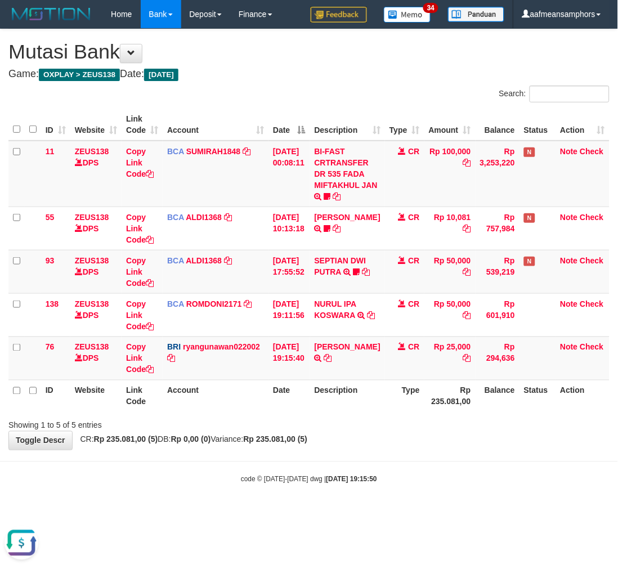
click at [412, 481] on div "code © 2012-2018 dwg | 2025/08/31 19:15:50" at bounding box center [309, 478] width 618 height 11
drag, startPoint x: 412, startPoint y: 477, endPoint x: 405, endPoint y: 479, distance: 6.8
click at [405, 479] on div "code © 2012-2018 dwg | 2025/08/31 19:15:50" at bounding box center [309, 478] width 618 height 11
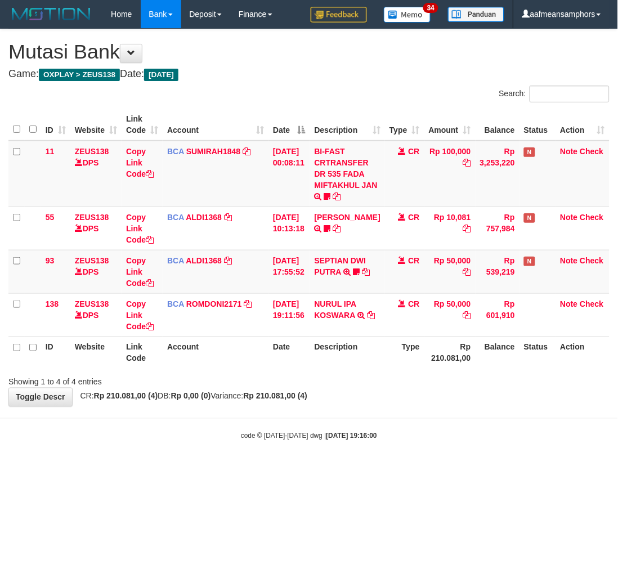
click at [392, 465] on body "Toggle navigation Home Bank Account List Load By Website Group [OXPLAY] ZEUS138…" at bounding box center [309, 235] width 618 height 470
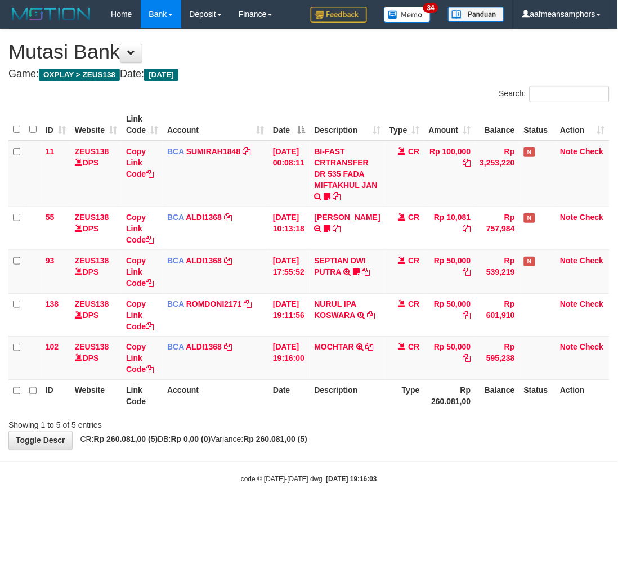
click at [412, 406] on th "Type" at bounding box center [404, 396] width 39 height 32
click at [415, 408] on th "Type" at bounding box center [404, 396] width 39 height 32
click at [415, 430] on div "**********" at bounding box center [309, 239] width 618 height 421
click at [409, 425] on div "Showing 1 to 5 of 5 entries" at bounding box center [309, 423] width 618 height 16
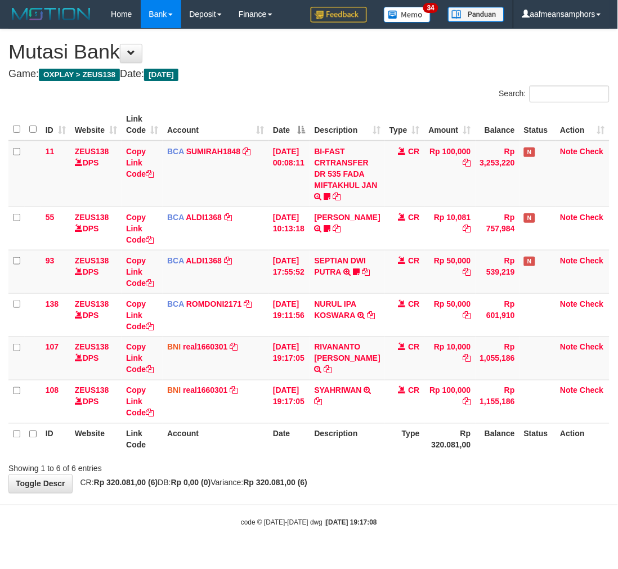
click at [390, 493] on div "**********" at bounding box center [309, 261] width 618 height 464
click at [383, 475] on div "Showing 1 to 6 of 6 entries" at bounding box center [309, 467] width 618 height 16
click at [386, 472] on div "Showing 1 to 6 of 6 entries" at bounding box center [309, 467] width 618 height 16
click at [379, 455] on tr "ID Website Link Code Account Date Description Type Rp 320.081,00 Balance Status…" at bounding box center [308, 439] width 601 height 32
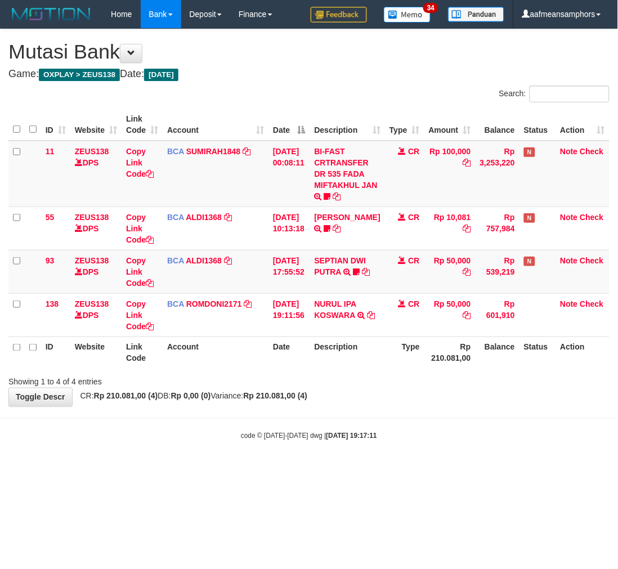
click at [374, 459] on body "Toggle navigation Home Bank Account List Load By Website Group [OXPLAY] ZEUS138…" at bounding box center [309, 235] width 618 height 470
click at [349, 470] on html "Toggle navigation Home Bank Account List Load By Website Group [OXPLAY] ZEUS138…" at bounding box center [309, 235] width 618 height 470
click at [374, 450] on body "Toggle navigation Home Bank Account List Load By Website Group [OXPLAY] ZEUS138…" at bounding box center [309, 235] width 618 height 470
click at [395, 447] on body "Toggle navigation Home Bank Account List Load By Website Group [OXPLAY] ZEUS138…" at bounding box center [309, 235] width 618 height 470
drag, startPoint x: 404, startPoint y: 436, endPoint x: 396, endPoint y: 441, distance: 8.6
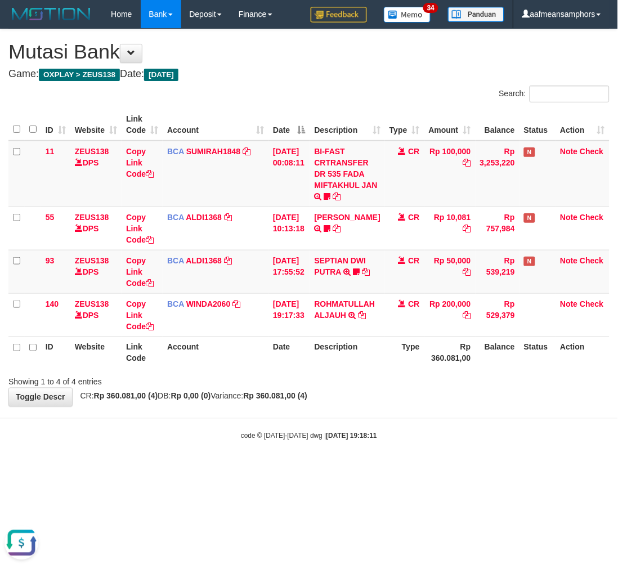
click at [396, 441] on body "Toggle navigation Home Bank Account List Load By Website Group [OXPLAY] ZEUS138…" at bounding box center [309, 235] width 618 height 470
click at [385, 441] on body "Toggle navigation Home Bank Account List Load By Website Group [OXPLAY] ZEUS138…" at bounding box center [309, 235] width 618 height 470
click at [333, 451] on body "Toggle navigation Home Bank Account List Load By Website Group [OXPLAY] ZEUS138…" at bounding box center [309, 235] width 618 height 470
click at [351, 423] on body "Toggle navigation Home Bank Account List Load By Website Group [OXPLAY] ZEUS138…" at bounding box center [309, 235] width 618 height 470
click at [352, 426] on body "Toggle navigation Home Bank Account List Load By Website Group [OXPLAY] ZEUS138…" at bounding box center [309, 235] width 618 height 470
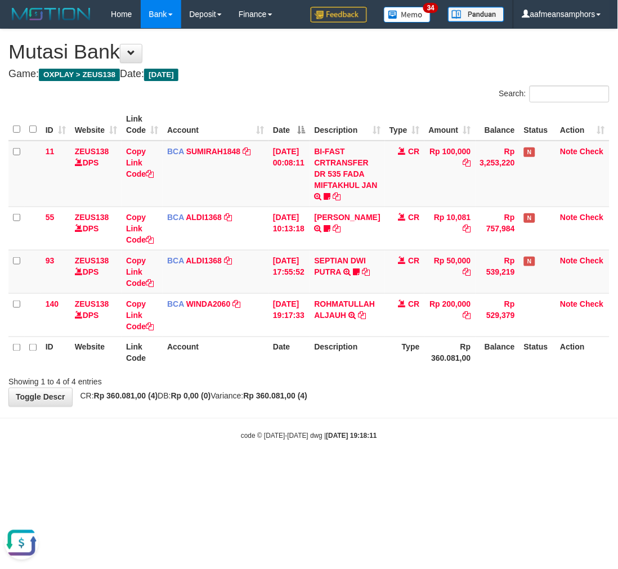
click at [372, 405] on div "**********" at bounding box center [309, 217] width 618 height 377
click at [378, 401] on div "**********" at bounding box center [309, 217] width 618 height 377
drag, startPoint x: 374, startPoint y: 402, endPoint x: 367, endPoint y: 401, distance: 6.8
click at [365, 404] on div "**********" at bounding box center [309, 217] width 618 height 377
drag, startPoint x: 363, startPoint y: 393, endPoint x: 357, endPoint y: 395, distance: 5.9
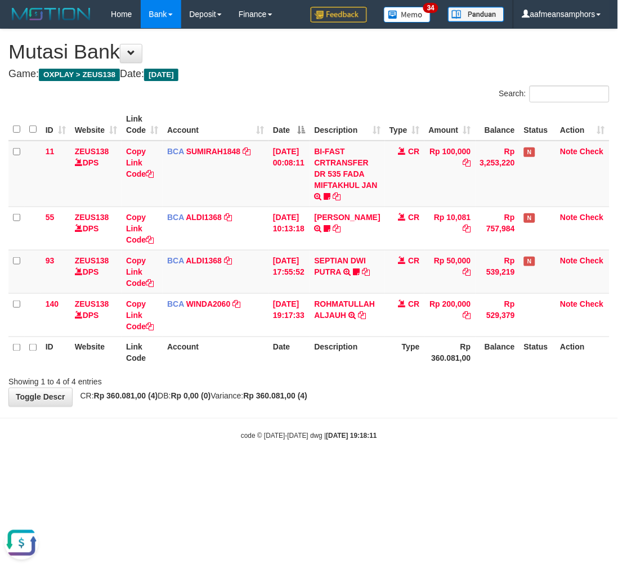
click at [357, 395] on div "**********" at bounding box center [309, 217] width 618 height 377
drag, startPoint x: 372, startPoint y: 419, endPoint x: 373, endPoint y: 406, distance: 12.4
click at [372, 419] on body "Toggle navigation Home Bank Account List Load By Website Group [OXPLAY] ZEUS138…" at bounding box center [309, 235] width 618 height 470
click at [369, 398] on div "**********" at bounding box center [309, 217] width 618 height 377
click at [368, 398] on div "**********" at bounding box center [309, 217] width 618 height 377
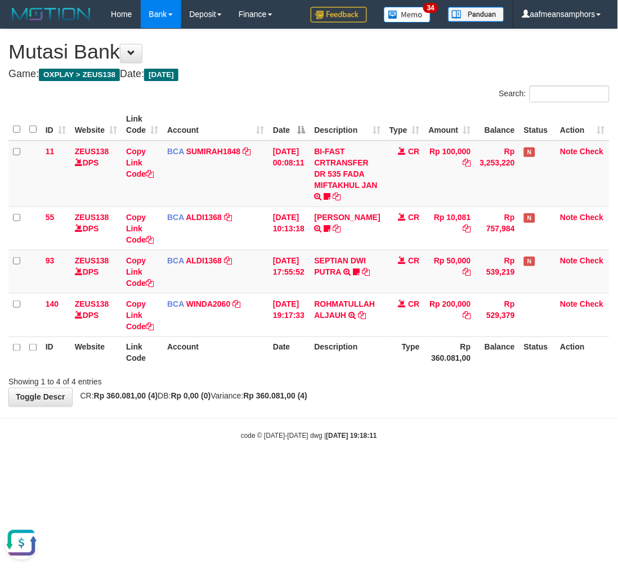
click at [377, 393] on div "**********" at bounding box center [309, 217] width 618 height 377
click at [400, 397] on div "**********" at bounding box center [309, 217] width 618 height 377
drag, startPoint x: 402, startPoint y: 396, endPoint x: 392, endPoint y: 397, distance: 10.1
click at [397, 397] on div "**********" at bounding box center [309, 217] width 618 height 377
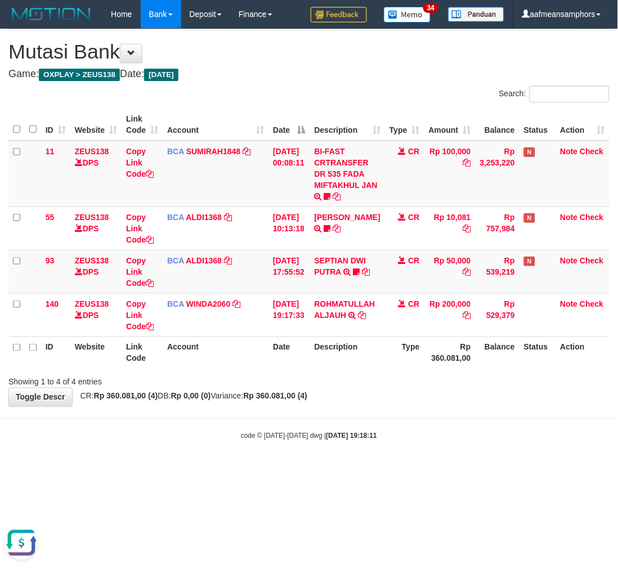
click at [391, 400] on div "**********" at bounding box center [309, 217] width 618 height 377
click at [390, 401] on div "**********" at bounding box center [309, 217] width 618 height 377
click at [386, 400] on div "**********" at bounding box center [309, 217] width 618 height 377
click at [383, 401] on div "**********" at bounding box center [309, 217] width 618 height 377
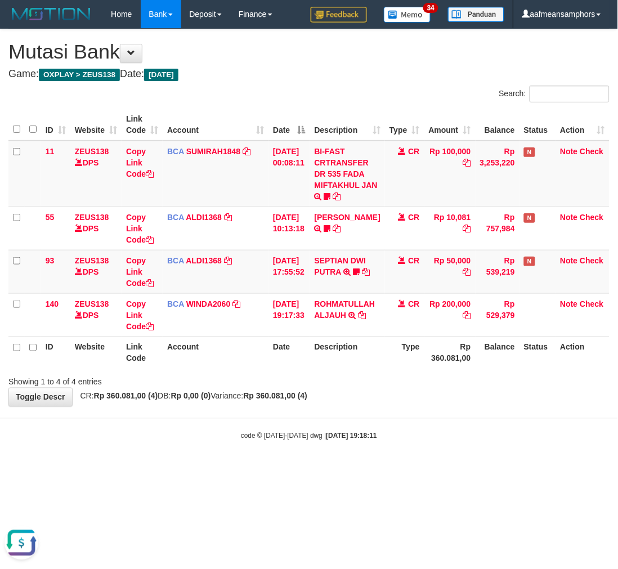
click at [374, 404] on div "**********" at bounding box center [309, 217] width 618 height 377
